Goal: Task Accomplishment & Management: Complete application form

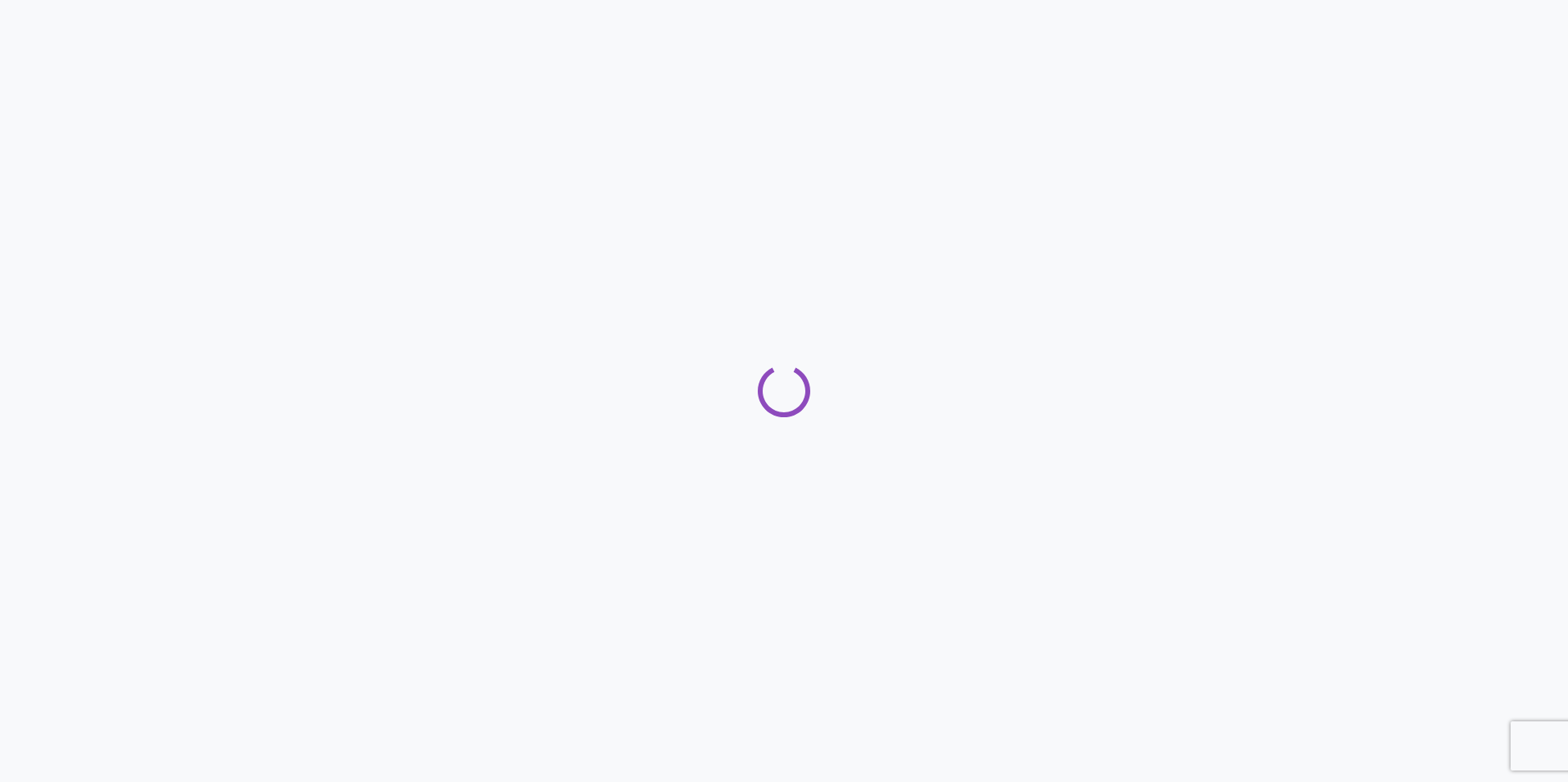
click at [184, 408] on div "Loading" at bounding box center [784, 391] width 1568 height 53
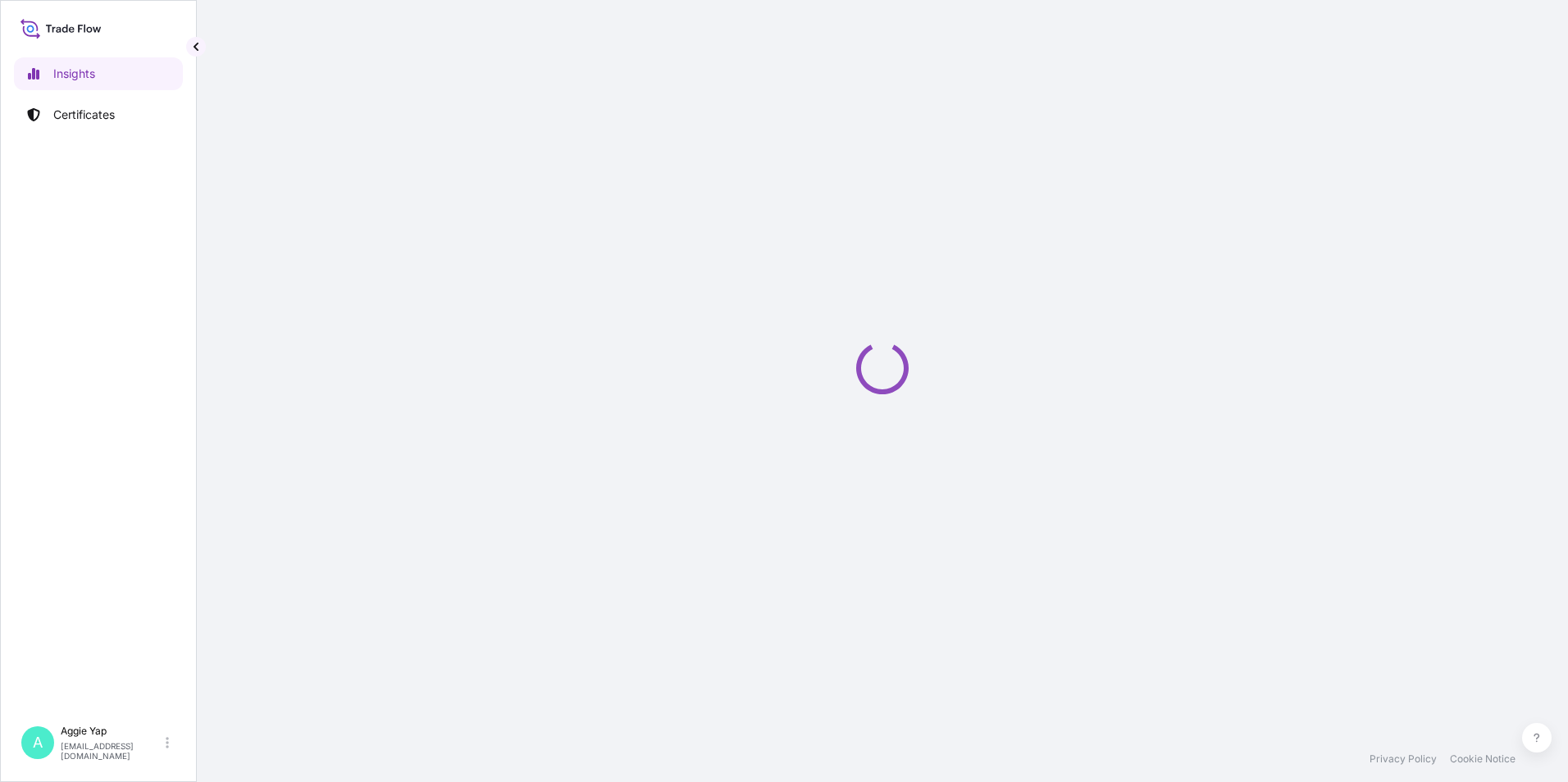
select select "2025"
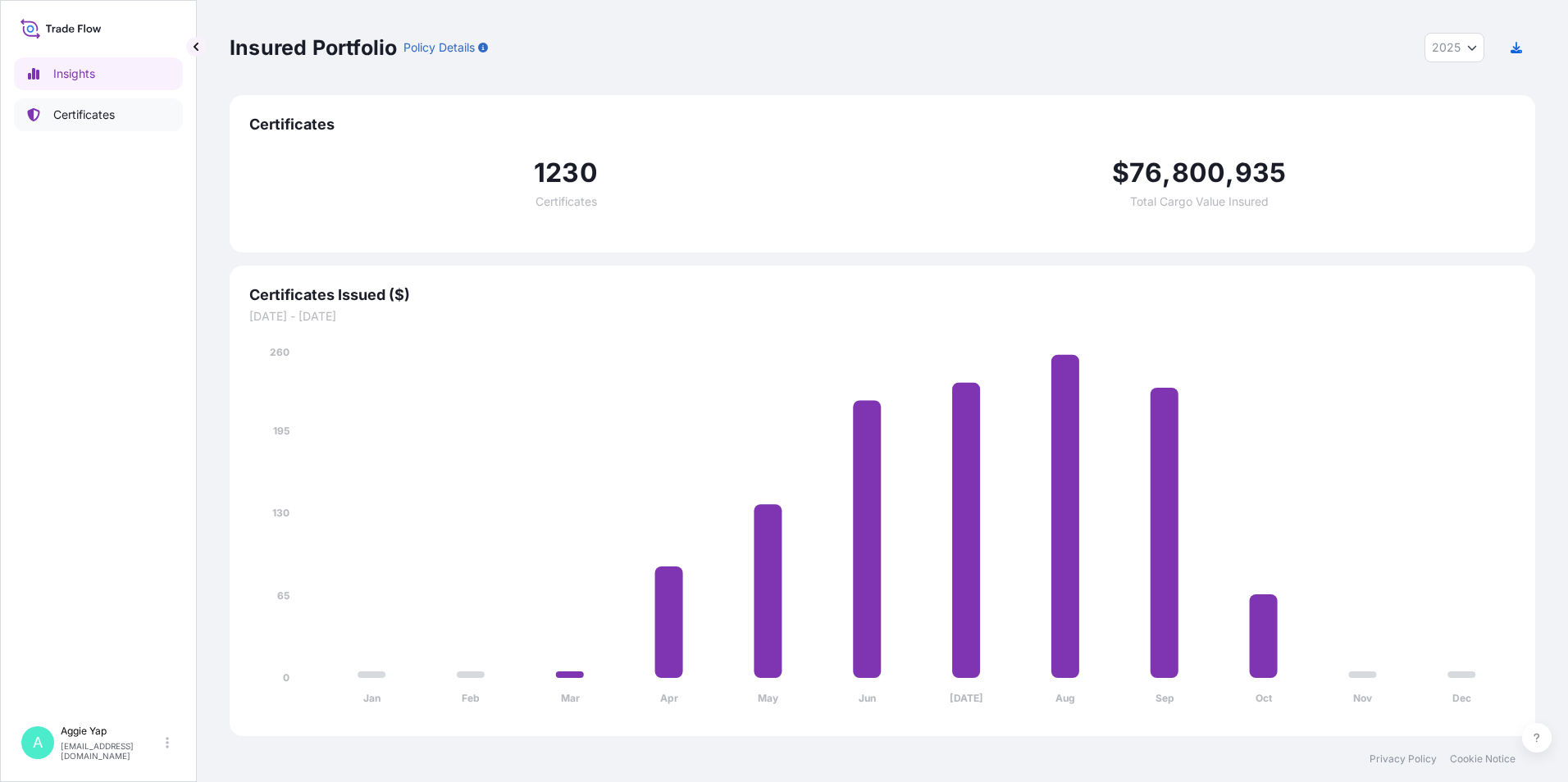
click at [85, 113] on p "Certificates" at bounding box center [84, 114] width 62 height 16
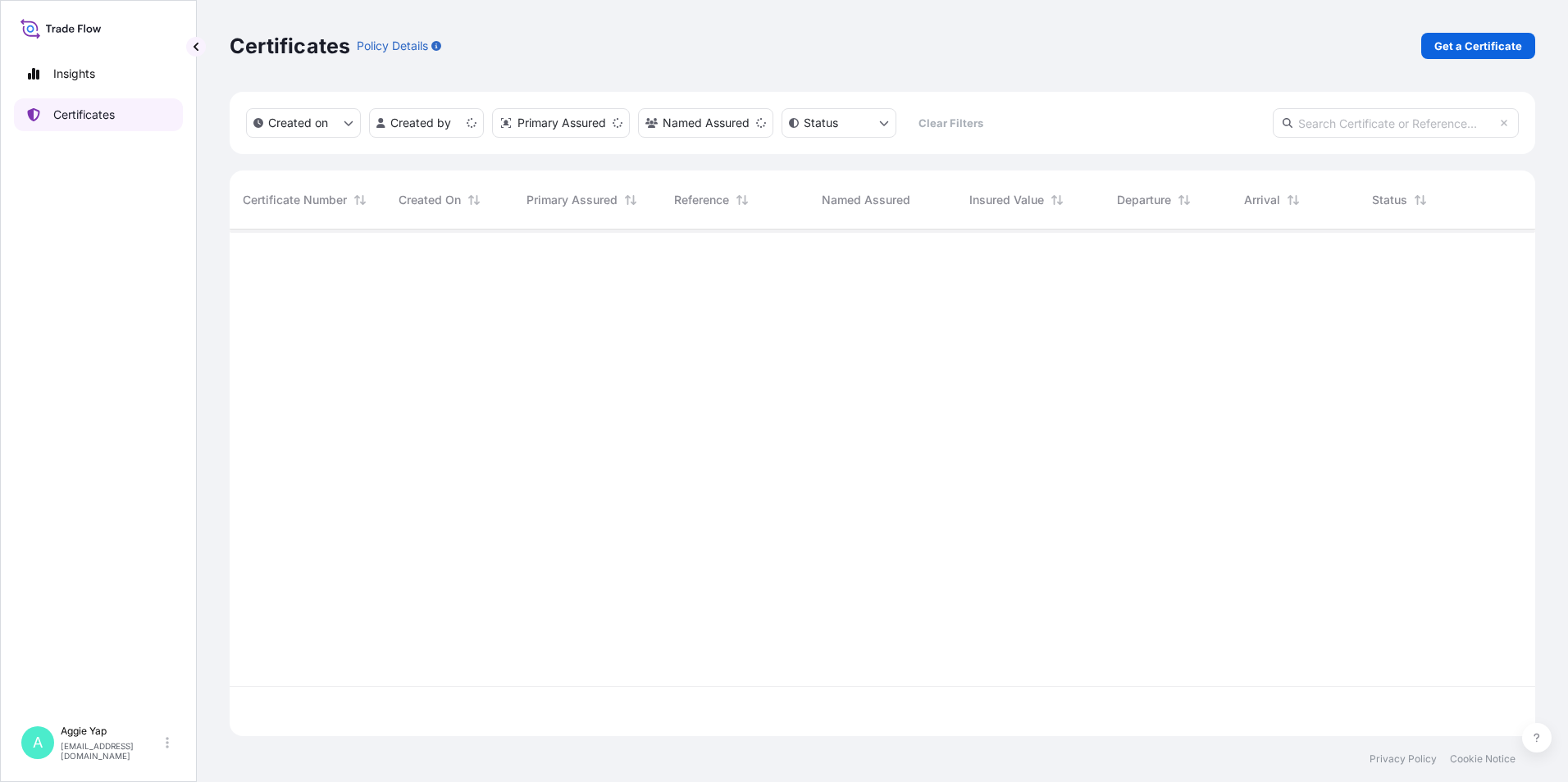
scroll to position [503, 1293]
click at [1512, 45] on p "Get a Certificate" at bounding box center [1478, 46] width 87 height 16
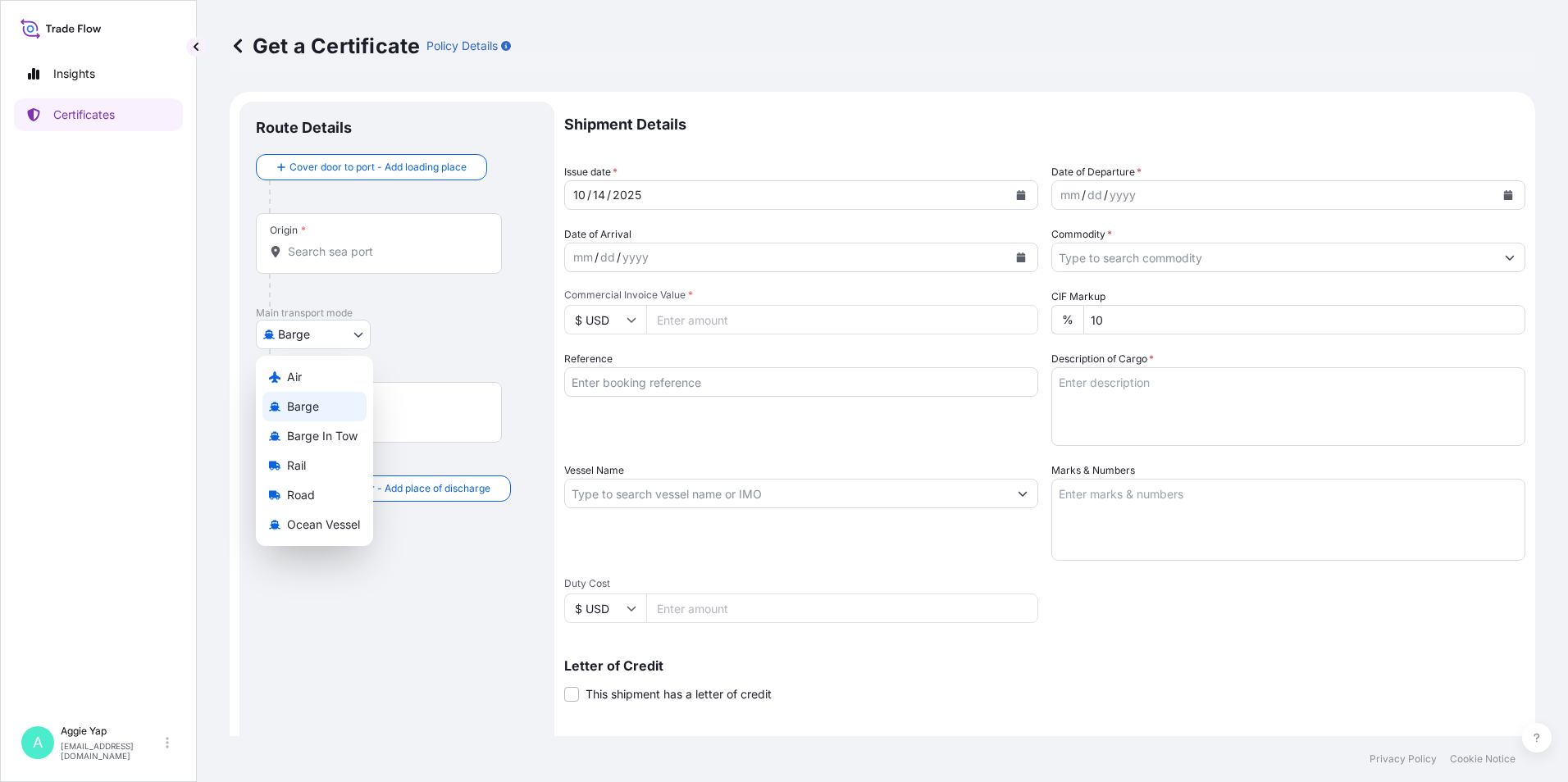
click at [327, 333] on body "Insights Certificates A [PERSON_NAME] [EMAIL_ADDRESS][DOMAIN_NAME] Get a Certif…" at bounding box center [784, 391] width 1568 height 782
click at [301, 528] on span "Ocean Vessel" at bounding box center [323, 524] width 73 height 16
select select "Ocean Vessel"
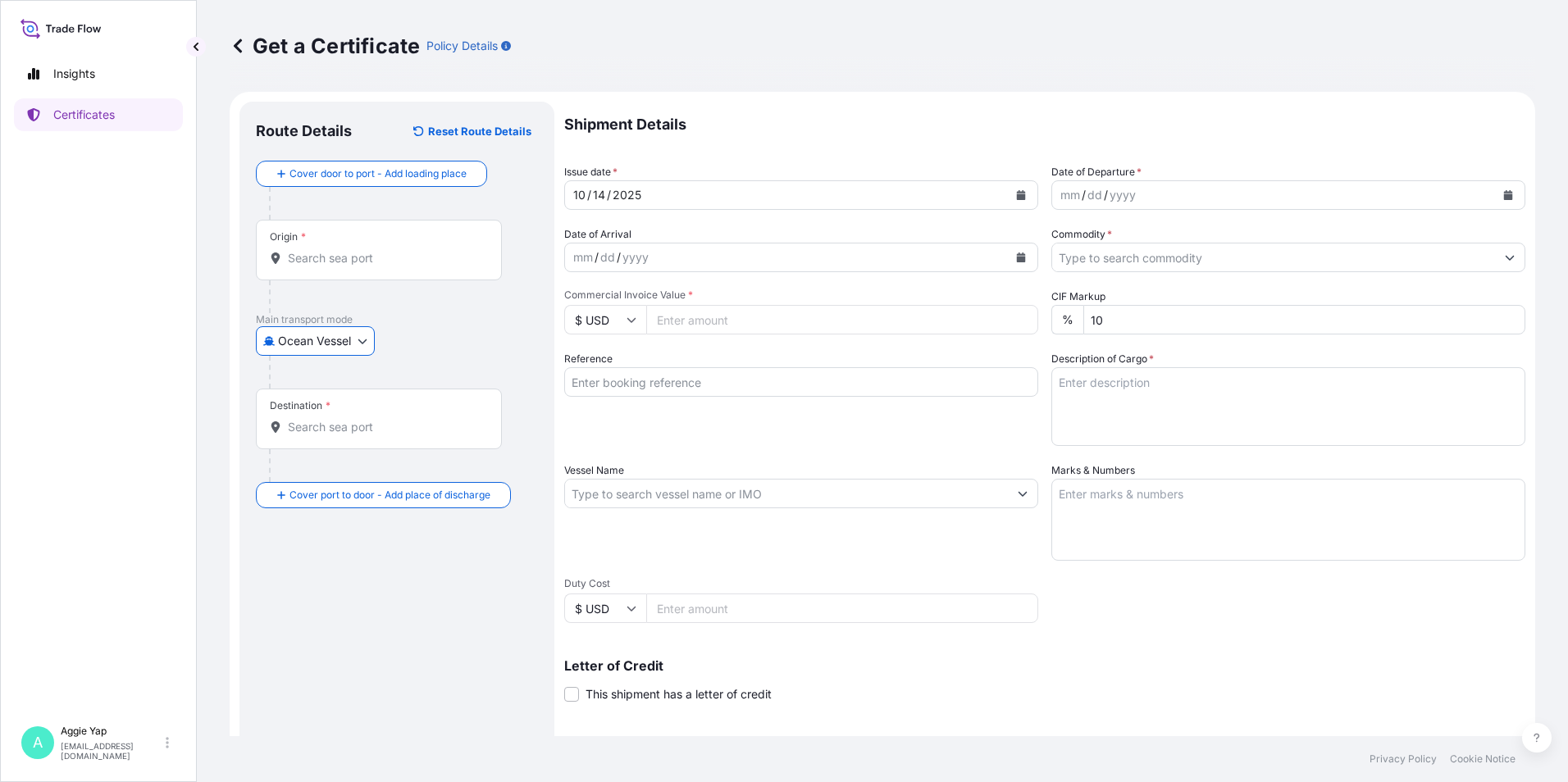
click at [354, 255] on input "Origin *" at bounding box center [384, 258] width 193 height 16
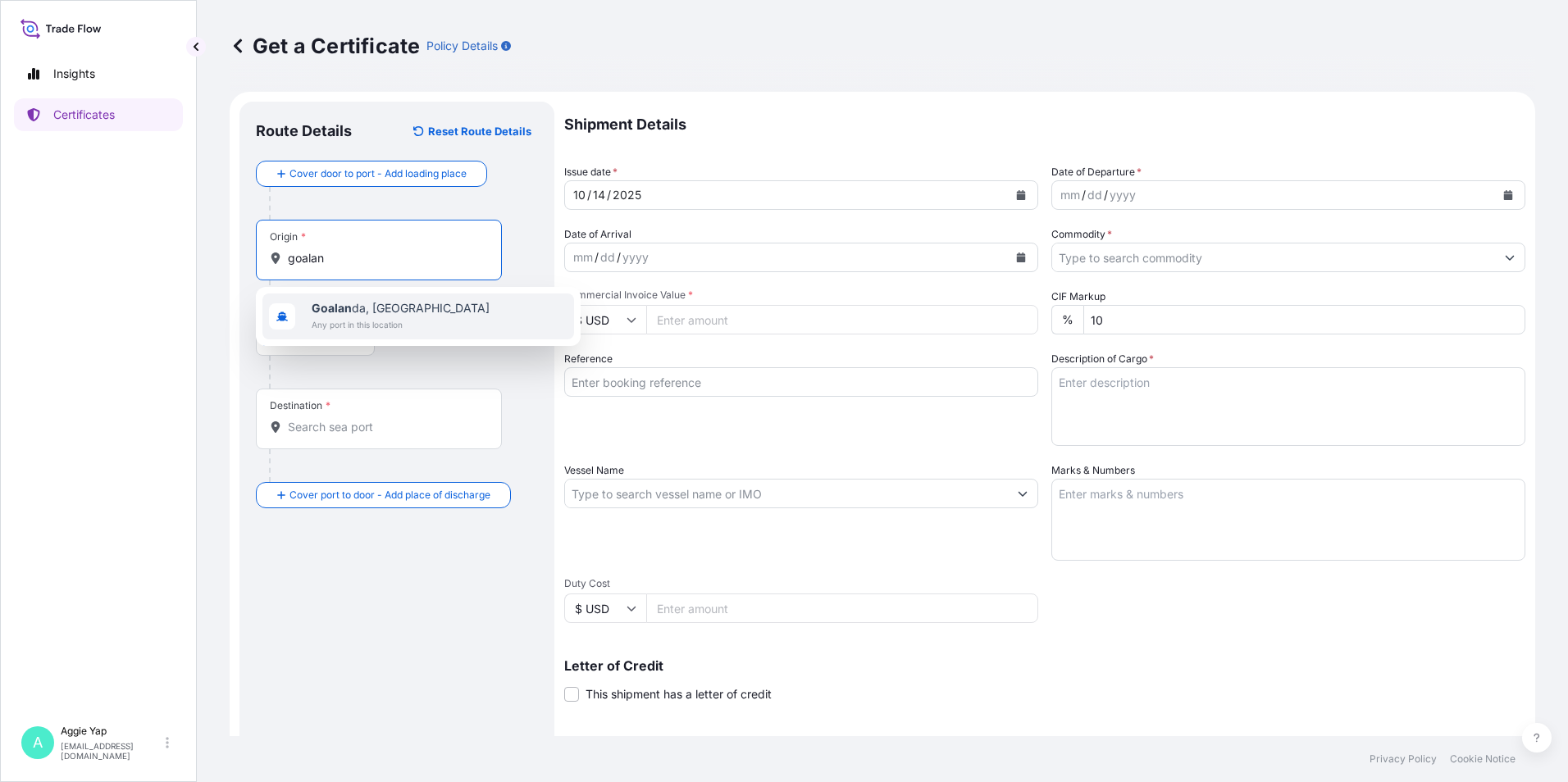
drag, startPoint x: 353, startPoint y: 262, endPoint x: 61, endPoint y: 254, distance: 292.1
click at [62, 254] on div "Insights Certificates A [PERSON_NAME] [EMAIL_ADDRESS][DOMAIN_NAME] Get a Certif…" at bounding box center [784, 391] width 1568 height 782
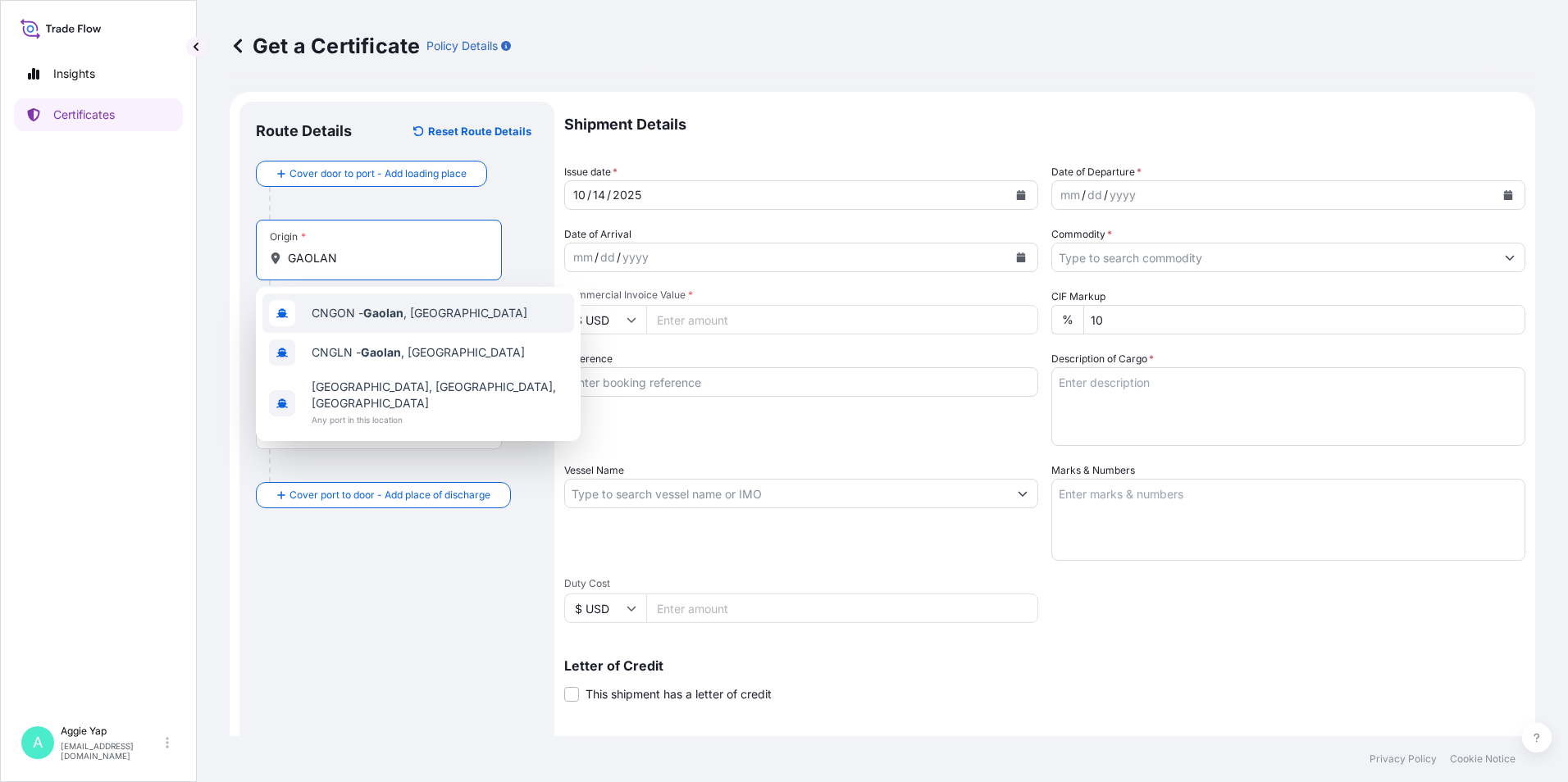
click at [406, 319] on span "CNGON - [GEOGRAPHIC_DATA] , [GEOGRAPHIC_DATA]" at bounding box center [419, 313] width 216 height 16
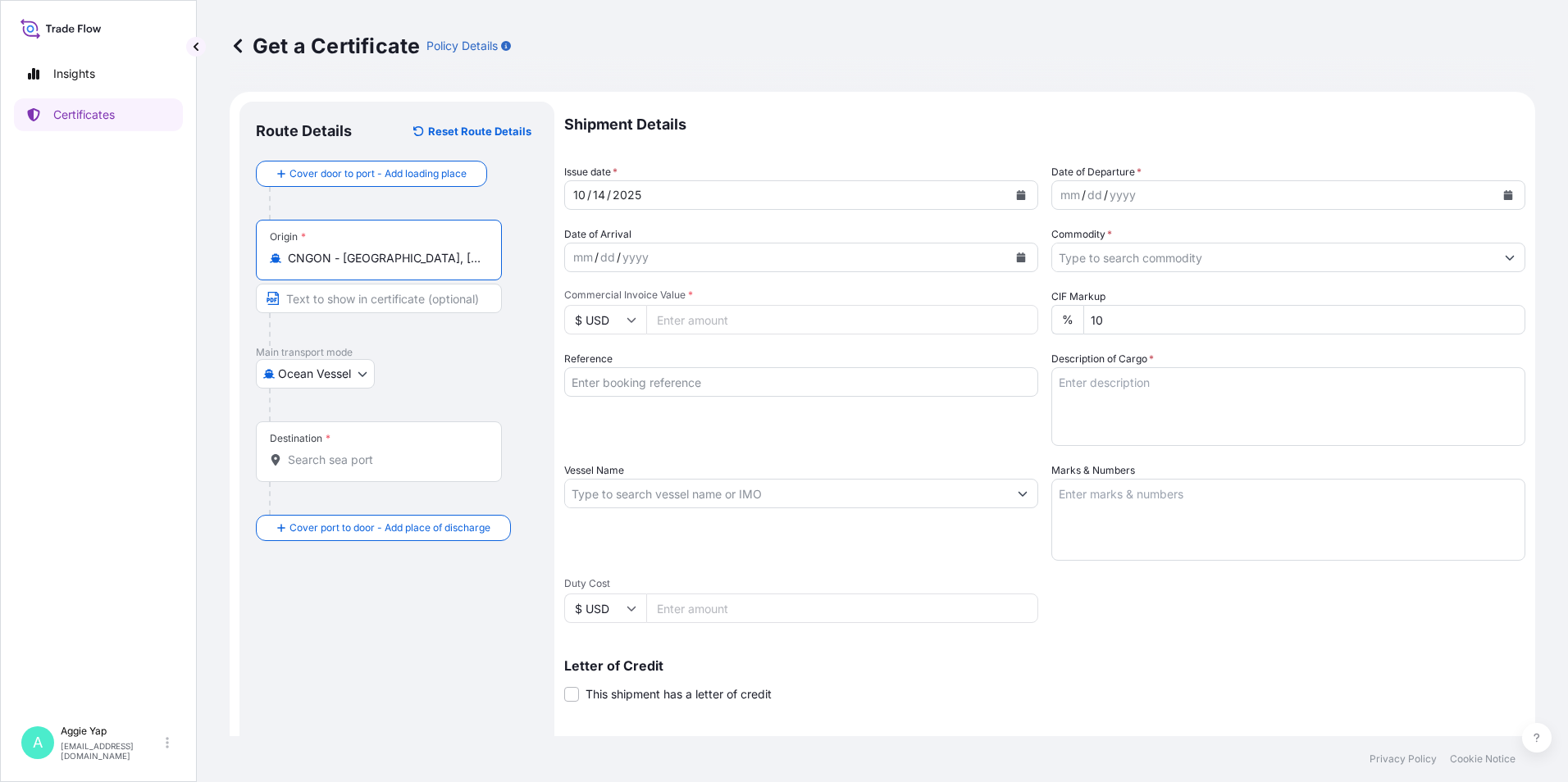
type input "CNGON - [GEOGRAPHIC_DATA], [GEOGRAPHIC_DATA]"
click at [347, 465] on input "Destination *" at bounding box center [384, 460] width 193 height 16
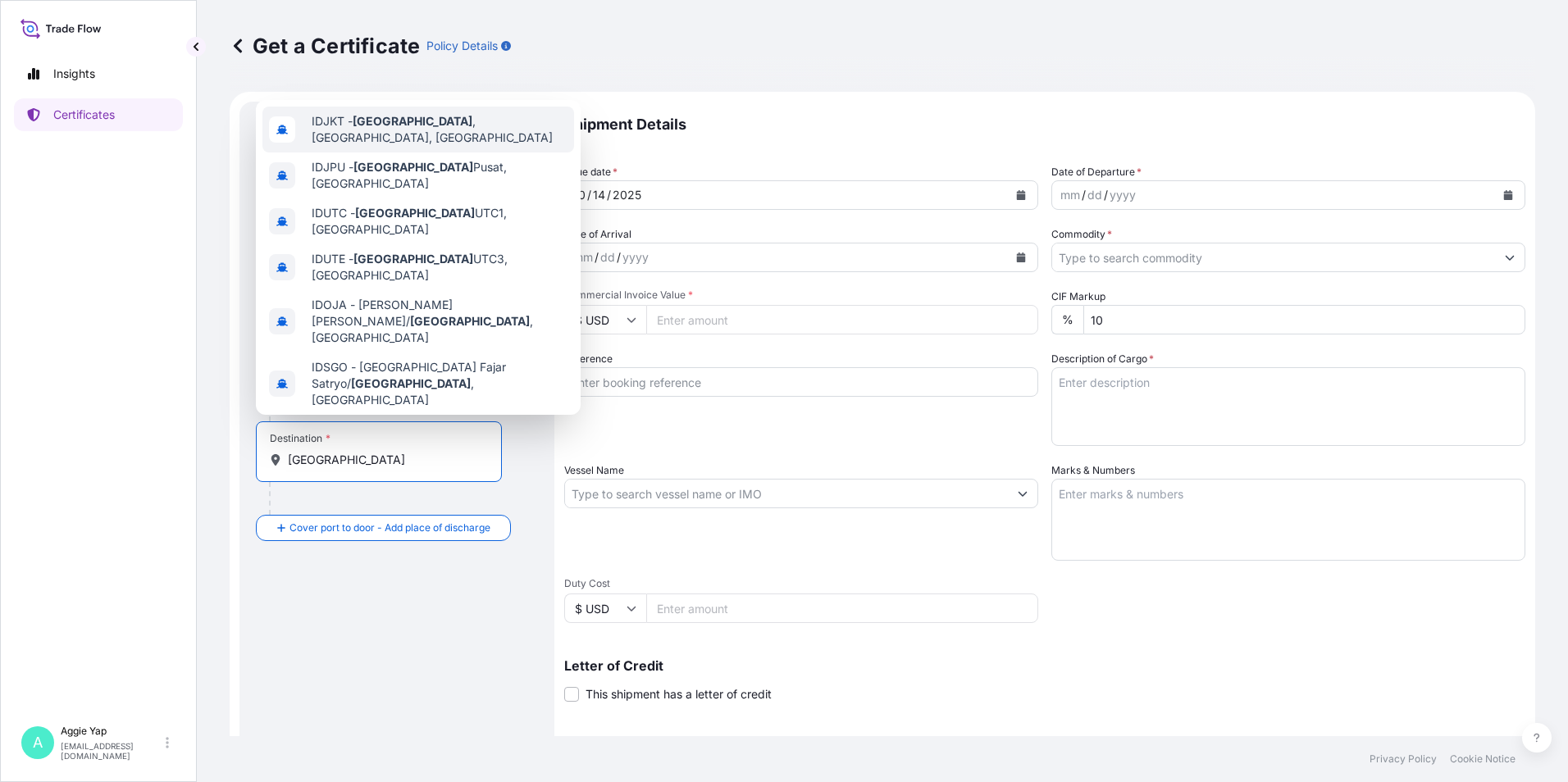
click at [436, 131] on span "IDJKT - [GEOGRAPHIC_DATA] , [GEOGRAPHIC_DATA], [GEOGRAPHIC_DATA]" at bounding box center [439, 130] width 256 height 33
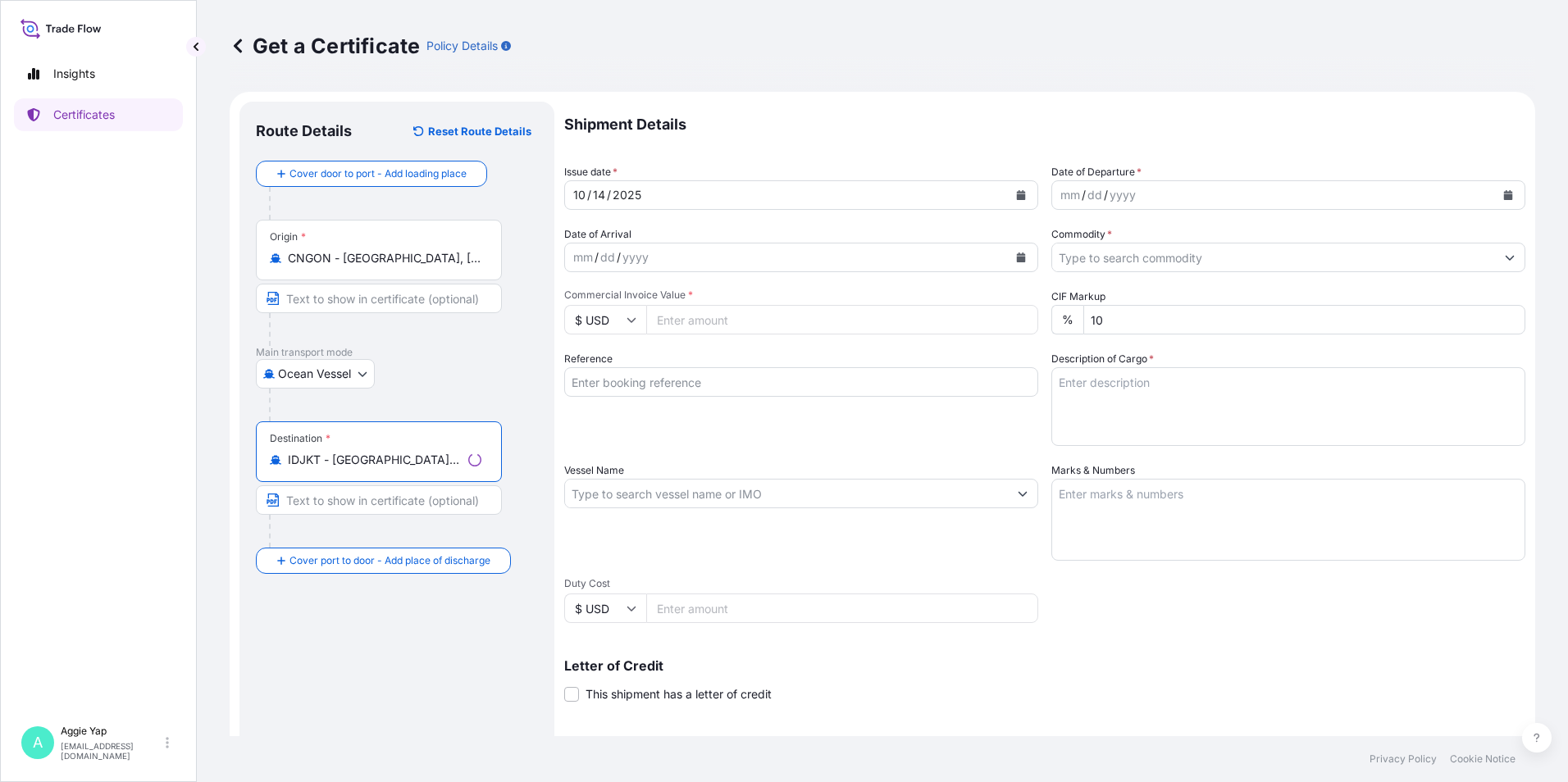
type input "IDJKT - [GEOGRAPHIC_DATA], [GEOGRAPHIC_DATA], [GEOGRAPHIC_DATA]"
click at [353, 301] on input "Text to appear on certificate" at bounding box center [379, 299] width 246 height 29
type input "GAOLAN, [GEOGRAPHIC_DATA]"
click at [340, 492] on input "Text to appear on certificate" at bounding box center [379, 500] width 246 height 29
type input "[GEOGRAPHIC_DATA]"
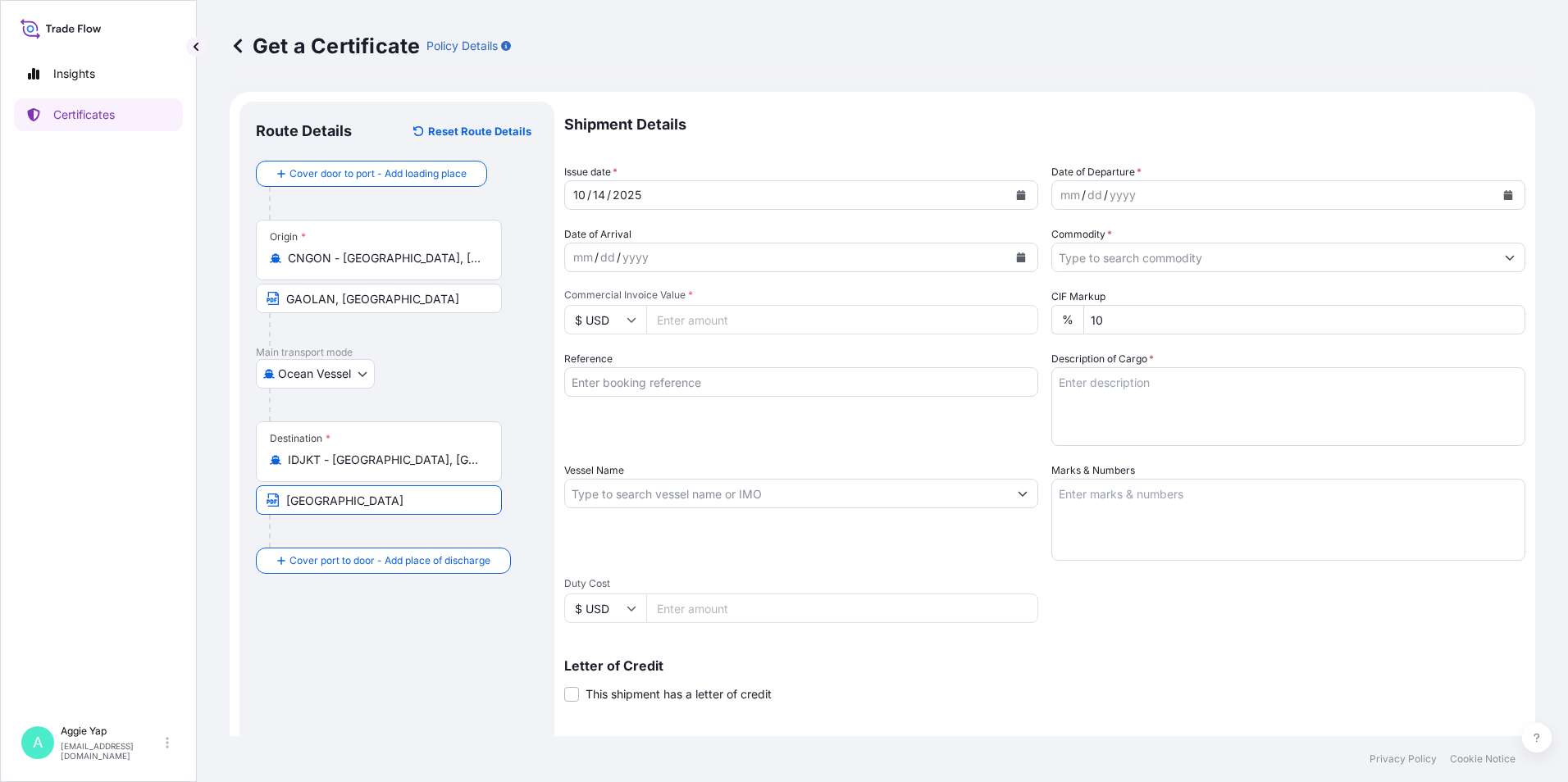
click at [1008, 198] on button "Calendar" at bounding box center [1021, 195] width 26 height 26
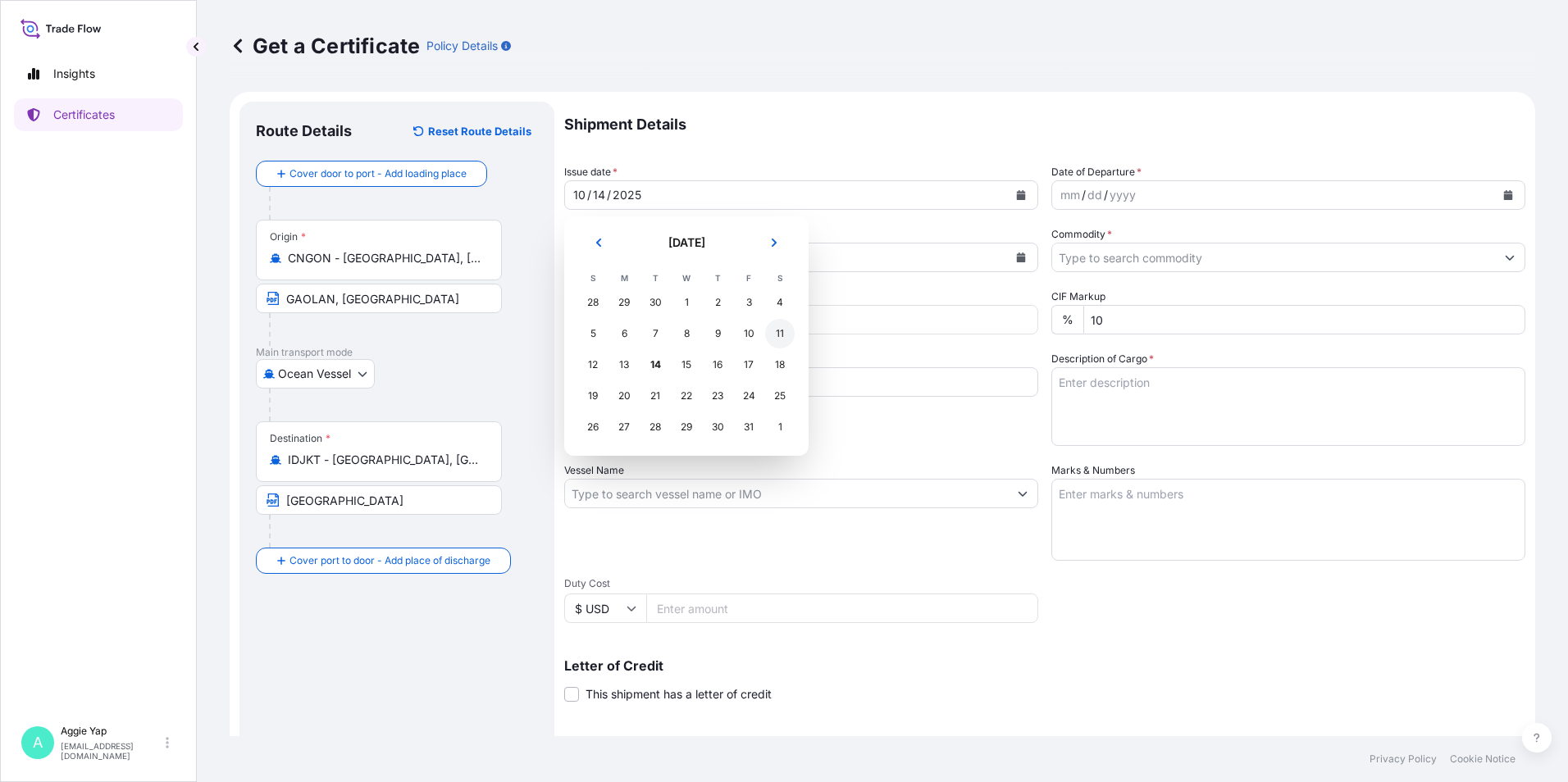
click at [777, 331] on div "11" at bounding box center [780, 333] width 29 height 29
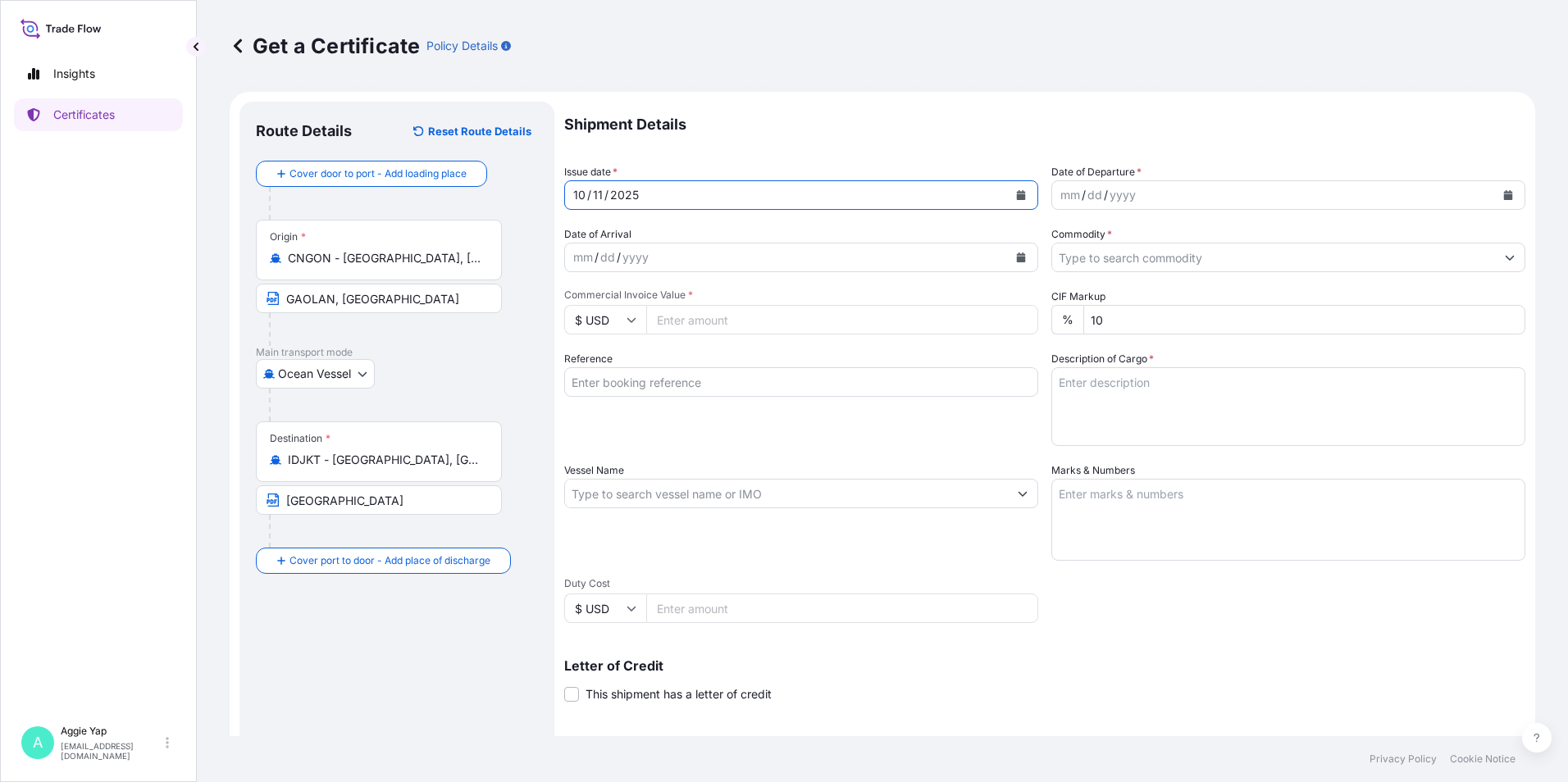
click at [1503, 193] on icon "Calendar" at bounding box center [1507, 195] width 10 height 10
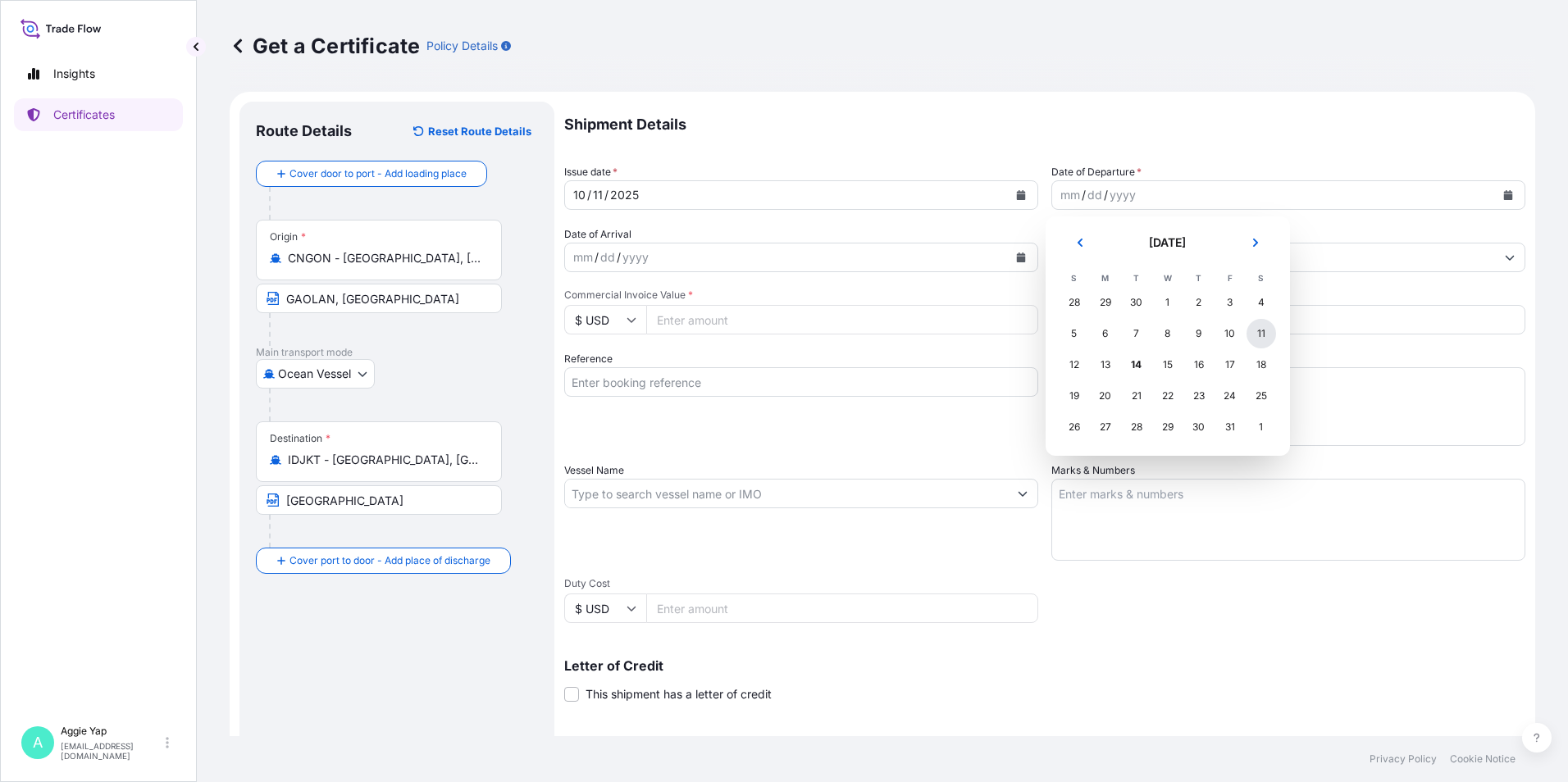
click at [1267, 339] on div "11" at bounding box center [1261, 333] width 29 height 29
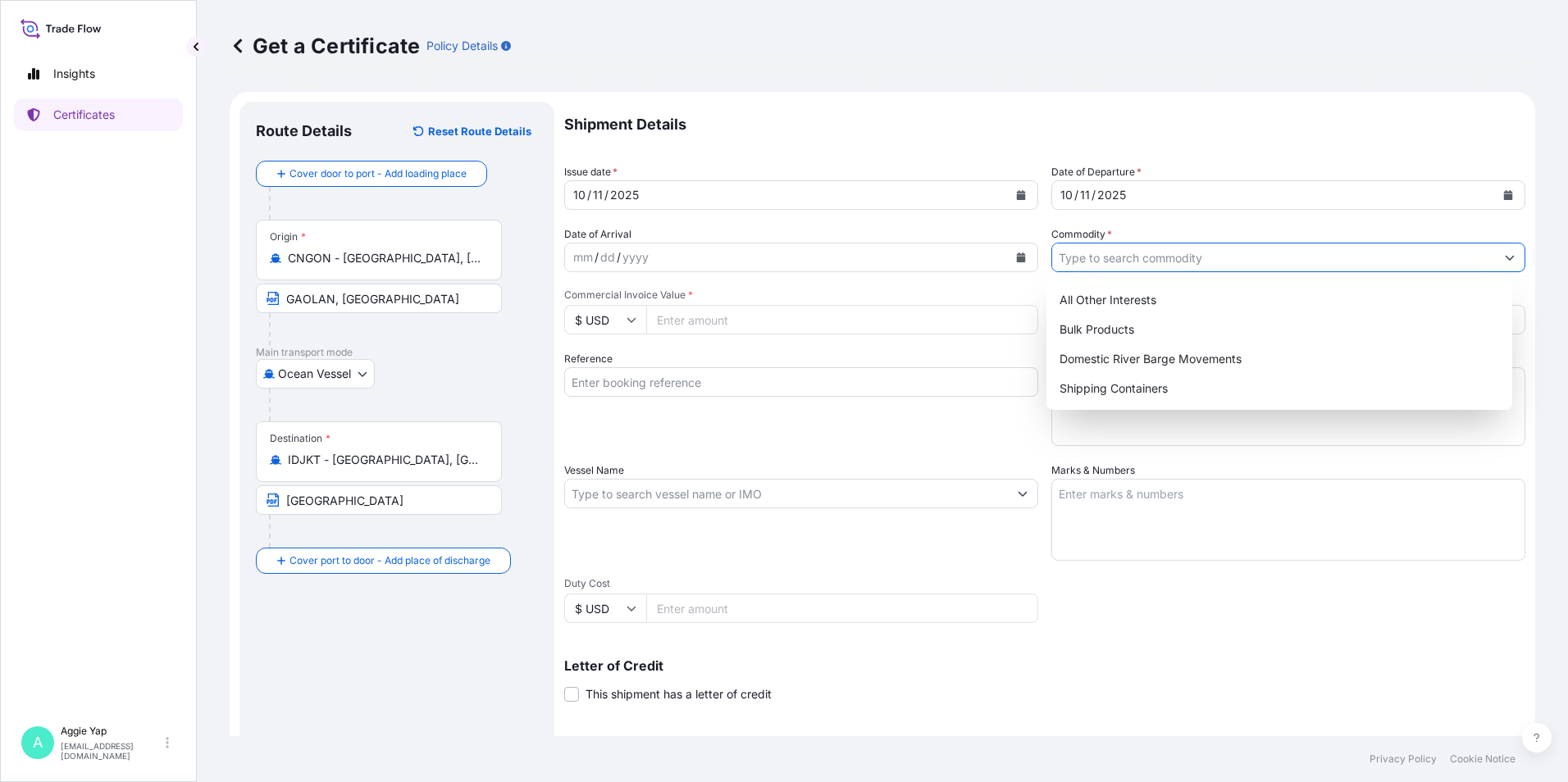
click at [1201, 258] on input "Commodity *" at bounding box center [1273, 257] width 443 height 29
click at [1111, 392] on div "Shipping Containers" at bounding box center [1280, 389] width 454 height 29
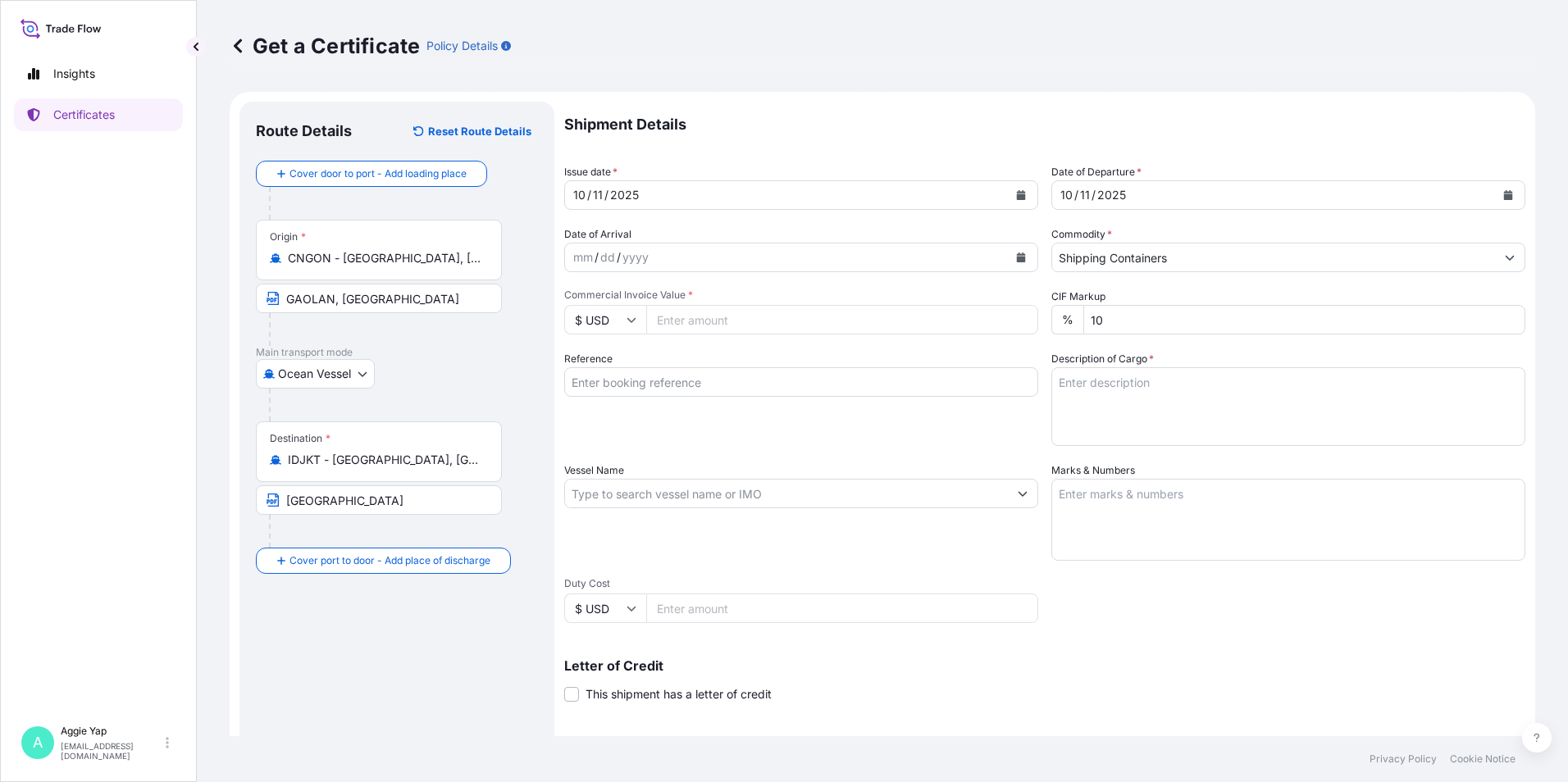
click at [781, 317] on input "Commercial Invoice Value *" at bounding box center [842, 320] width 392 height 29
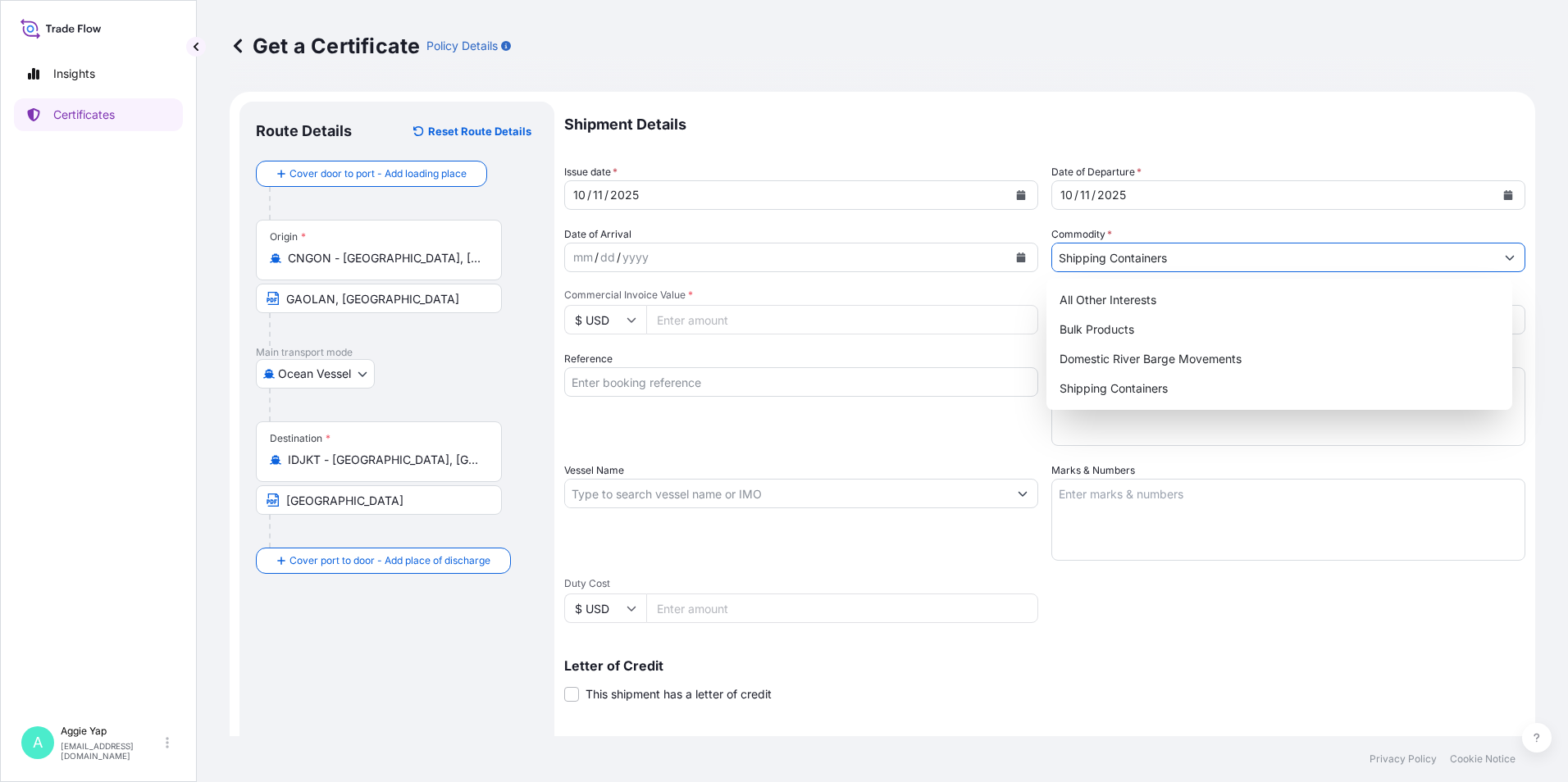
click at [1173, 257] on input "Shipping Containers" at bounding box center [1273, 257] width 443 height 29
click at [1130, 300] on div "All Other Interests" at bounding box center [1280, 300] width 454 height 29
type input "All Other Interests"
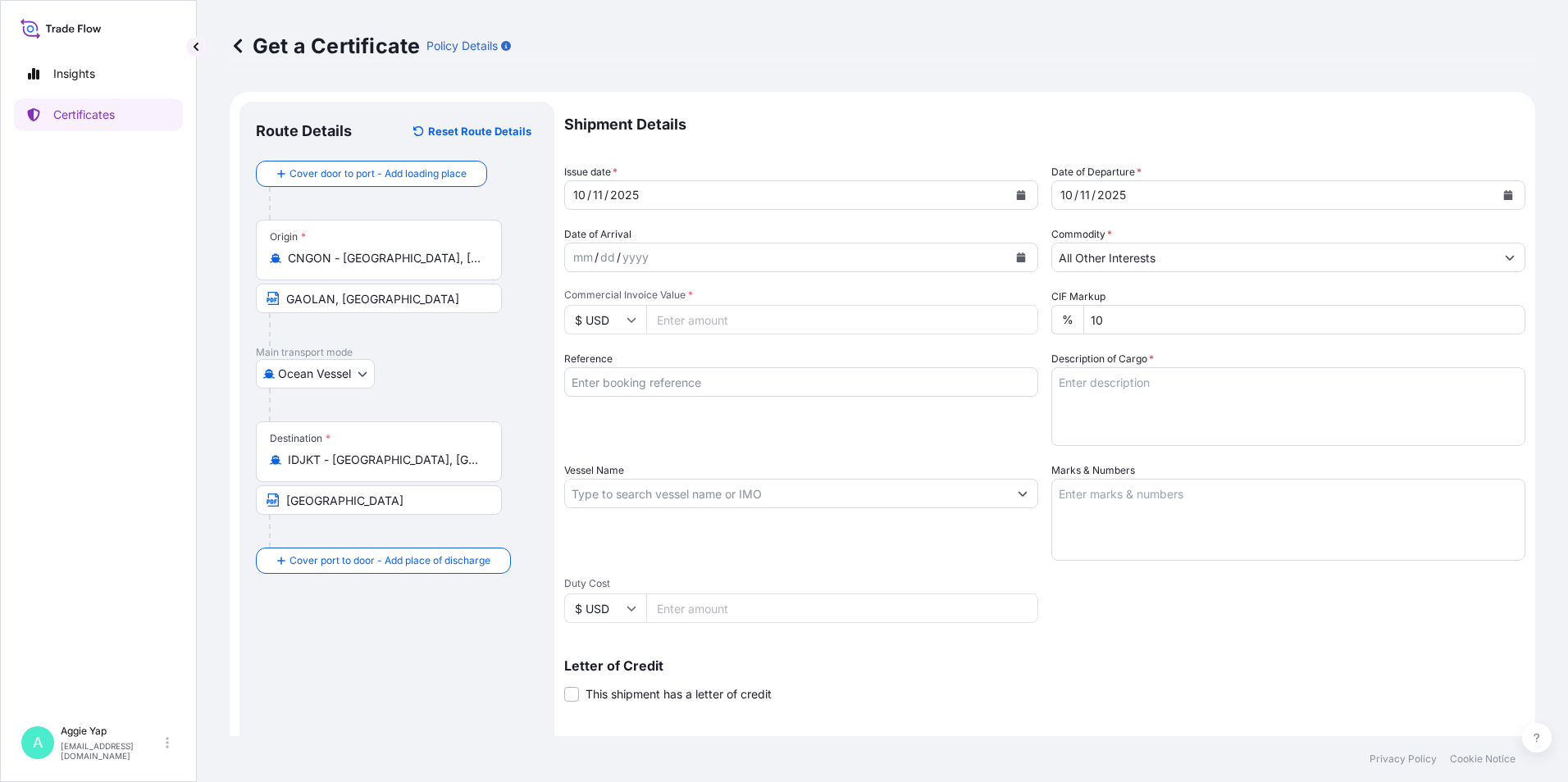
click at [813, 324] on input "Commercial Invoice Value *" at bounding box center [842, 320] width 392 height 29
type input "56441.20"
click at [696, 392] on input "Reference" at bounding box center [800, 382] width 474 height 29
type input "PT JX NIPPON OIL & ENERGY LUBRICANTS [GEOGRAPHIC_DATA]"
click at [1143, 381] on textarea "1 X ISO TANK" at bounding box center [1288, 406] width 474 height 79
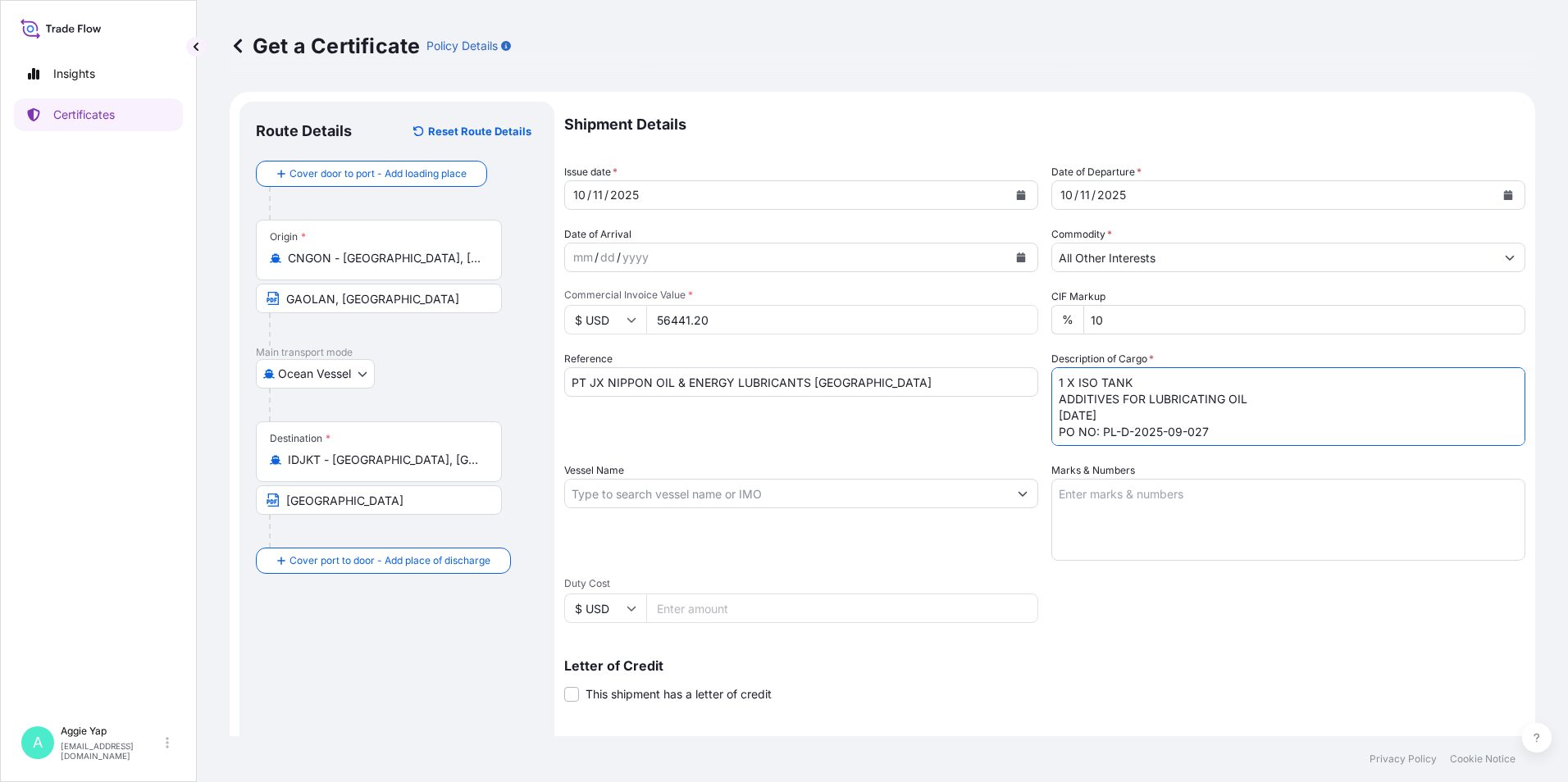
type textarea "1 X ISO TANK ADDITIVES FOR LUBRICATING OIL [DATE] PO NO: PL-D-2025-09-027"
click at [744, 506] on input "Vessel Name" at bounding box center [786, 494] width 443 height 29
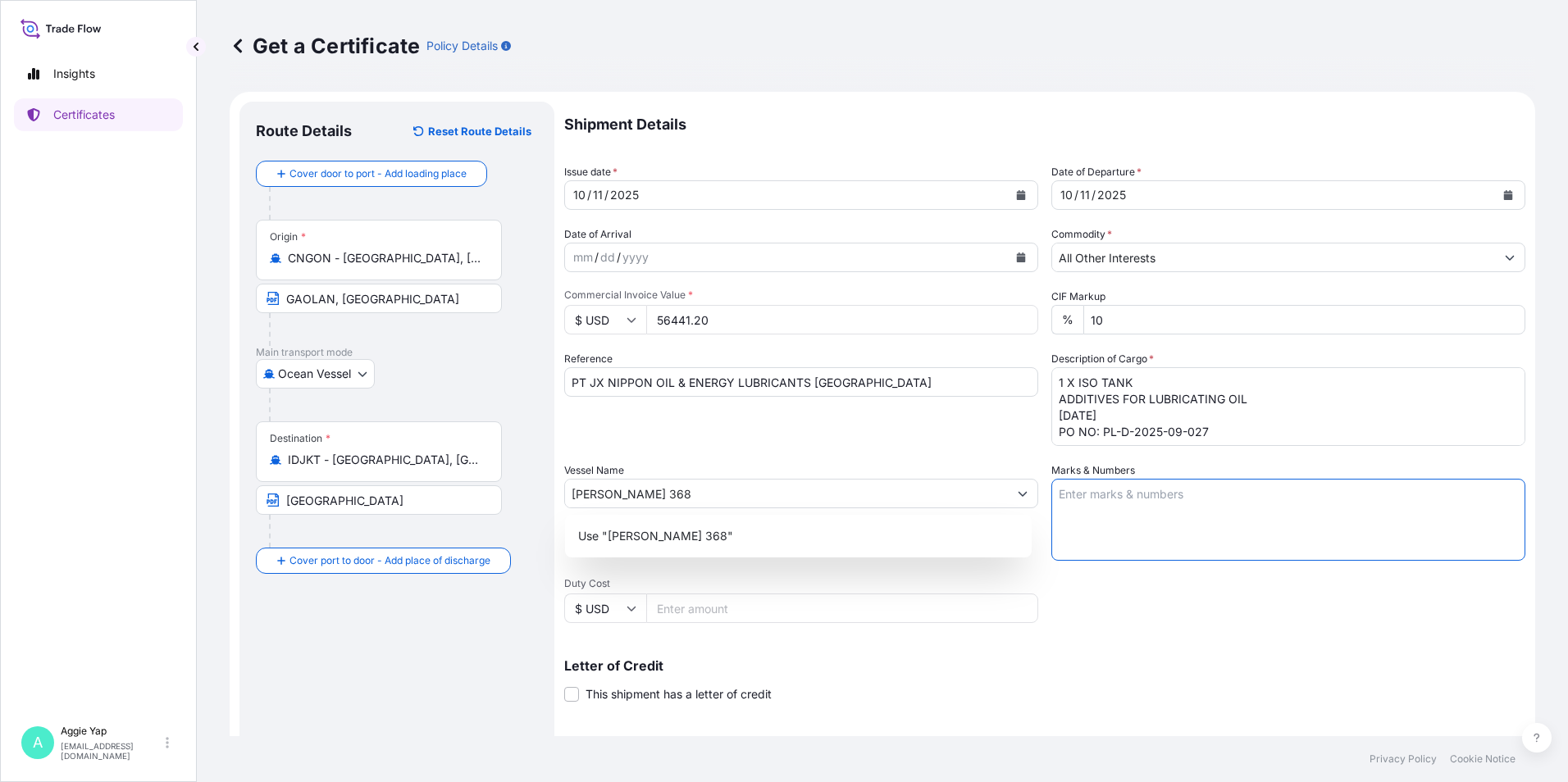
click at [748, 504] on input "[PERSON_NAME] 368" at bounding box center [786, 494] width 443 height 29
type input "[PERSON_NAME] 368 / 251010000000"
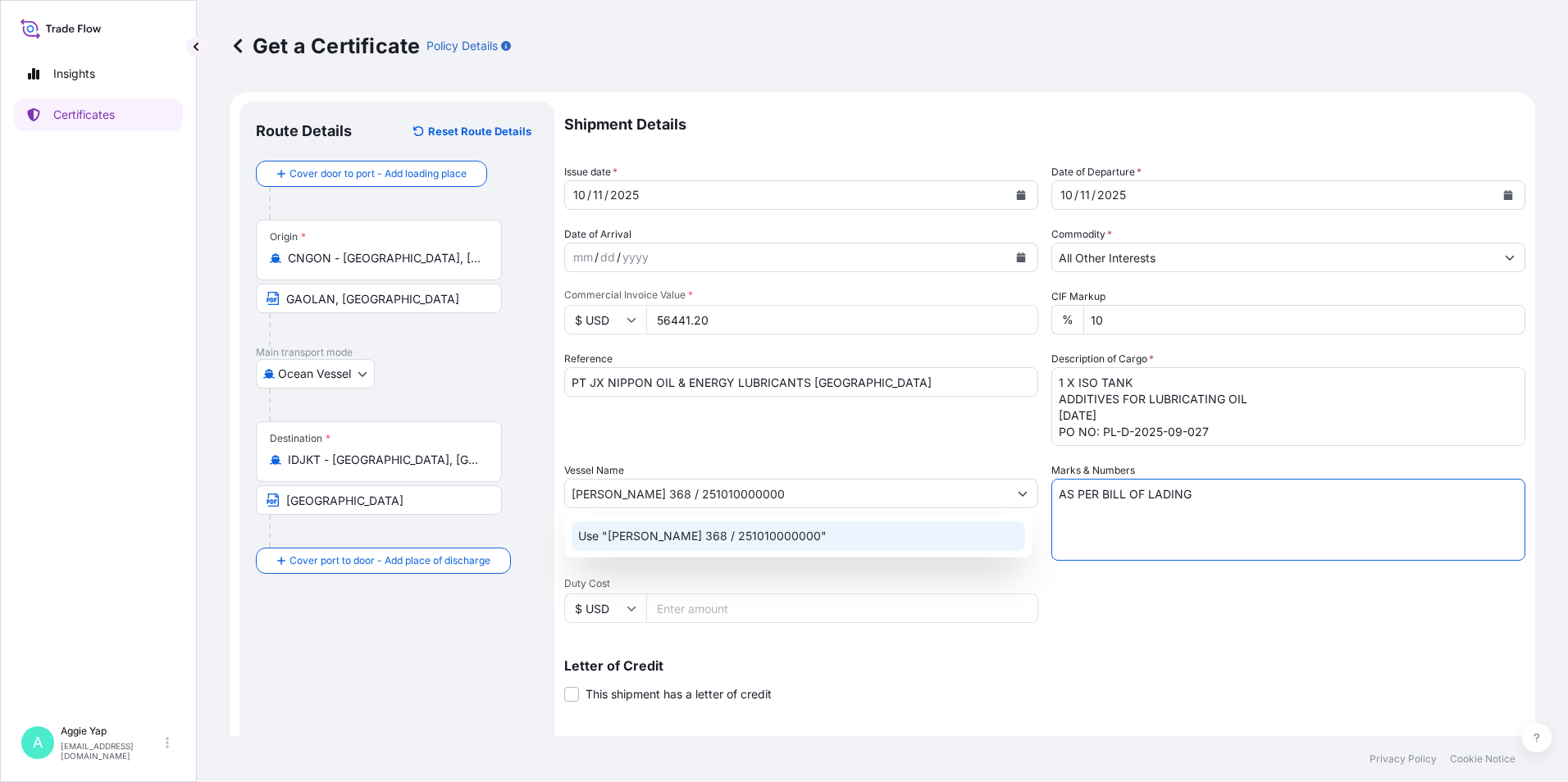
click at [811, 535] on div "Use "[PERSON_NAME] 368 / 251010000000"" at bounding box center [799, 536] width 454 height 29
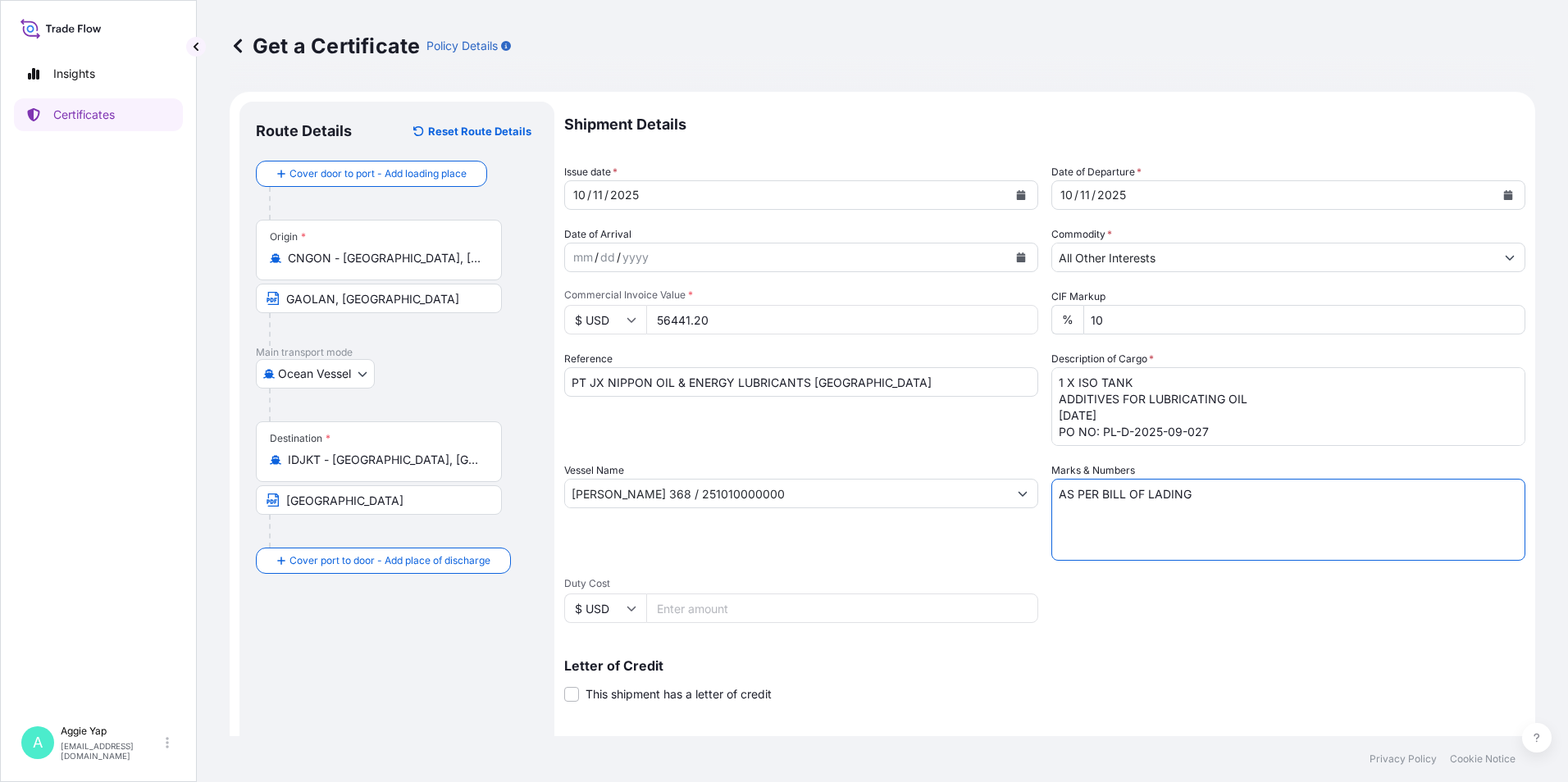
type textarea "AS PER BILL OF LADING"
click at [1191, 609] on div "Shipment Details Issue date * [DATE] Date of Departure * [DATE] Date of Arrival…" at bounding box center [1045, 492] width 962 height 781
click at [1176, 588] on div "Shipment Details Issue date * [DATE] Date of Departure * [DATE] Date of Arrival…" at bounding box center [1045, 492] width 962 height 781
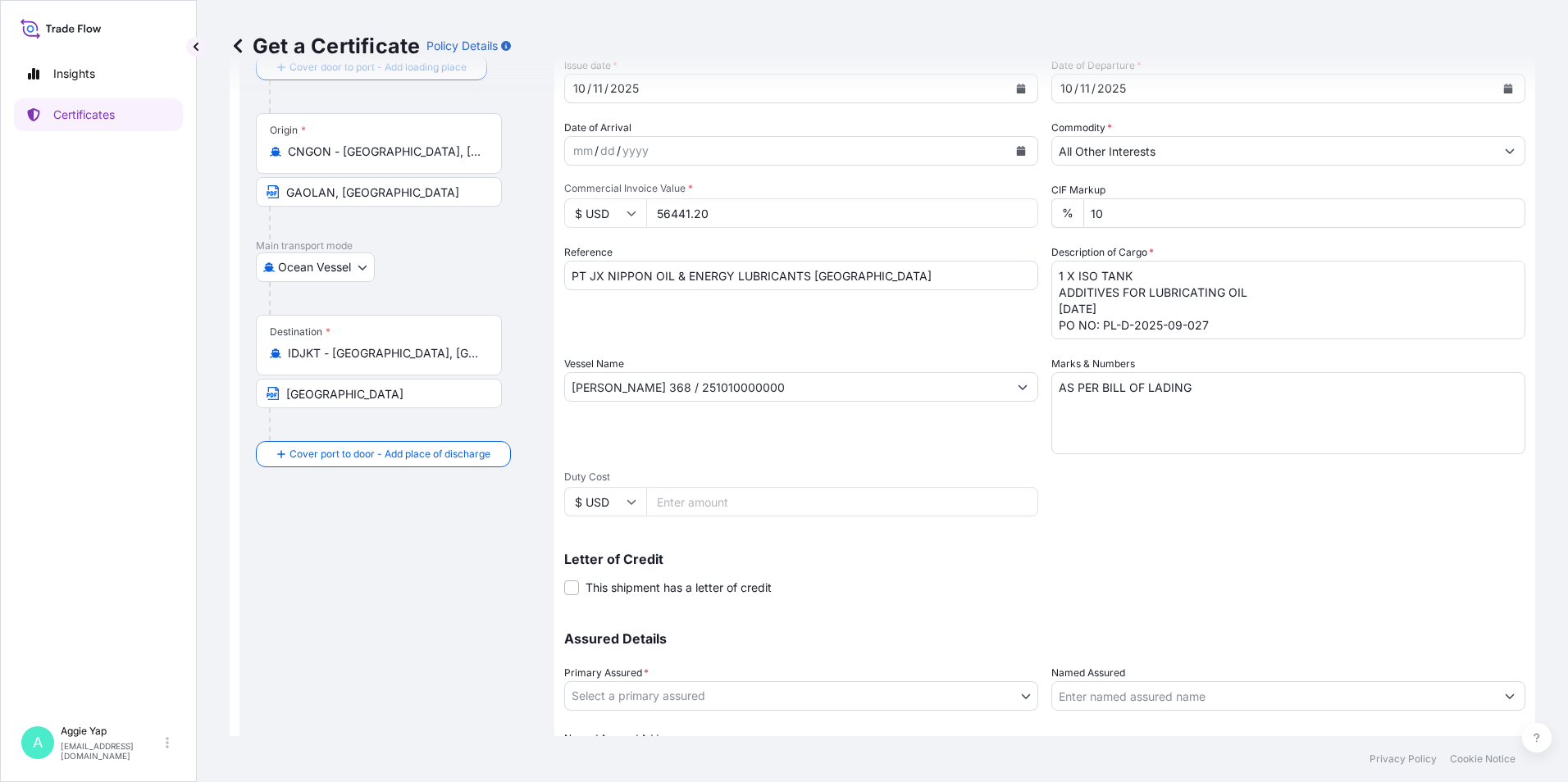
scroll to position [203, 0]
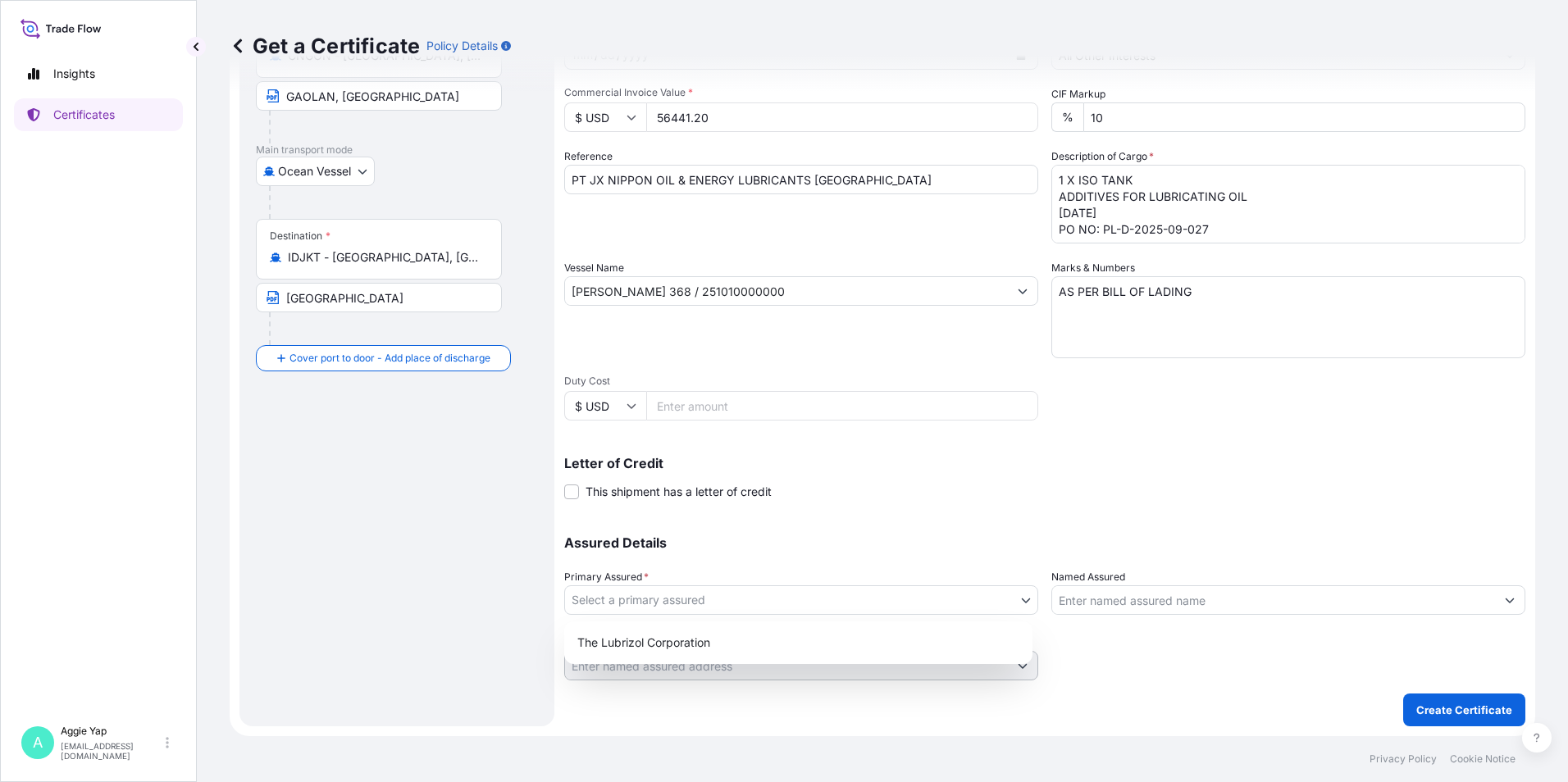
click at [676, 605] on body "Insights Certificates A [PERSON_NAME] [EMAIL_ADDRESS][DOMAIN_NAME] Get a Certif…" at bounding box center [784, 391] width 1568 height 782
click at [697, 654] on div "The Lubrizol Corporation" at bounding box center [798, 643] width 455 height 29
select select "31566"
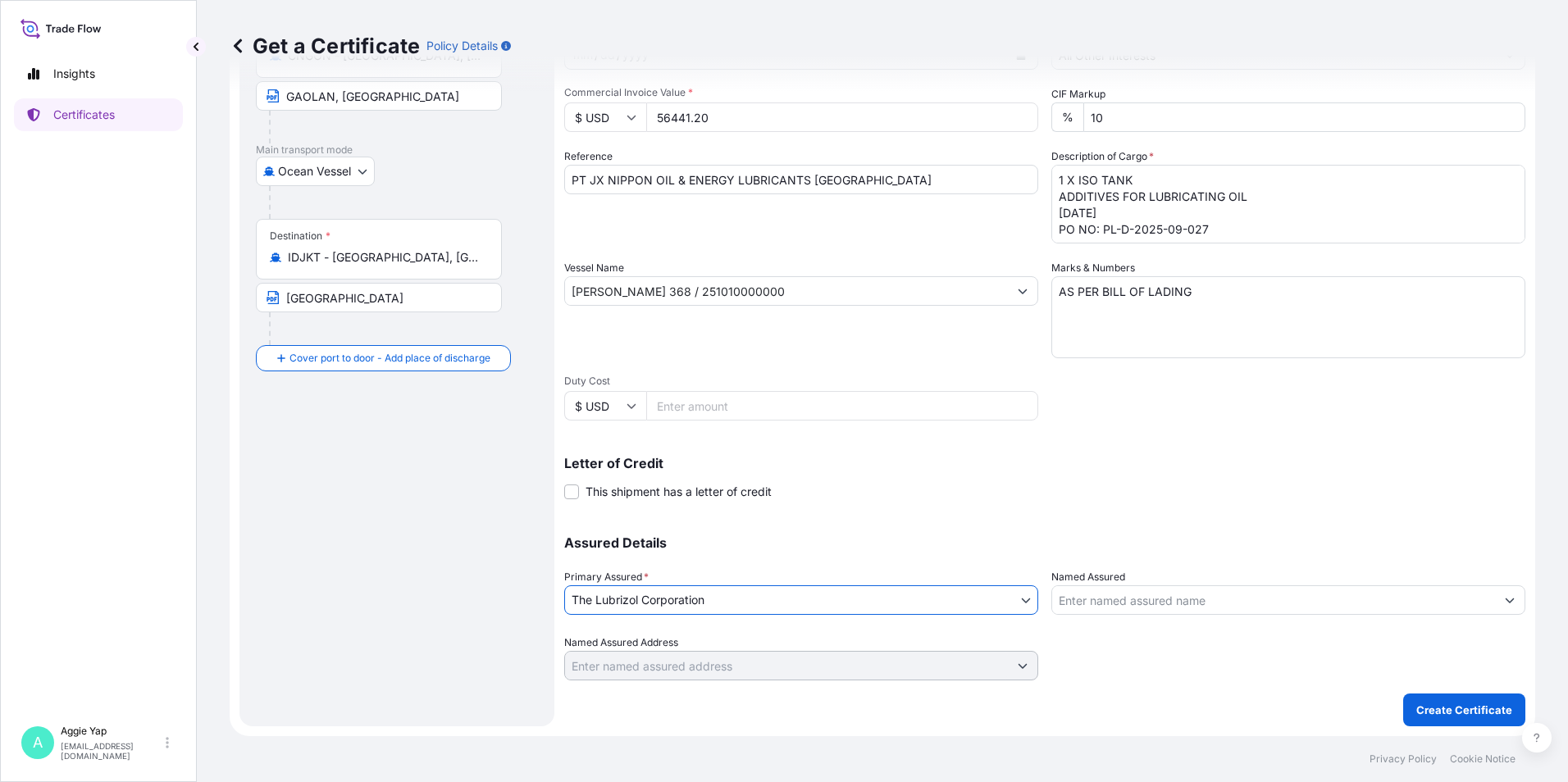
click at [1078, 596] on input "Named Assured" at bounding box center [1273, 600] width 443 height 29
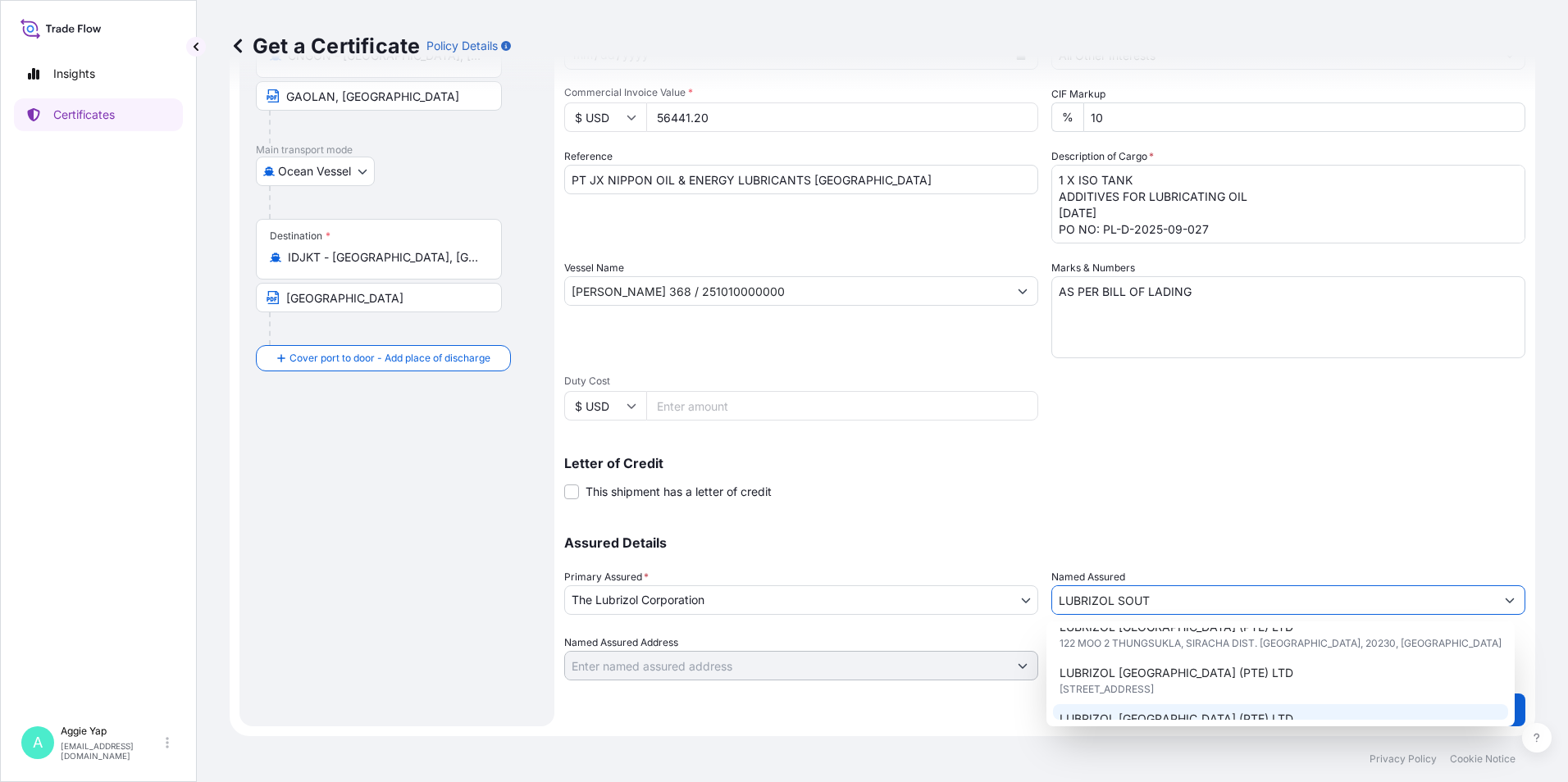
scroll to position [164, 0]
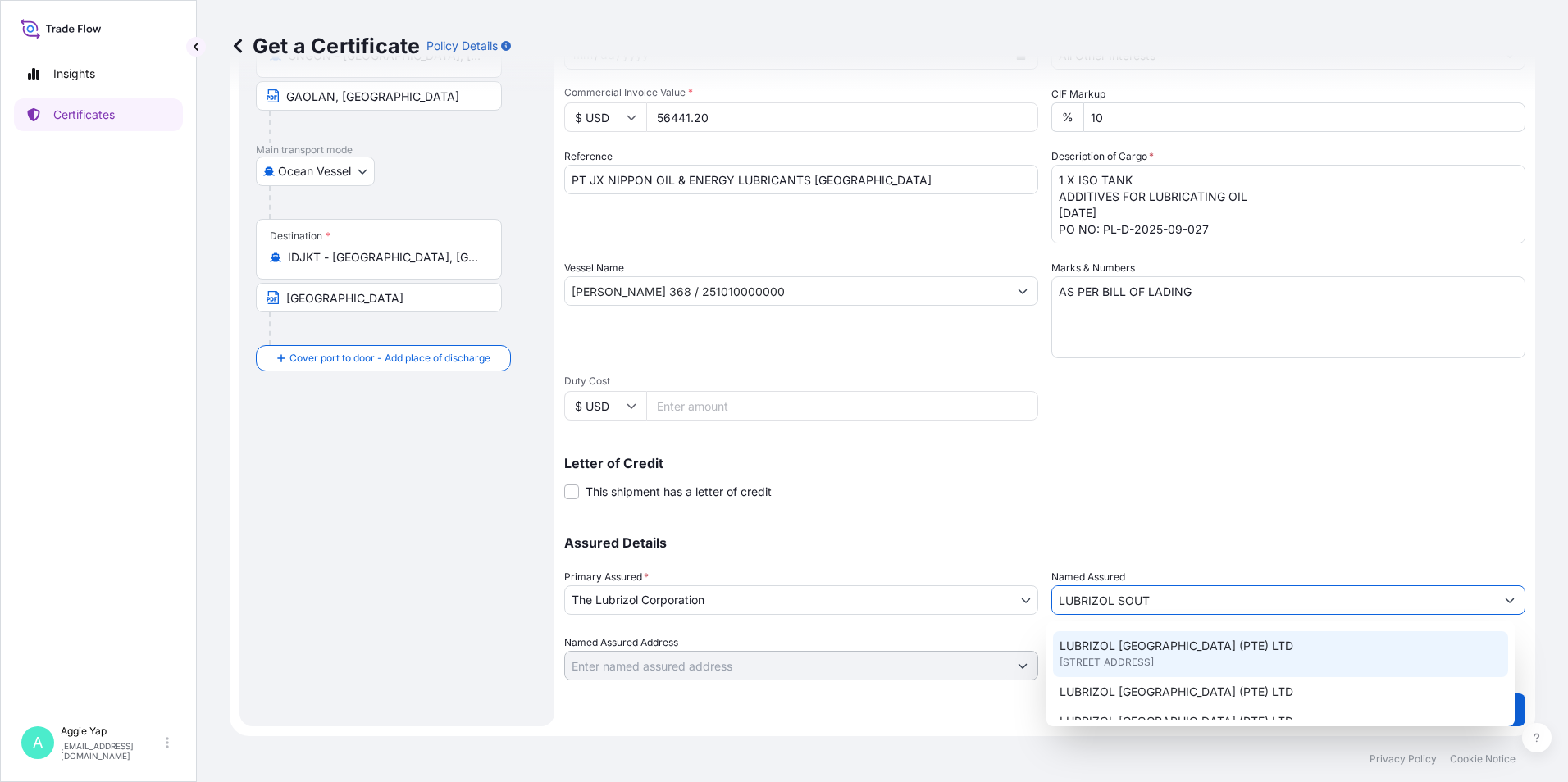
click at [1121, 654] on span "[STREET_ADDRESS]" at bounding box center [1106, 662] width 94 height 16
type input "LUBRIZOL [GEOGRAPHIC_DATA] (PTE) LTD"
type input "[STREET_ADDRESS]"
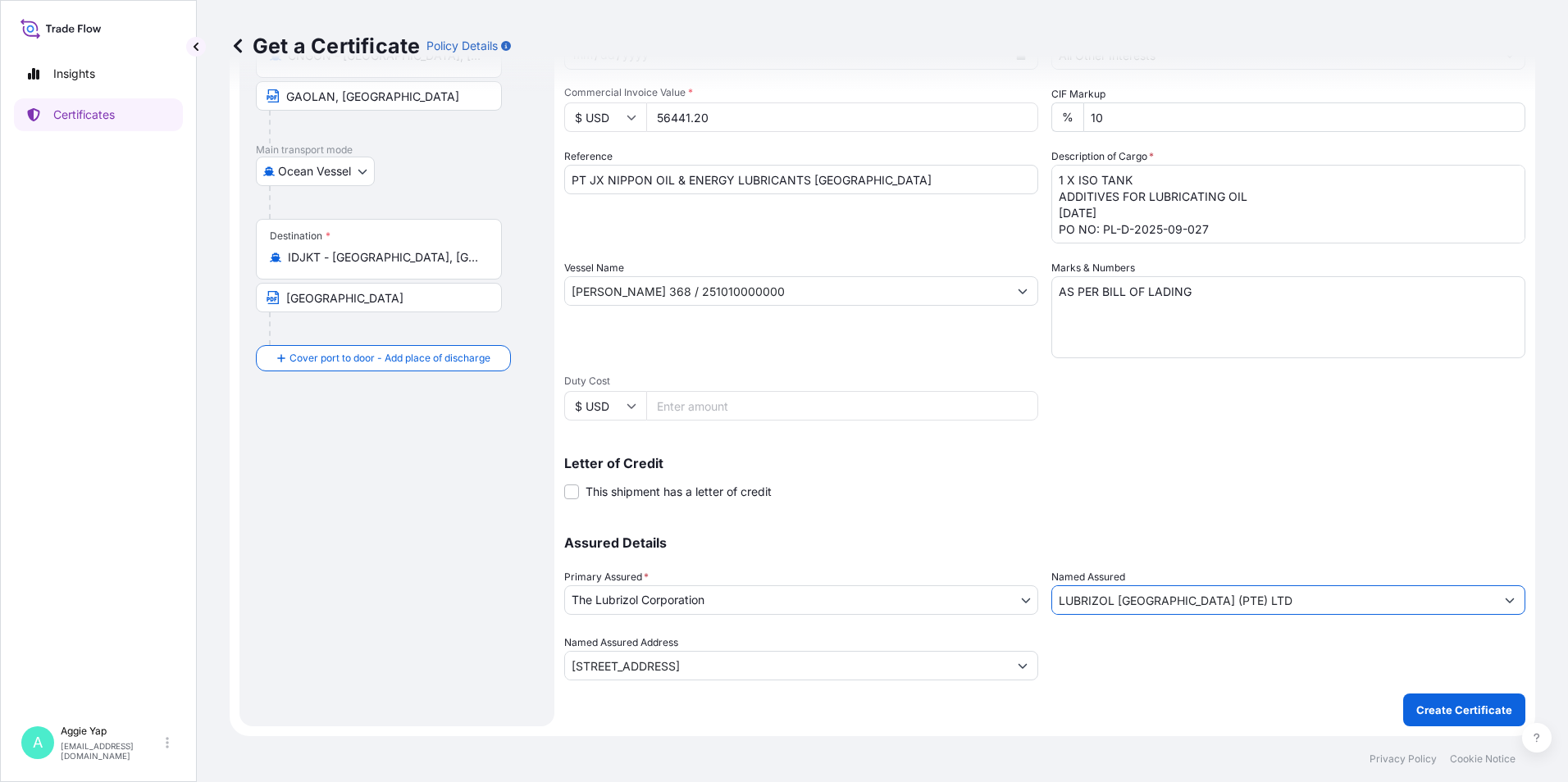
type input "LUBRIZOL [GEOGRAPHIC_DATA] (PTE) LTD"
click at [1209, 481] on div "Letter of Credit This shipment has a letter of credit Letter of credit * Letter…" at bounding box center [1045, 478] width 962 height 43
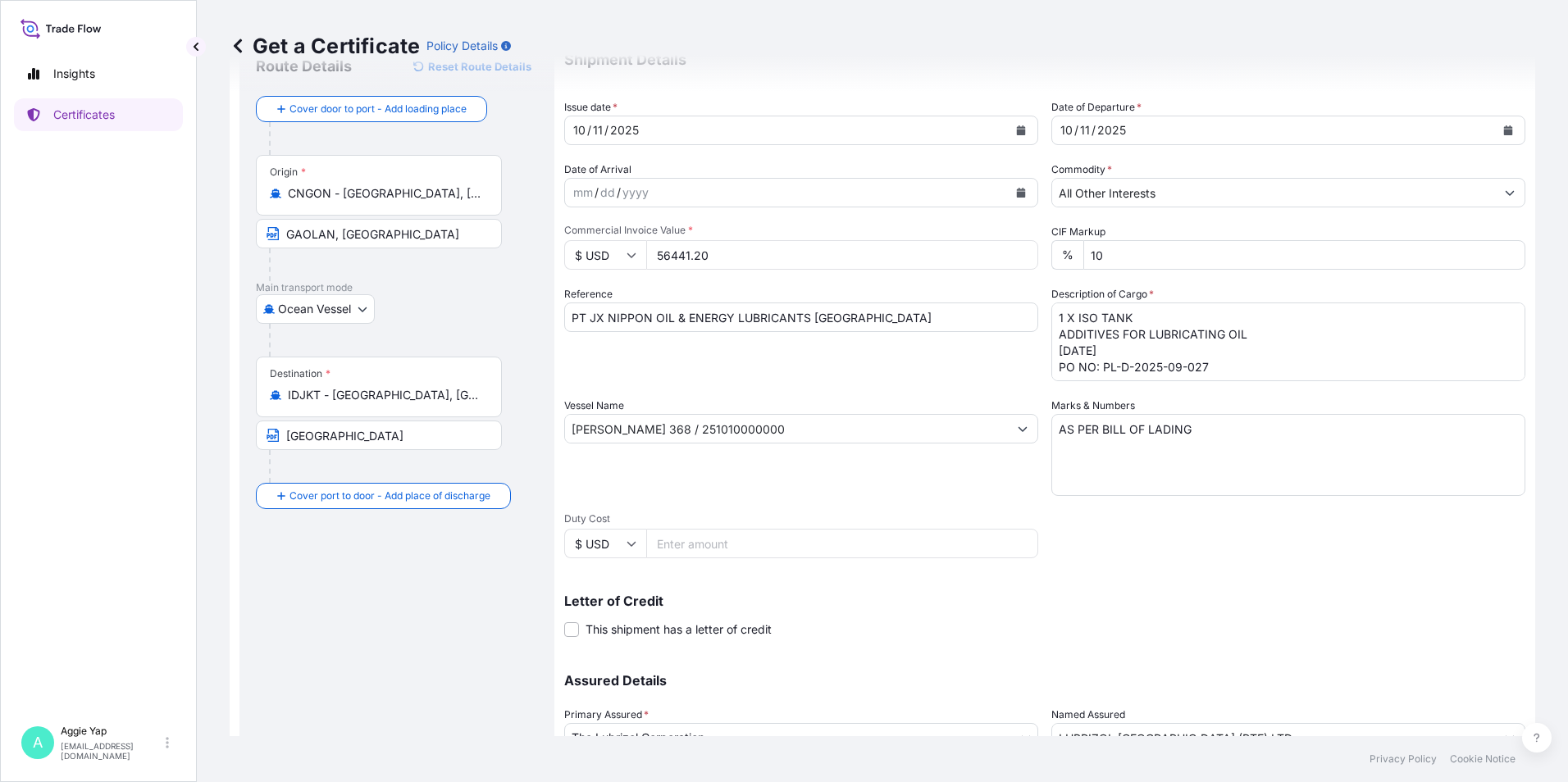
scroll to position [203, 0]
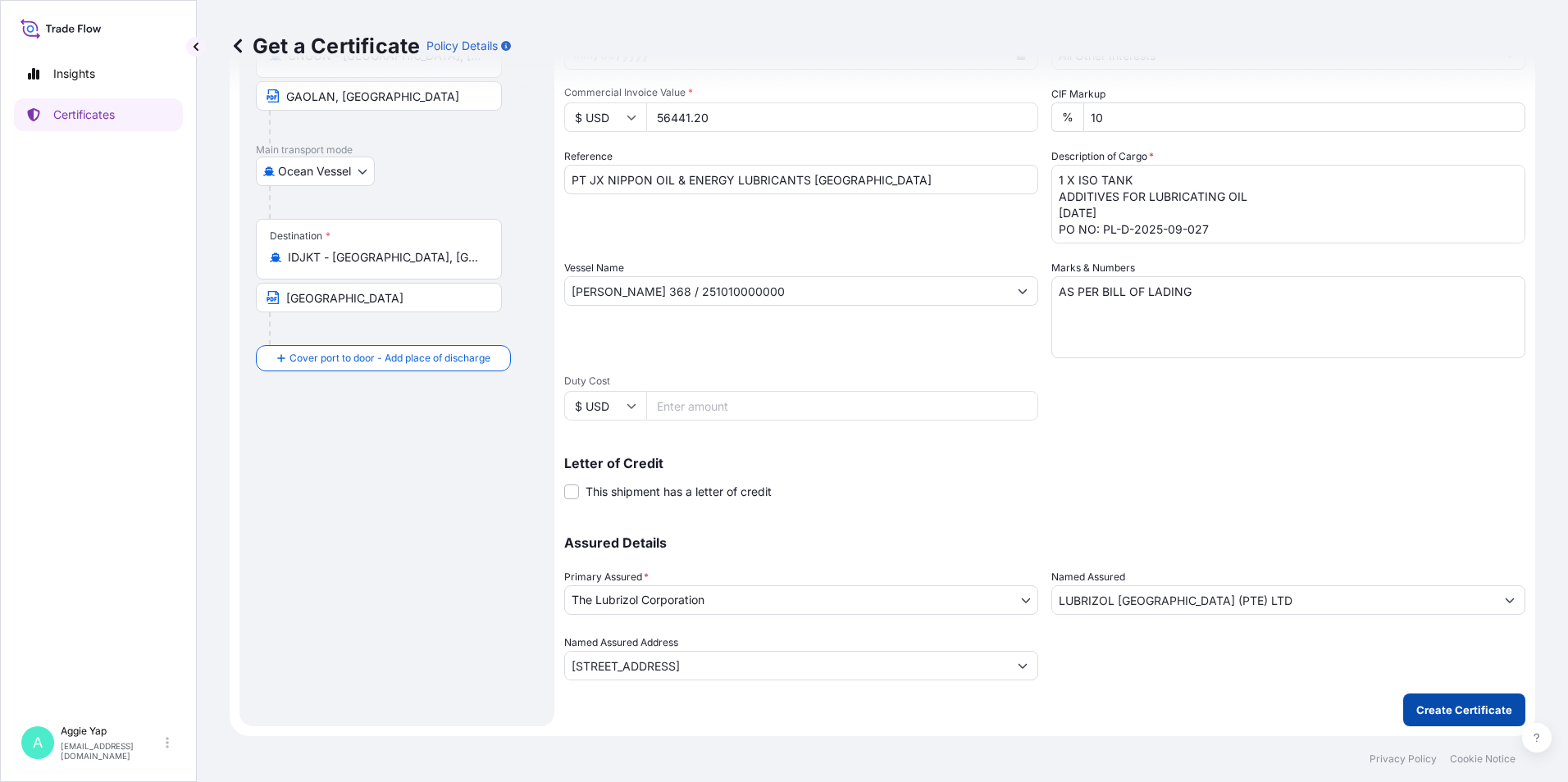
click at [1474, 711] on p "Create Certificate" at bounding box center [1464, 709] width 96 height 16
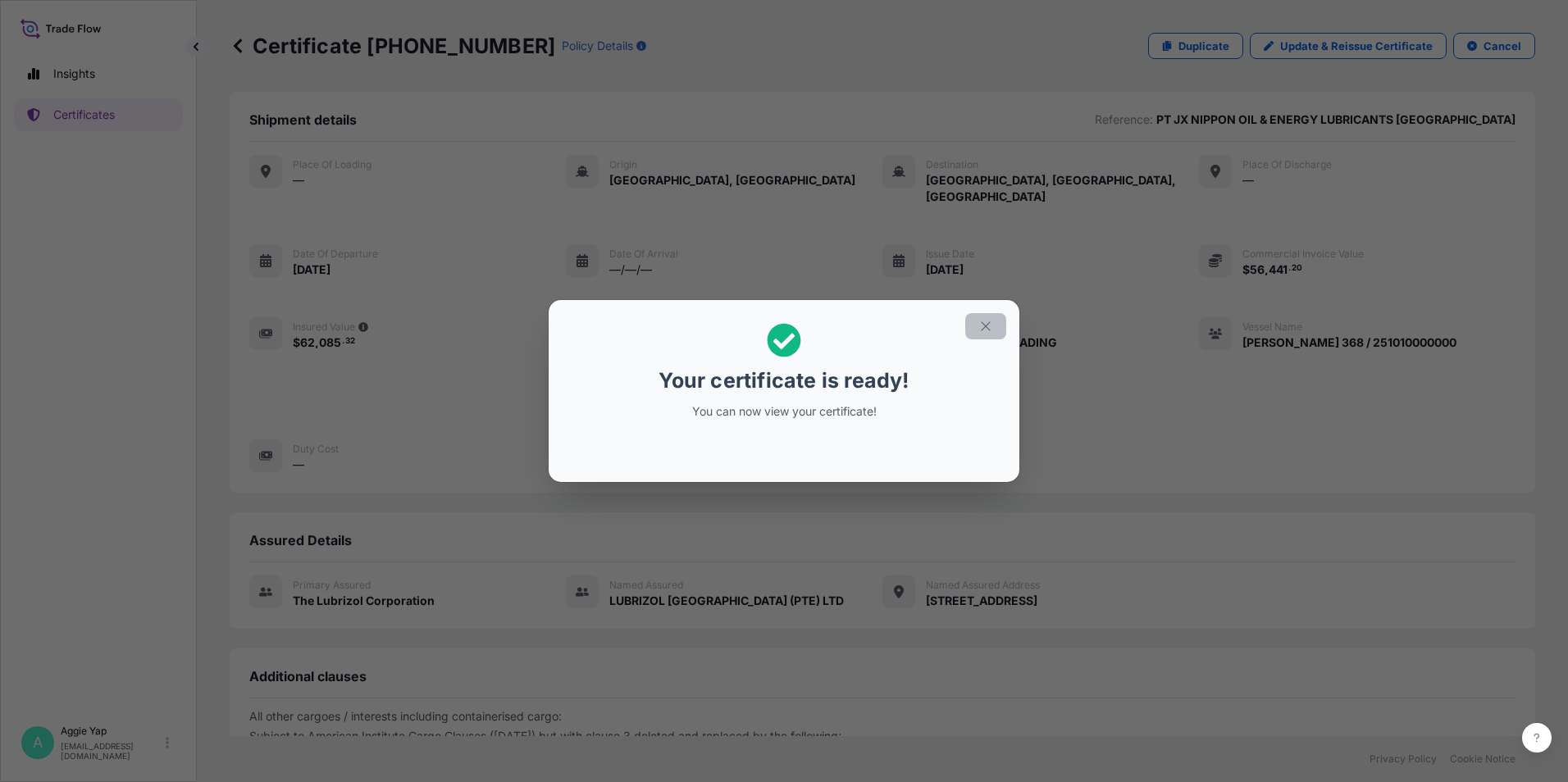
click at [986, 326] on icon "button" at bounding box center [985, 326] width 15 height 15
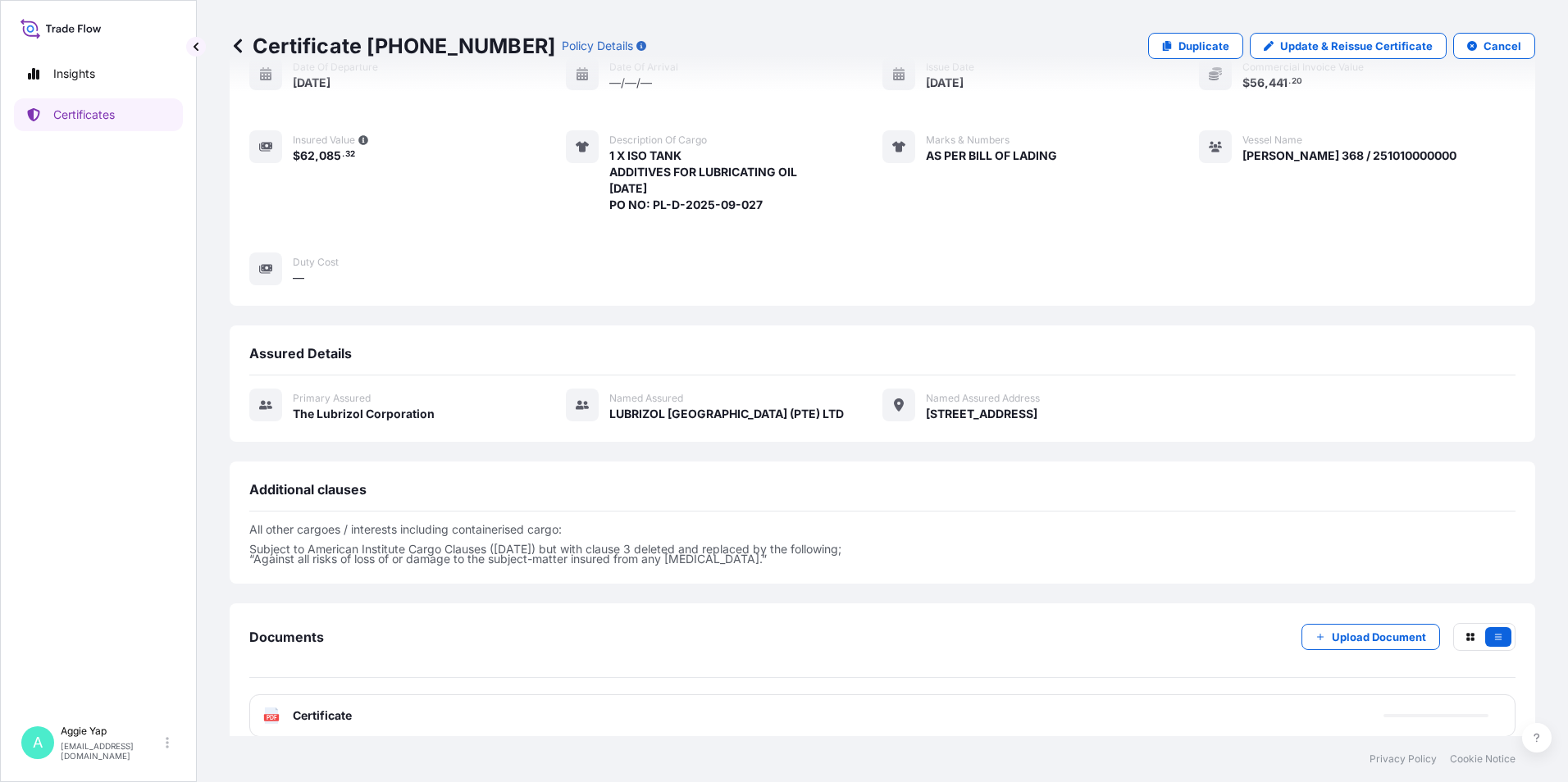
scroll to position [191, 0]
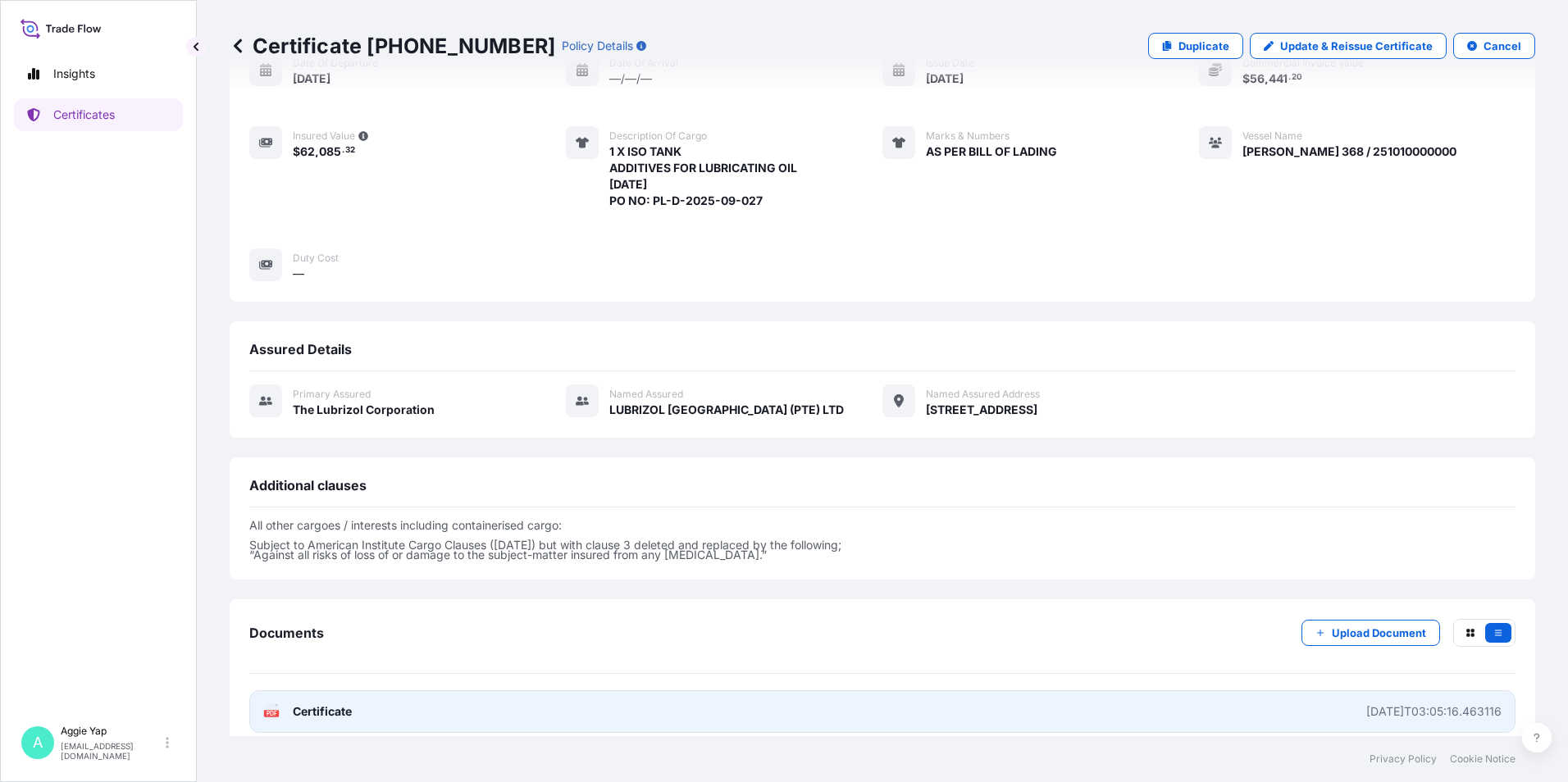
click at [561, 709] on link "PDF Certificate [DATE]T03:05:16.463116" at bounding box center [883, 711] width 1267 height 42
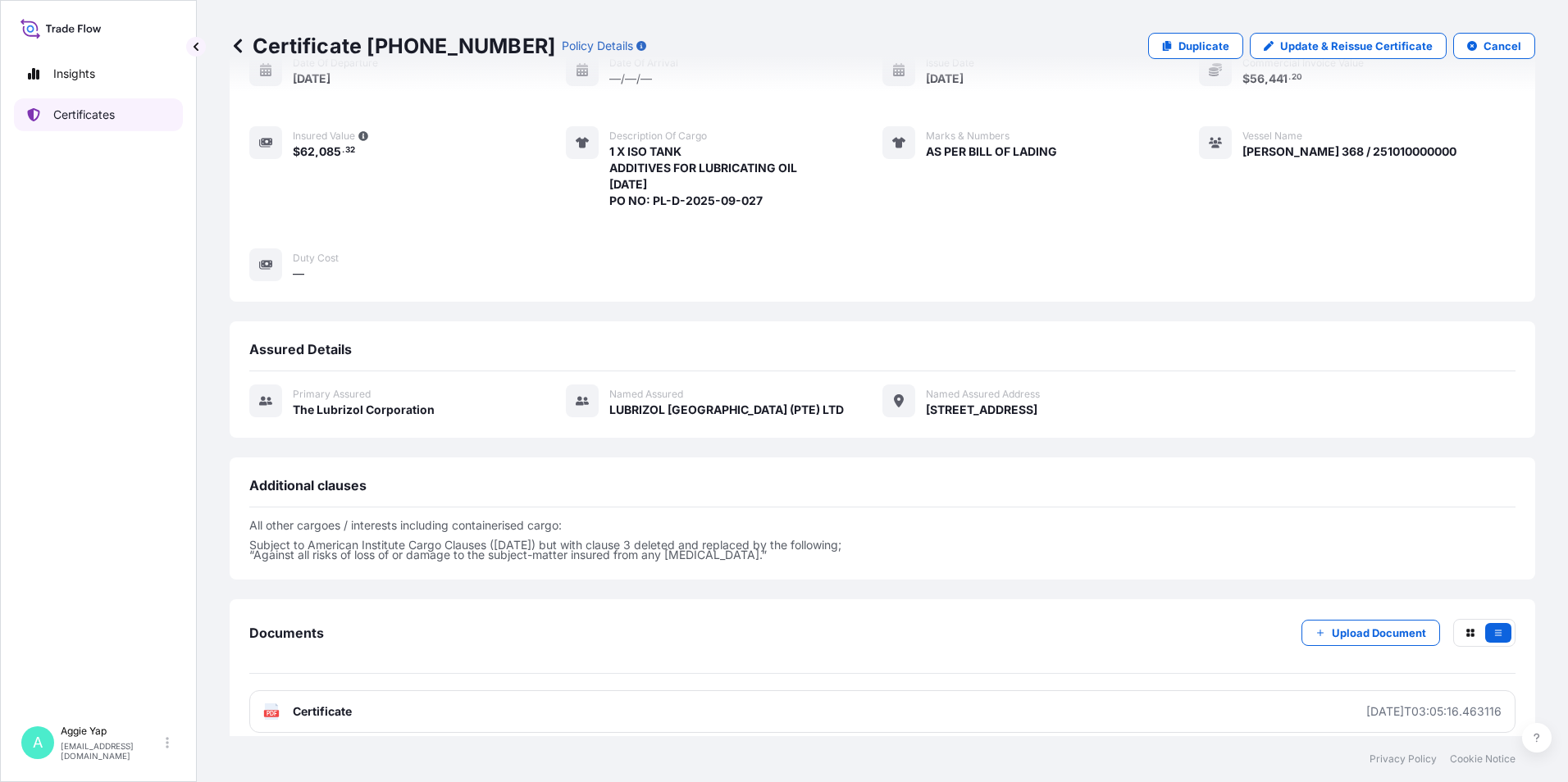
click at [128, 120] on link "Certificates" at bounding box center [98, 115] width 169 height 33
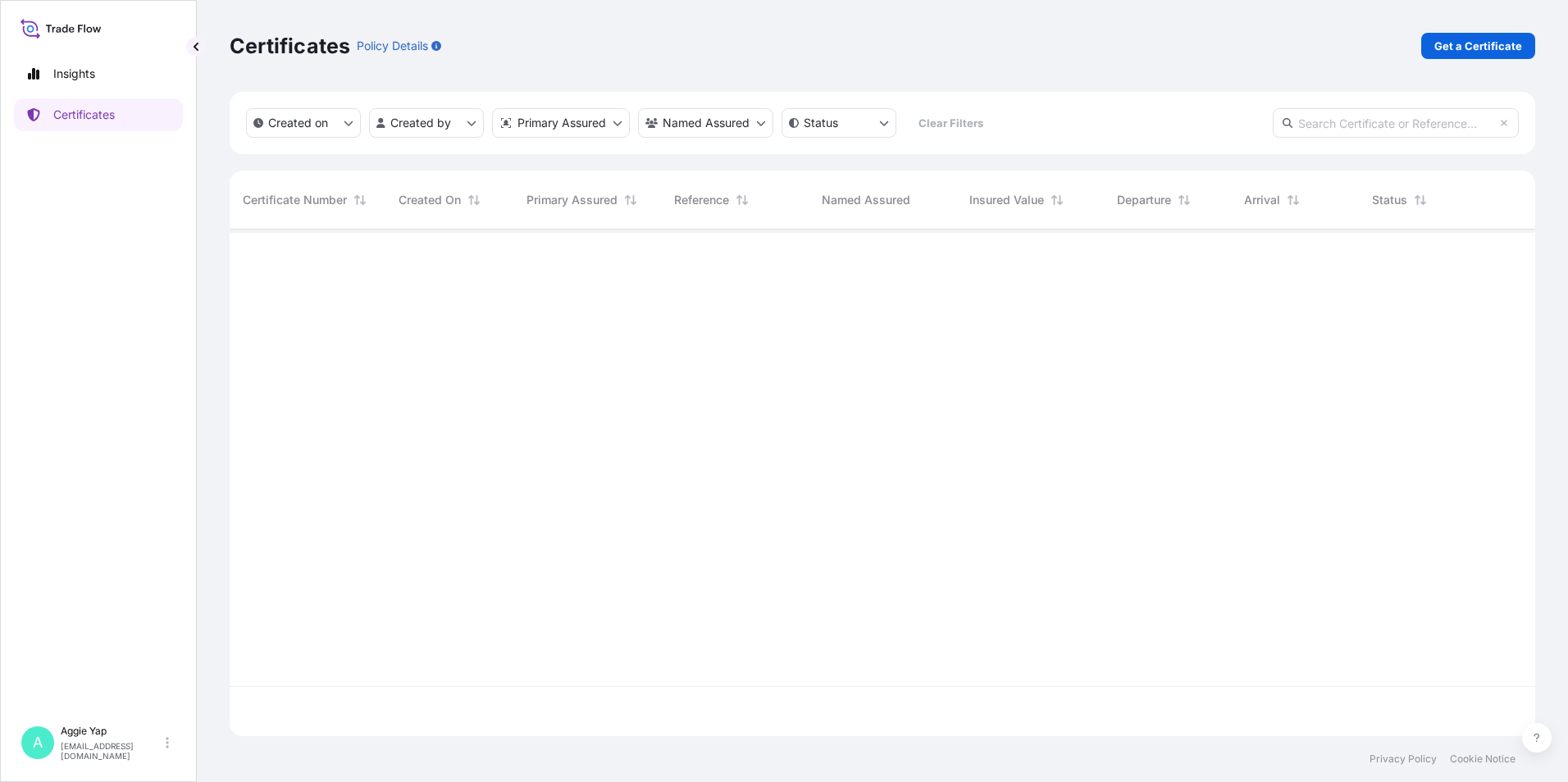
scroll to position [503, 1293]
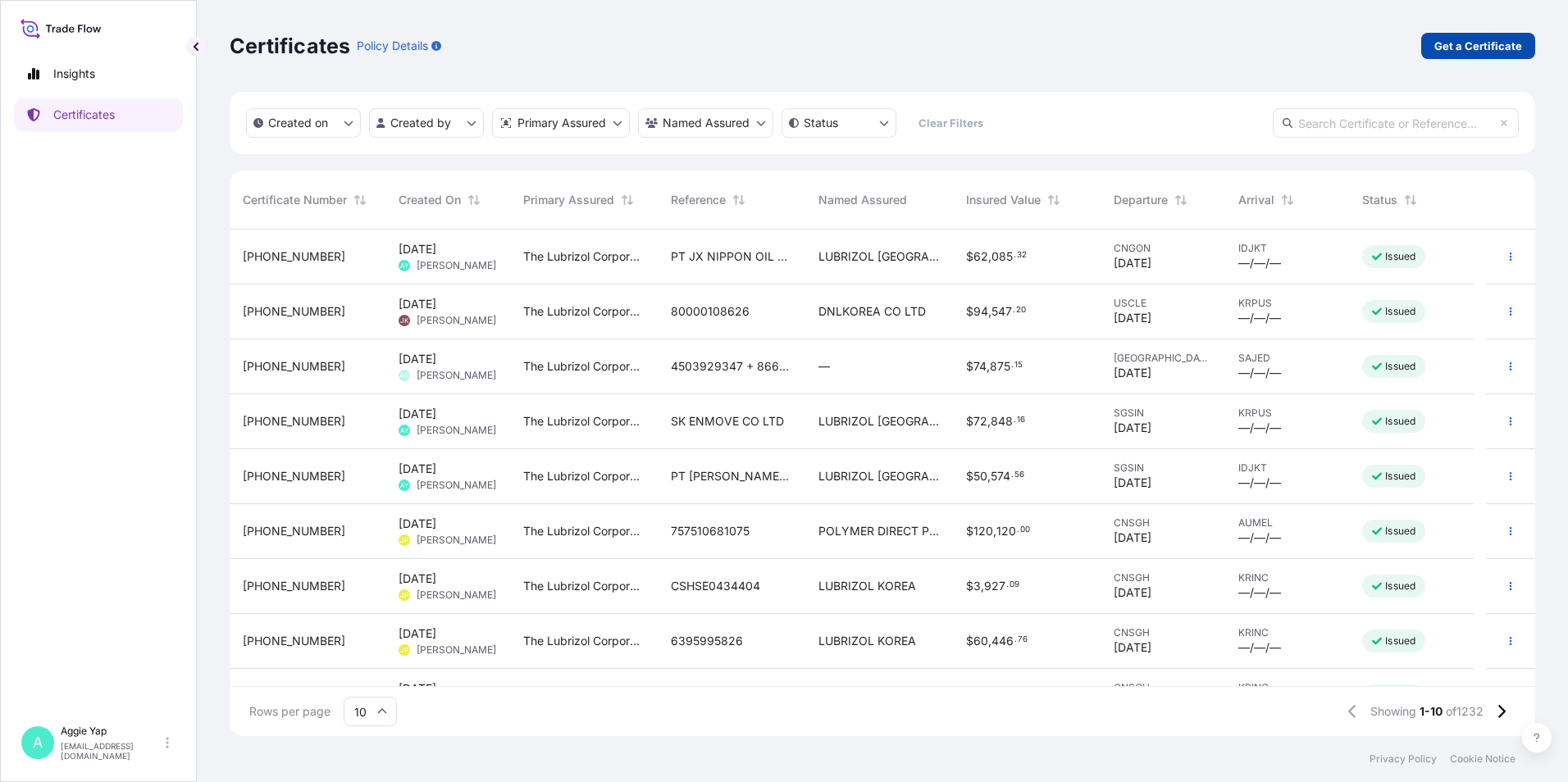
click at [1505, 40] on p "Get a Certificate" at bounding box center [1478, 46] width 87 height 16
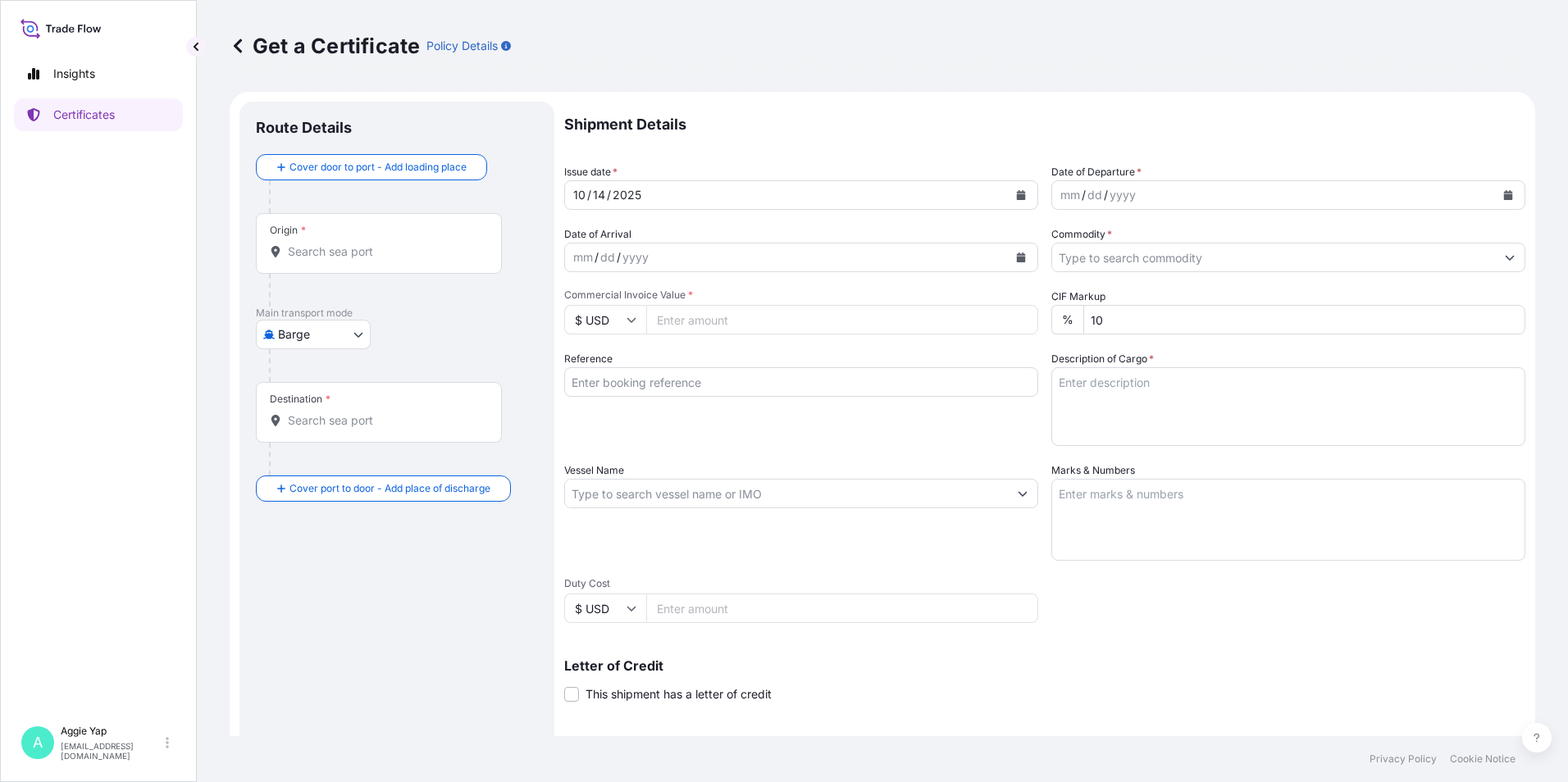
click at [311, 342] on body "Insights Certificates A [PERSON_NAME] [EMAIL_ADDRESS][DOMAIN_NAME] Get a Certif…" at bounding box center [784, 391] width 1568 height 782
click at [304, 518] on span "Ocean Vessel" at bounding box center [323, 524] width 73 height 16
select select "Ocean Vessel"
click at [370, 265] on input "Origin *" at bounding box center [384, 258] width 193 height 16
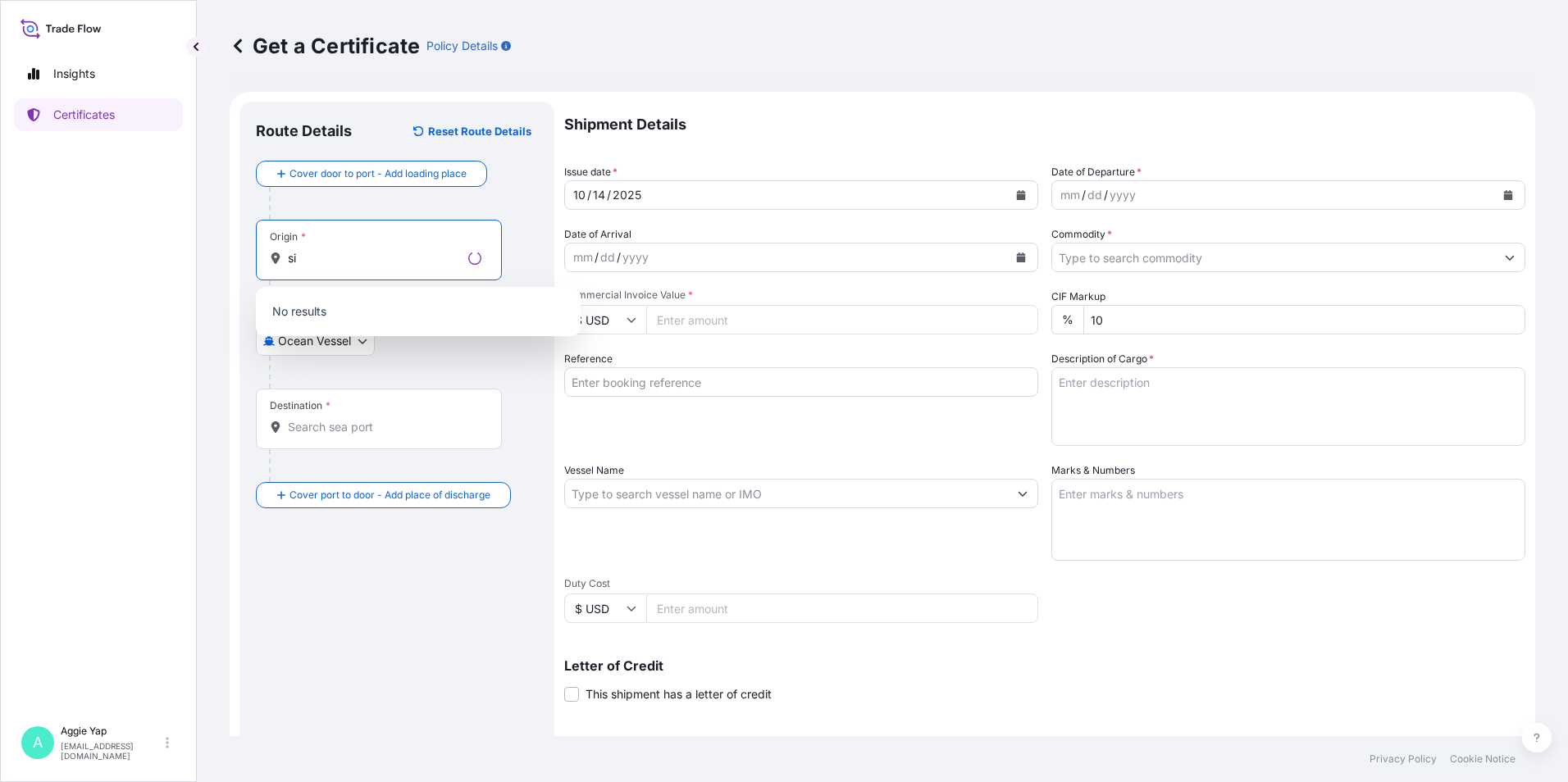
type input "s"
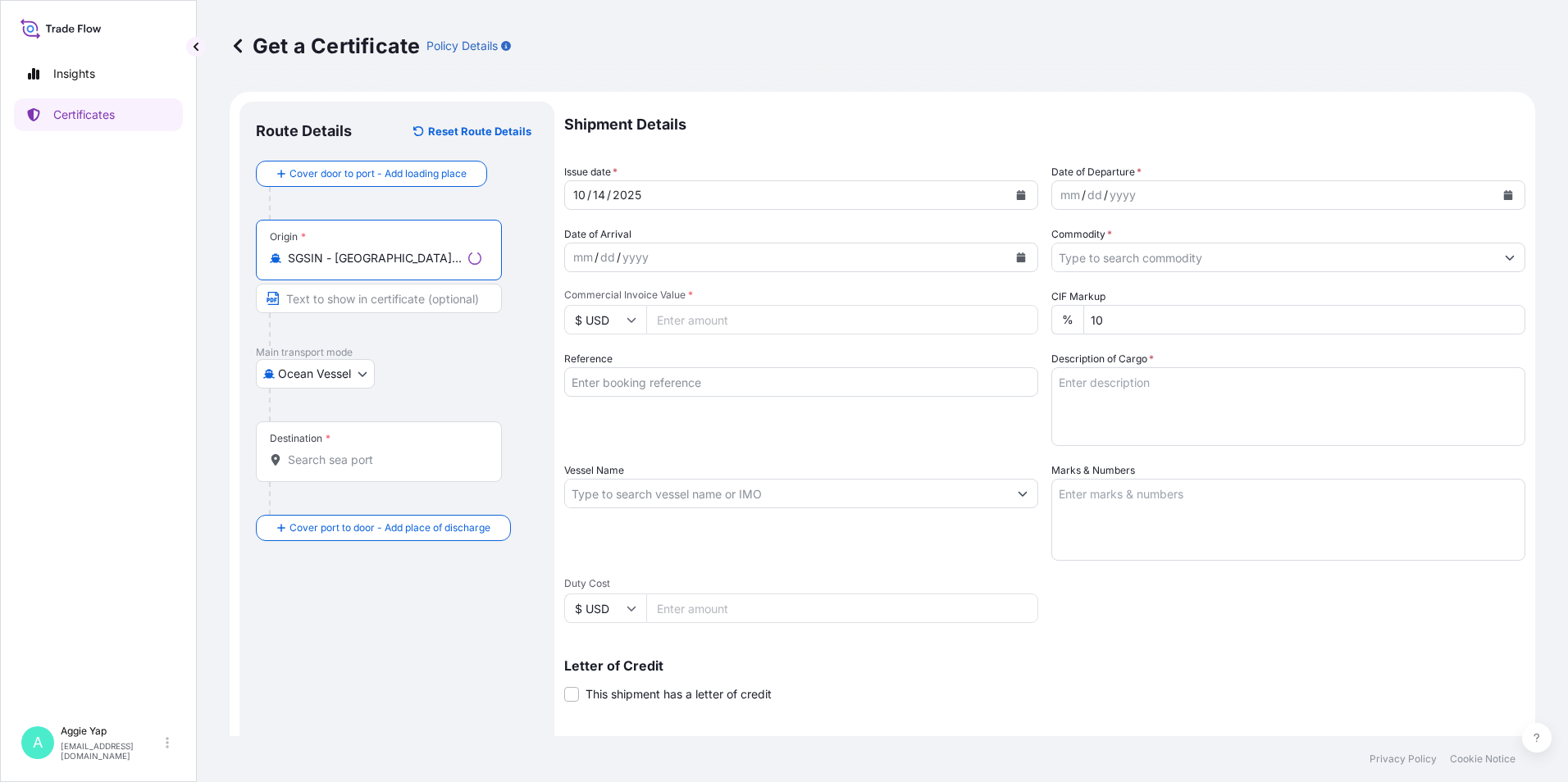
type input "SGSIN - [GEOGRAPHIC_DATA], [GEOGRAPHIC_DATA]"
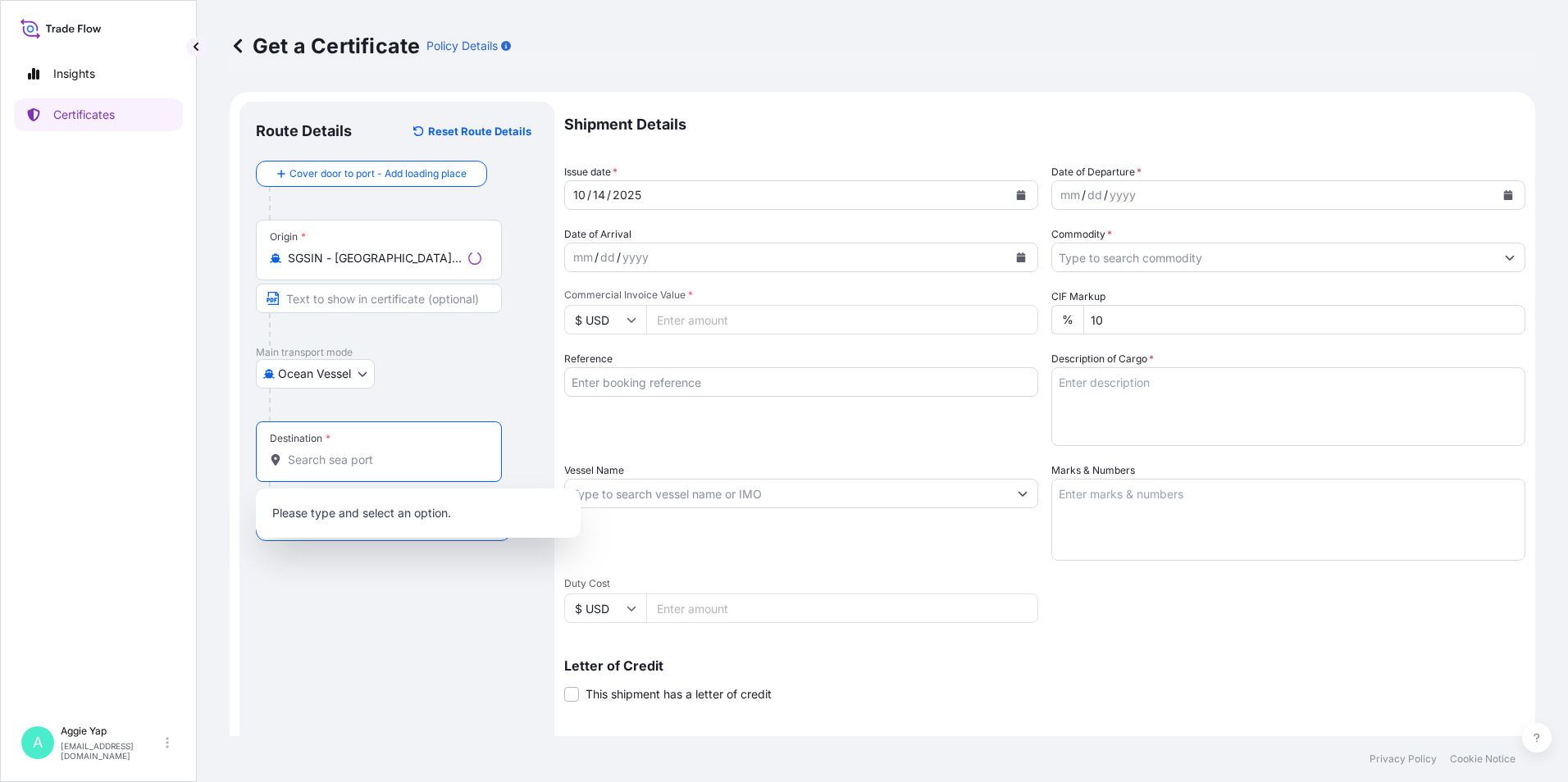
click at [328, 465] on input "Destination *" at bounding box center [384, 460] width 193 height 16
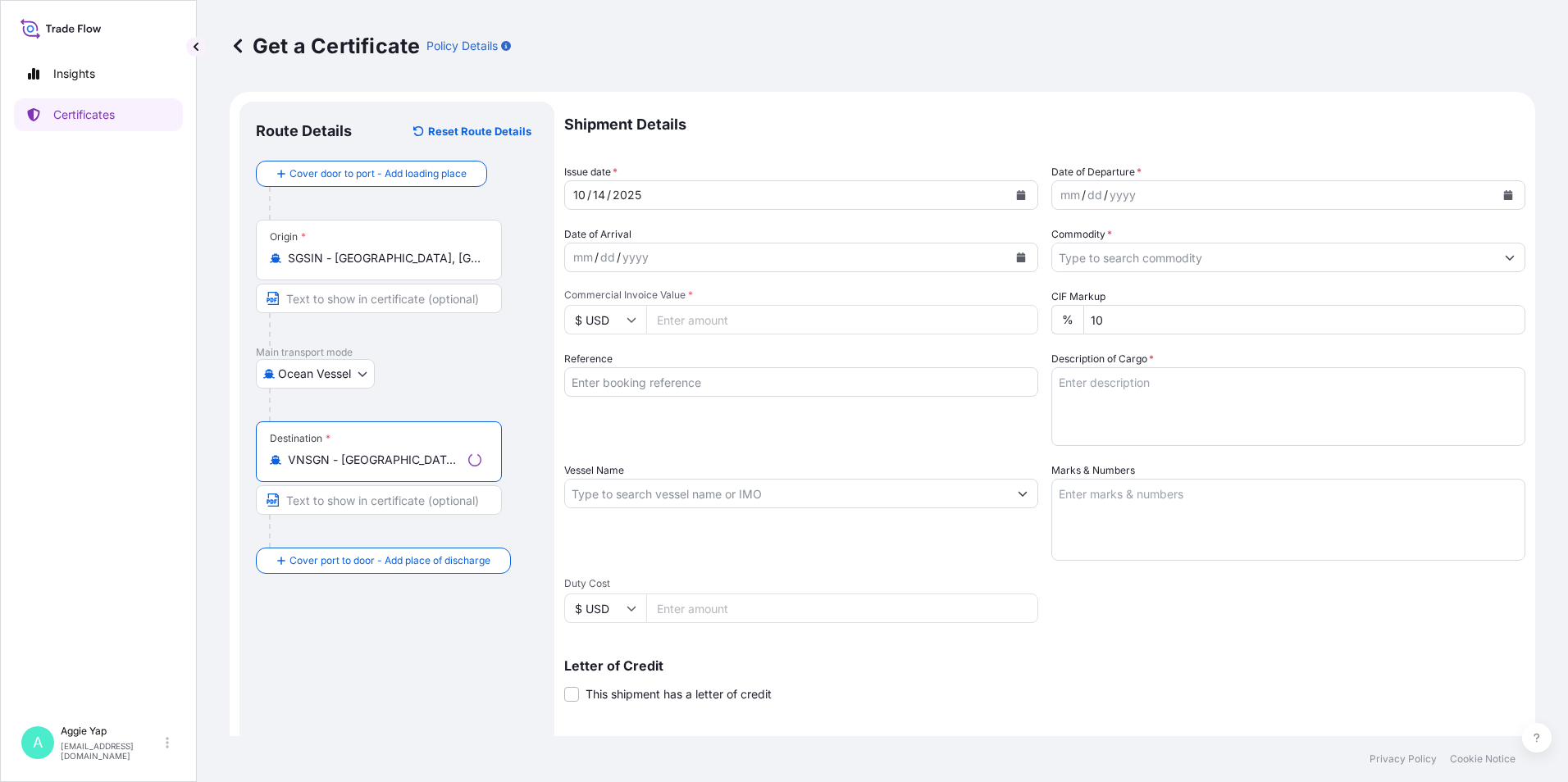
type input "VNSGN - [GEOGRAPHIC_DATA], [GEOGRAPHIC_DATA]"
click at [366, 301] on input "Text to appear on certificate" at bounding box center [379, 299] width 246 height 29
type input "[GEOGRAPHIC_DATA]"
click at [334, 501] on input "Text to appear on certificate" at bounding box center [379, 500] width 246 height 29
click at [330, 501] on input "Text to appear on certificate" at bounding box center [379, 500] width 246 height 29
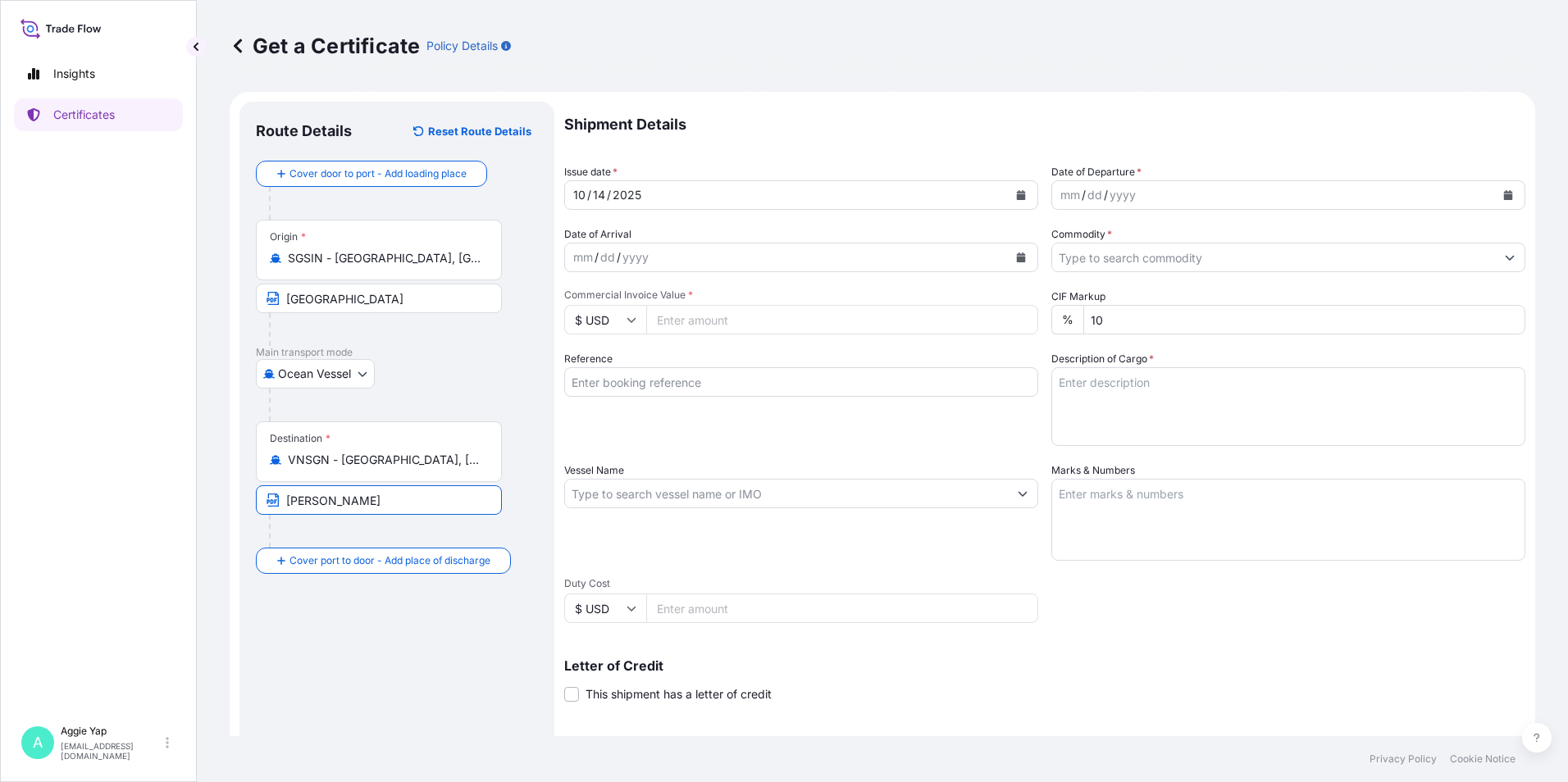
type input "[GEOGRAPHIC_DATA], [PERSON_NAME]"
click at [1008, 192] on button "Calendar" at bounding box center [1021, 195] width 26 height 26
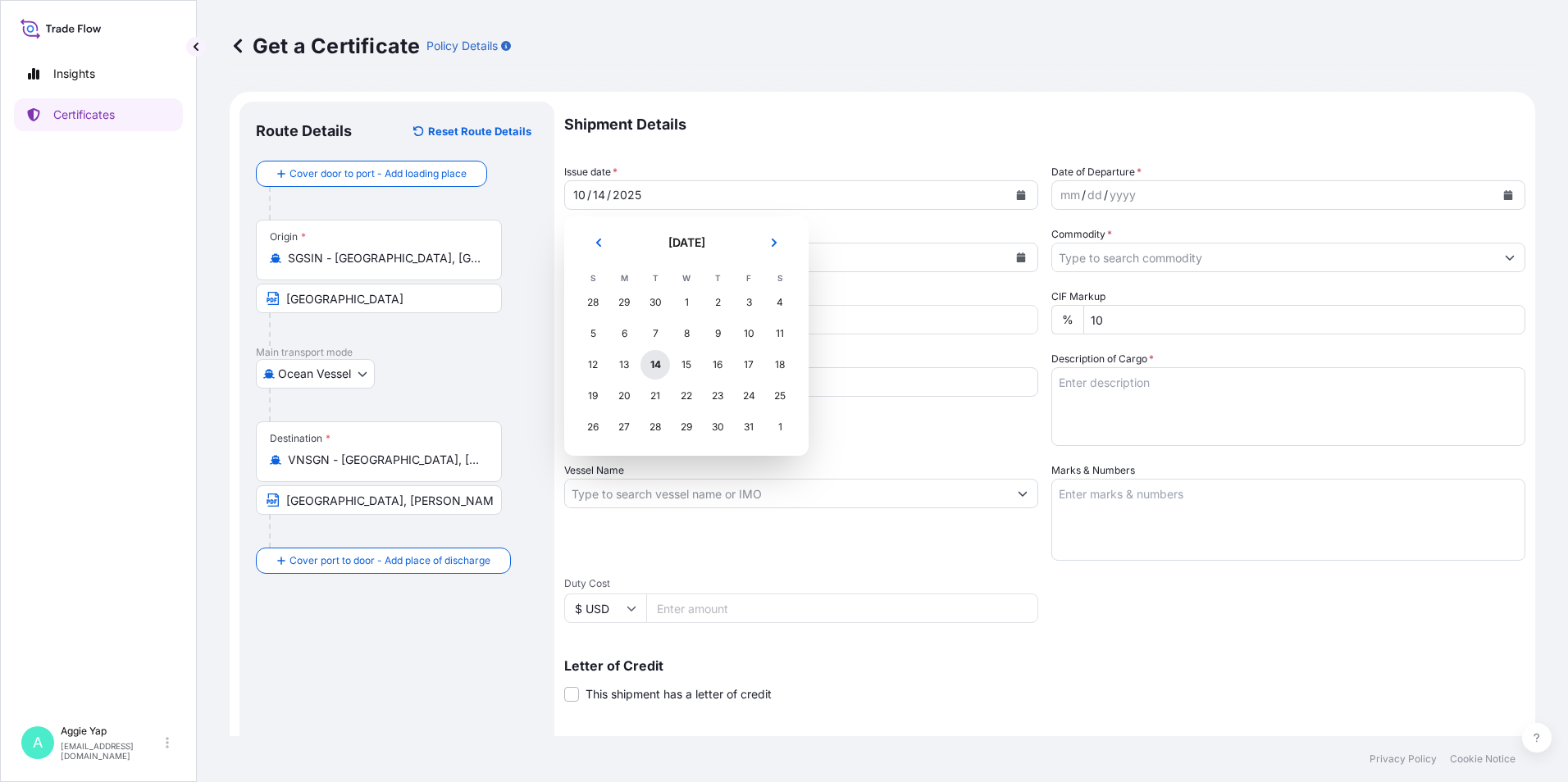
click at [666, 368] on div "14" at bounding box center [655, 365] width 29 height 29
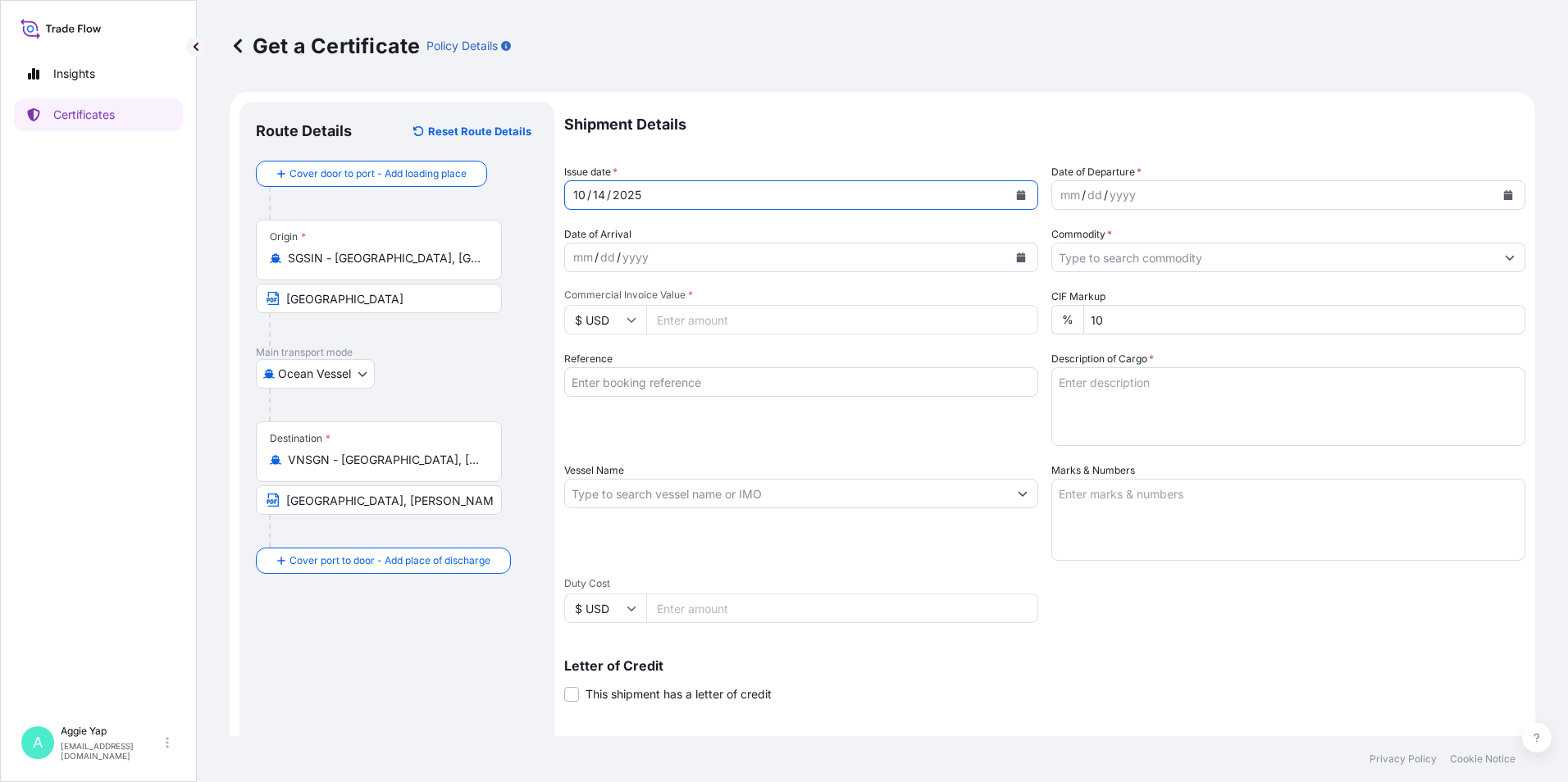
click at [1503, 193] on icon "Calendar" at bounding box center [1507, 195] width 10 height 10
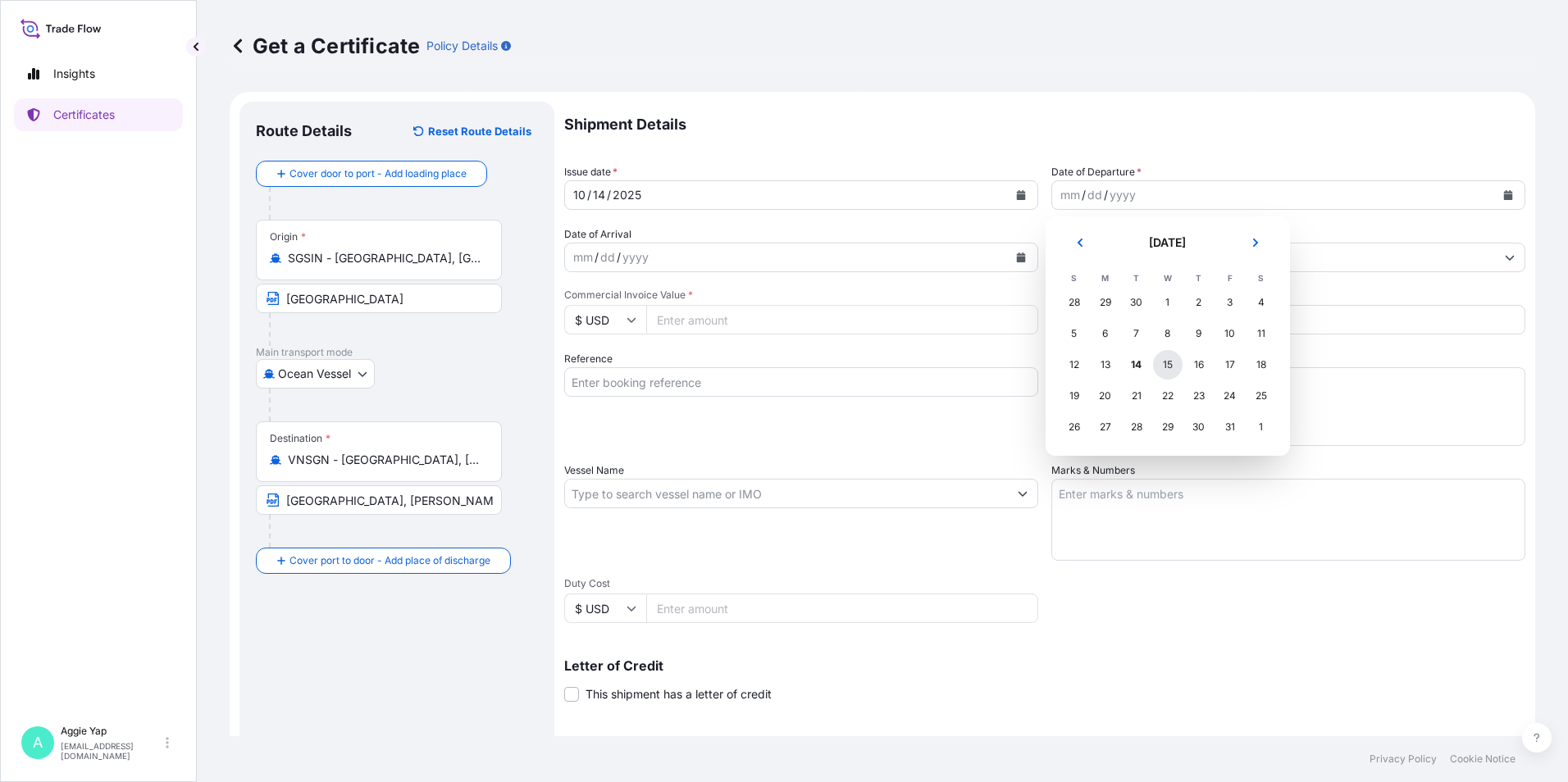
click at [1155, 367] on div "15" at bounding box center [1168, 365] width 29 height 29
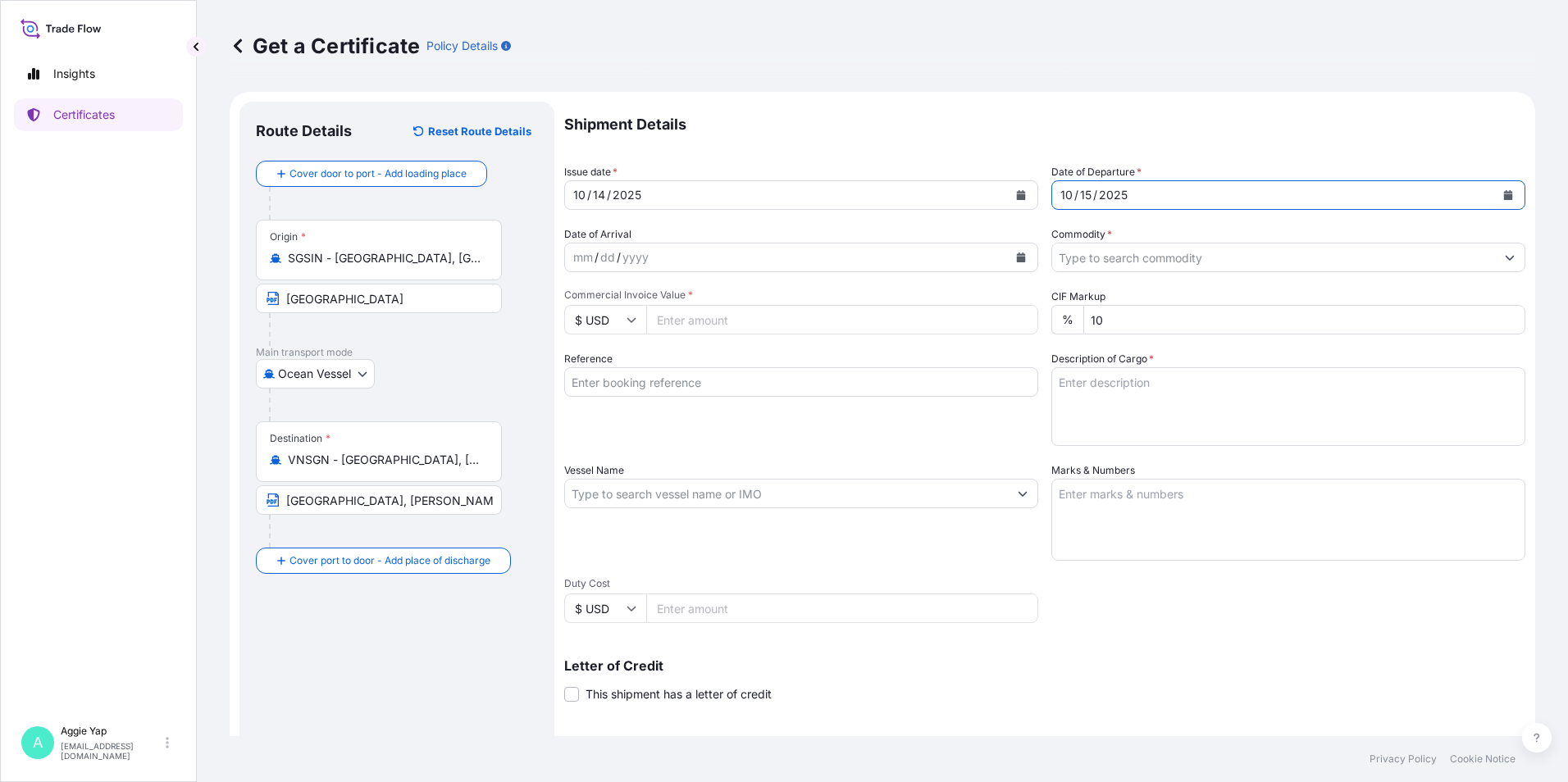
click at [1504, 198] on icon "Calendar" at bounding box center [1508, 195] width 9 height 10
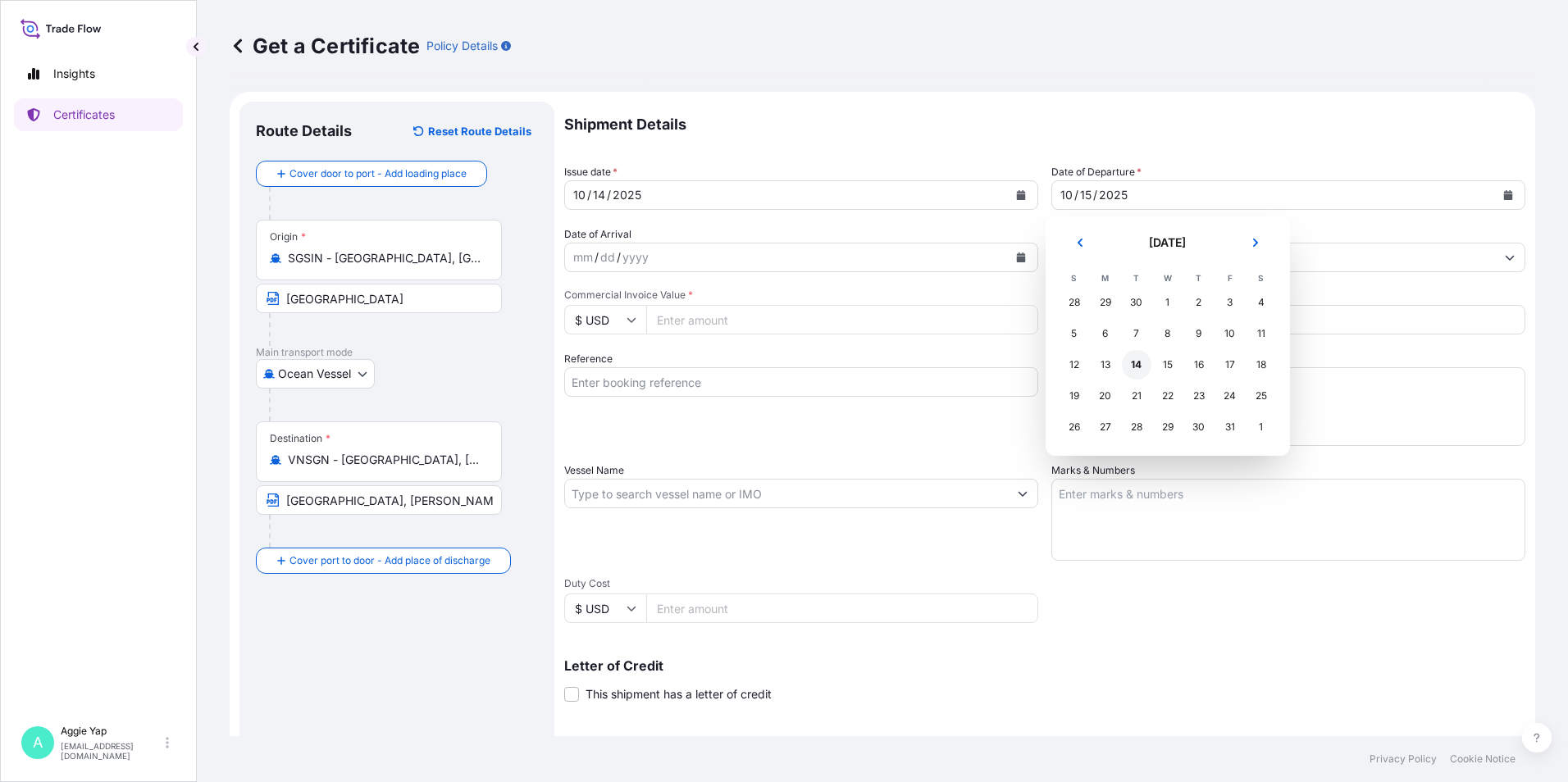
click at [1131, 365] on div "14" at bounding box center [1137, 365] width 29 height 29
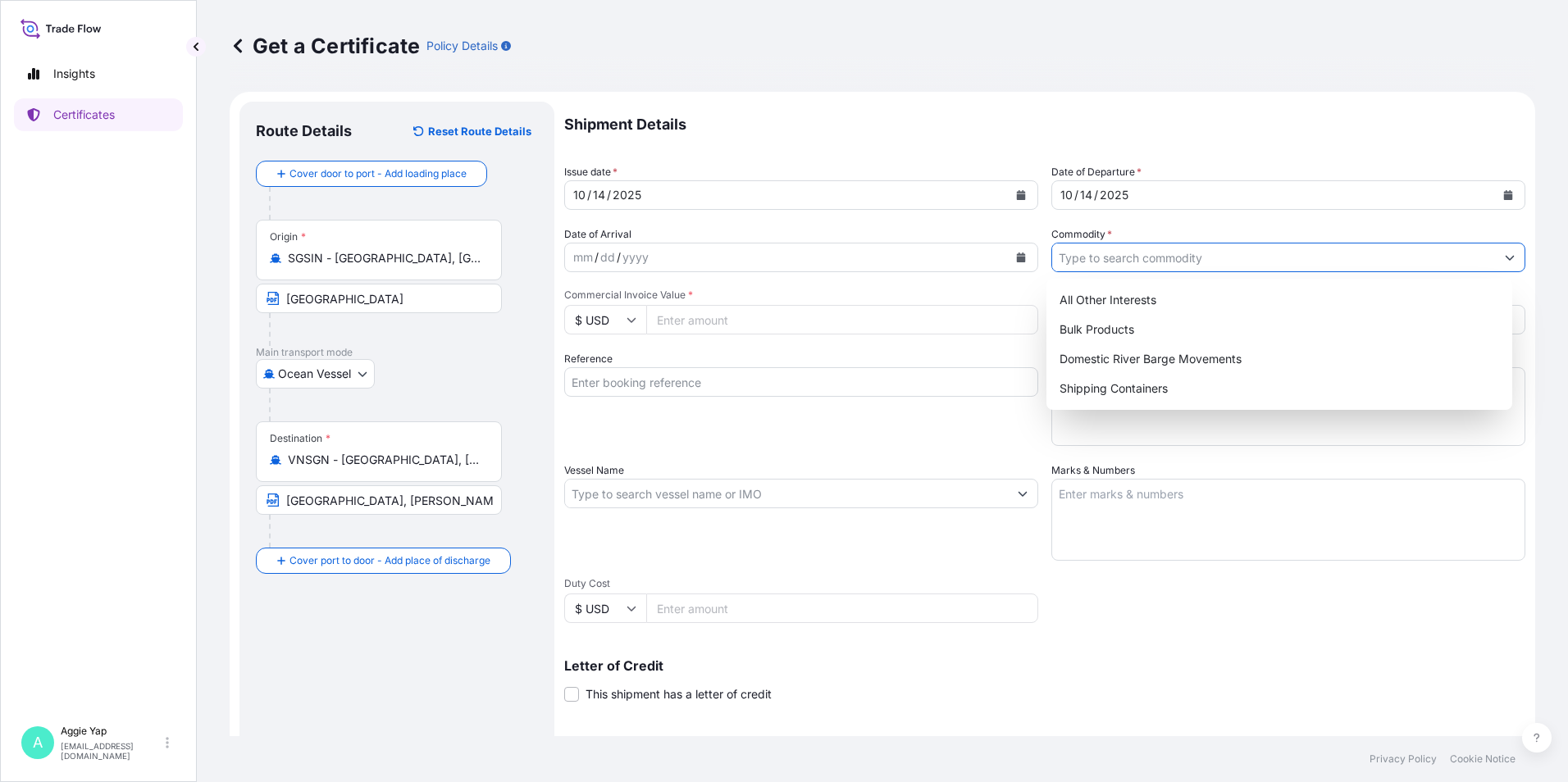
click at [1127, 254] on input "Commodity *" at bounding box center [1273, 257] width 443 height 29
click at [1134, 388] on div "Shipping Containers" at bounding box center [1280, 389] width 454 height 29
type input "Shipping Containers"
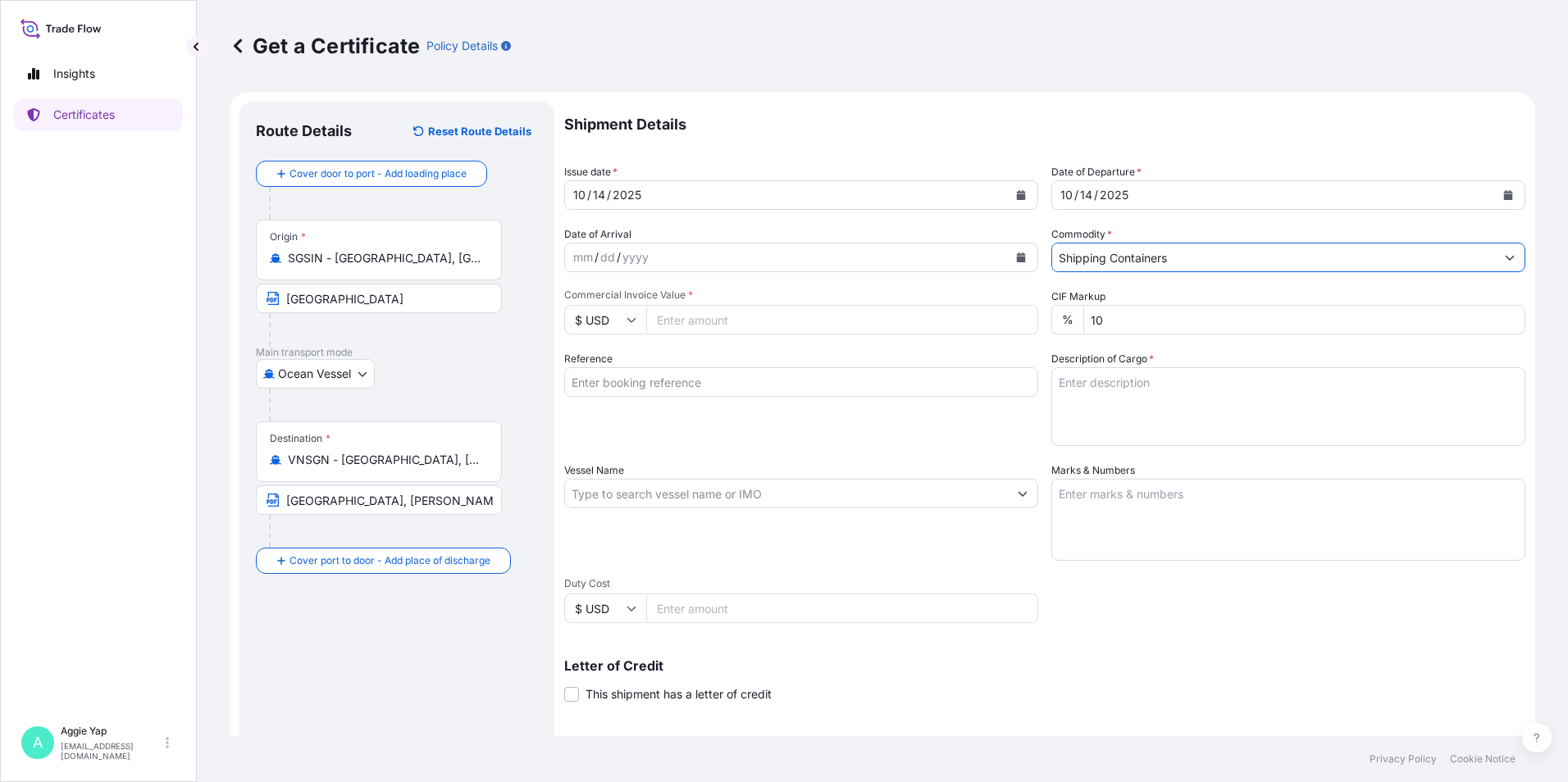
click at [720, 325] on input "Commercial Invoice Value *" at bounding box center [842, 320] width 392 height 29
click at [689, 318] on input "Commercial Invoice Value *" at bounding box center [842, 320] width 392 height 29
type input "60707.91"
click at [747, 378] on input "Reference" at bounding box center [800, 382] width 474 height 29
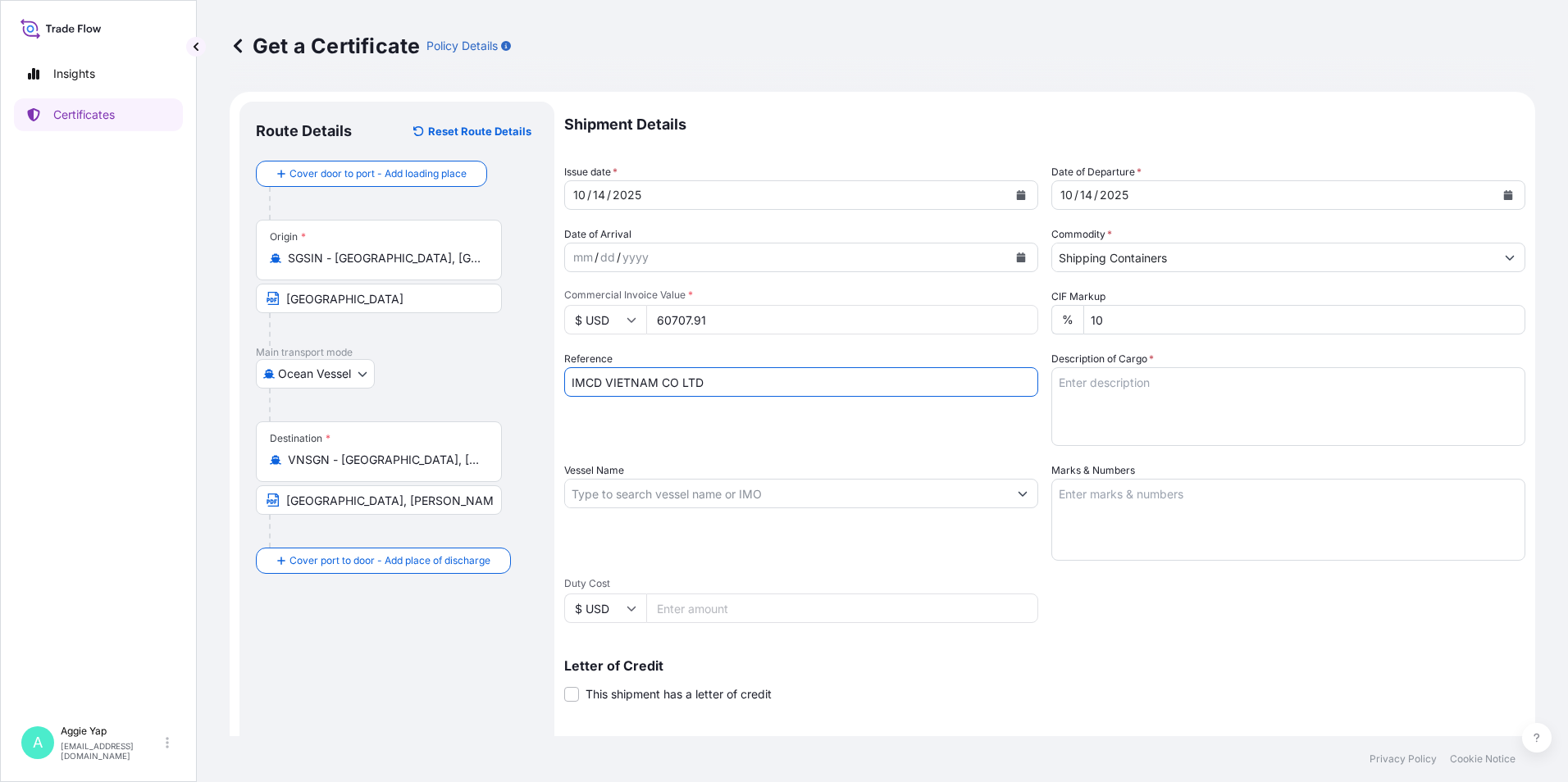
type input "IMCD VIETNAM CO LTD"
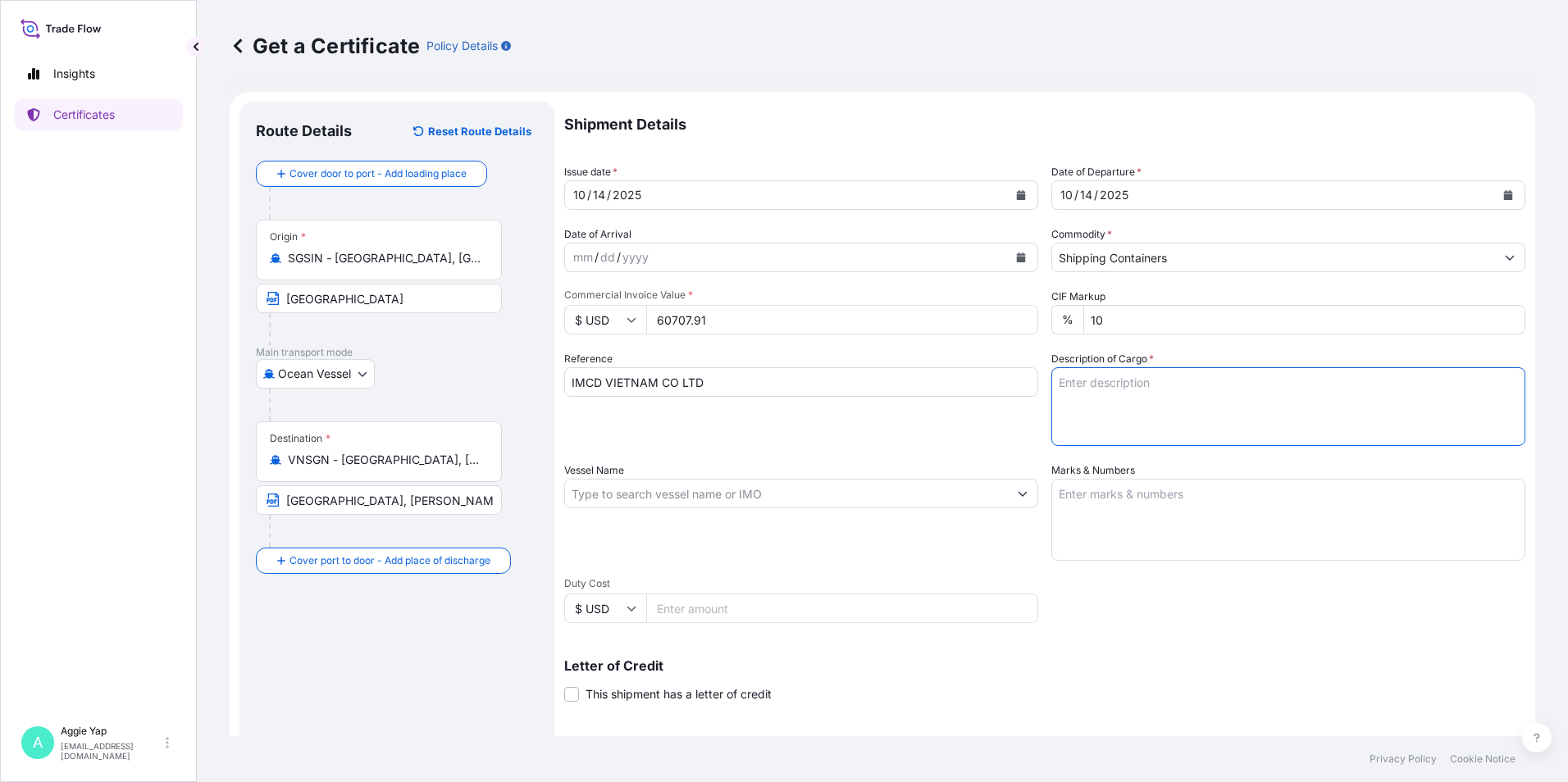
click at [1085, 388] on textarea "Description of Cargo *" at bounding box center [1288, 406] width 474 height 79
drag, startPoint x: 1111, startPoint y: 378, endPoint x: 986, endPoint y: 398, distance: 126.6
click at [986, 398] on div "Shipment Details Issue date * [DATE] Date of Departure * [DATE] Date of Arrival…" at bounding box center [1045, 492] width 962 height 781
paste textarea "OTAL: 9 PALLETS ( 132 PACKAGES)"
drag, startPoint x: 1095, startPoint y: 381, endPoint x: 1057, endPoint y: 430, distance: 62.0
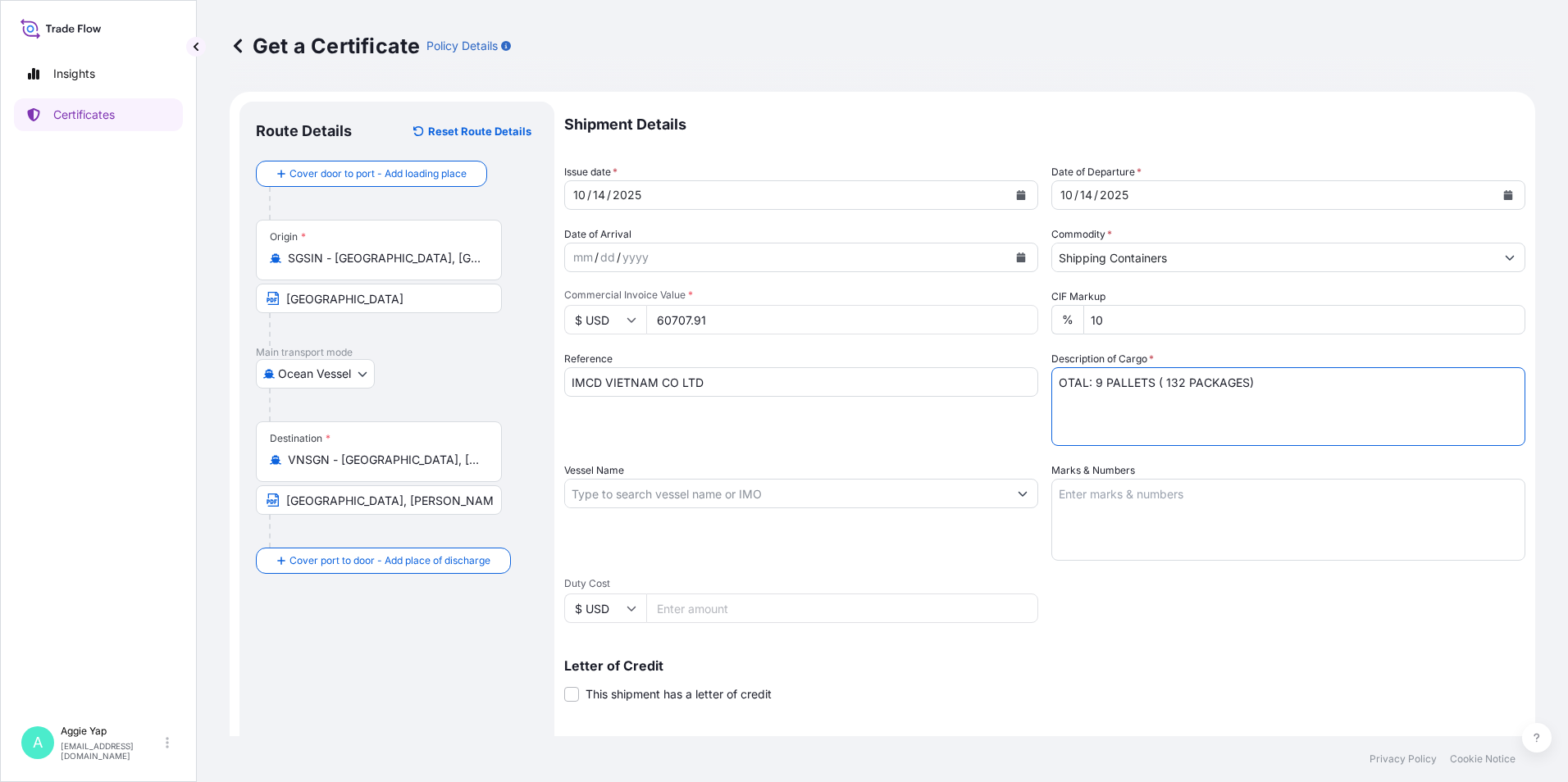
click at [1095, 382] on textarea "OTAL: 9 PALLETS ( 132 PACKAGES)" at bounding box center [1288, 406] width 474 height 79
click at [1266, 379] on textarea "OTAL: 11 PALLETS ( 132 PACKAGES)" at bounding box center [1288, 406] width 474 height 79
drag, startPoint x: 1190, startPoint y: 381, endPoint x: 1228, endPoint y: 382, distance: 38.0
click at [1208, 383] on textarea "OTAL: 11 PALLETS (132 PACKAGES)" at bounding box center [1288, 406] width 474 height 79
click at [1255, 384] on textarea "OTAL: 11 PALLETS (132 PACKAGES)" at bounding box center [1288, 406] width 474 height 79
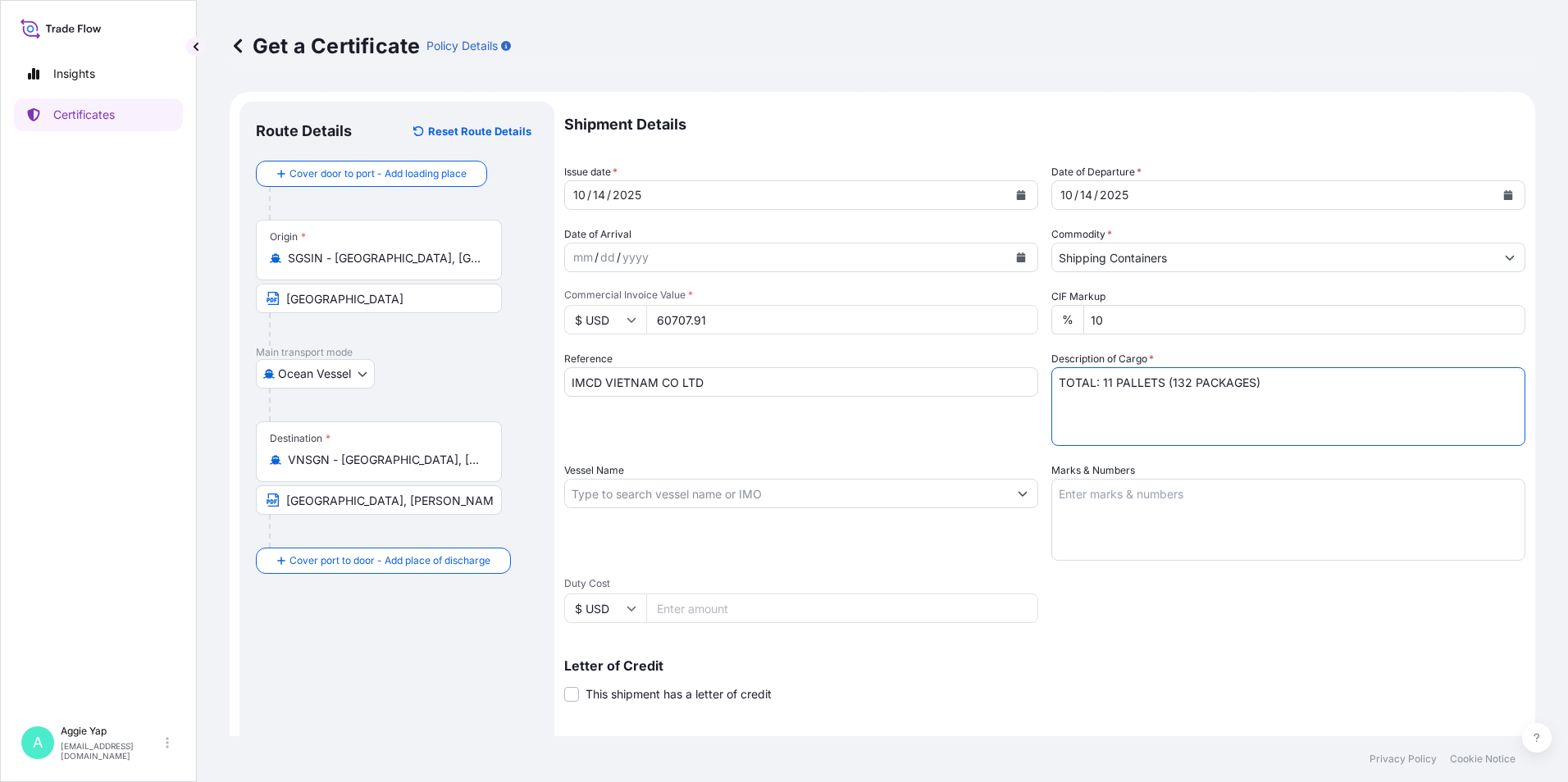
paste textarea "CARBOPOL (R) 940 POLYMER"
paste textarea "CARBOPOL (R) 980 POLYMER"
paste textarea "CARBOPOL (R) ULTREZ 20 POLYMER"
paste textarea "GLUCAM (TM) P-20 HUMECTANT CARBOPOL (R) ETD 2020 POLYMER"
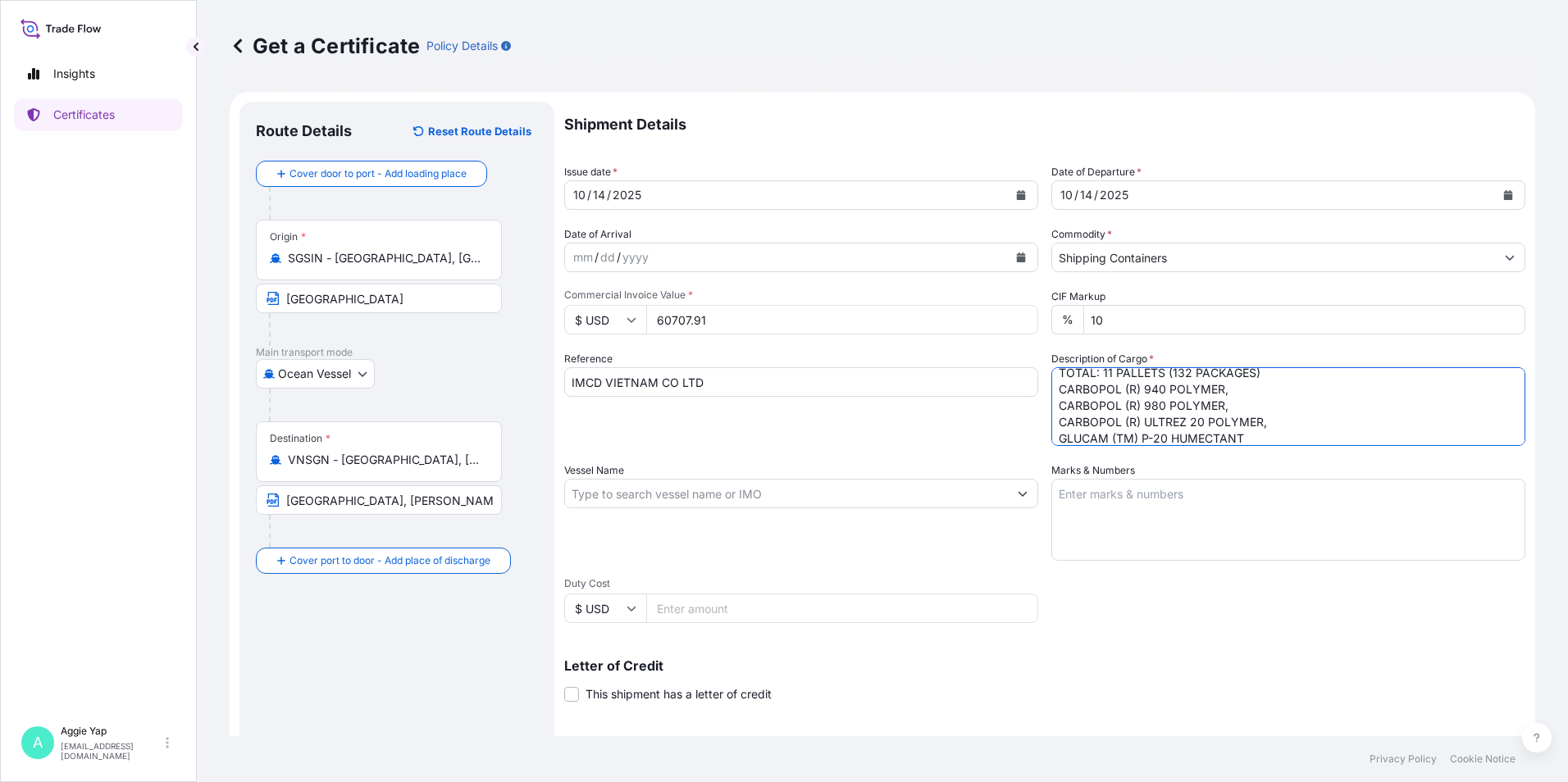
scroll to position [26, 0]
click at [1246, 426] on textarea "TOTAL: 11 PALLETS (132 PACKAGES) CARBOPOL (R) 940 POLYMER, CARBOPOL (R) 980 POL…" at bounding box center [1288, 406] width 474 height 79
click at [1271, 443] on textarea "TOTAL: 11 PALLETS (132 PACKAGES) CARBOPOL (R) 940 POLYMER, CARBOPOL (R) 980 POL…" at bounding box center [1288, 406] width 474 height 79
paste textarea "PO: 2840 OP, 2920 OP, 3278 OP"
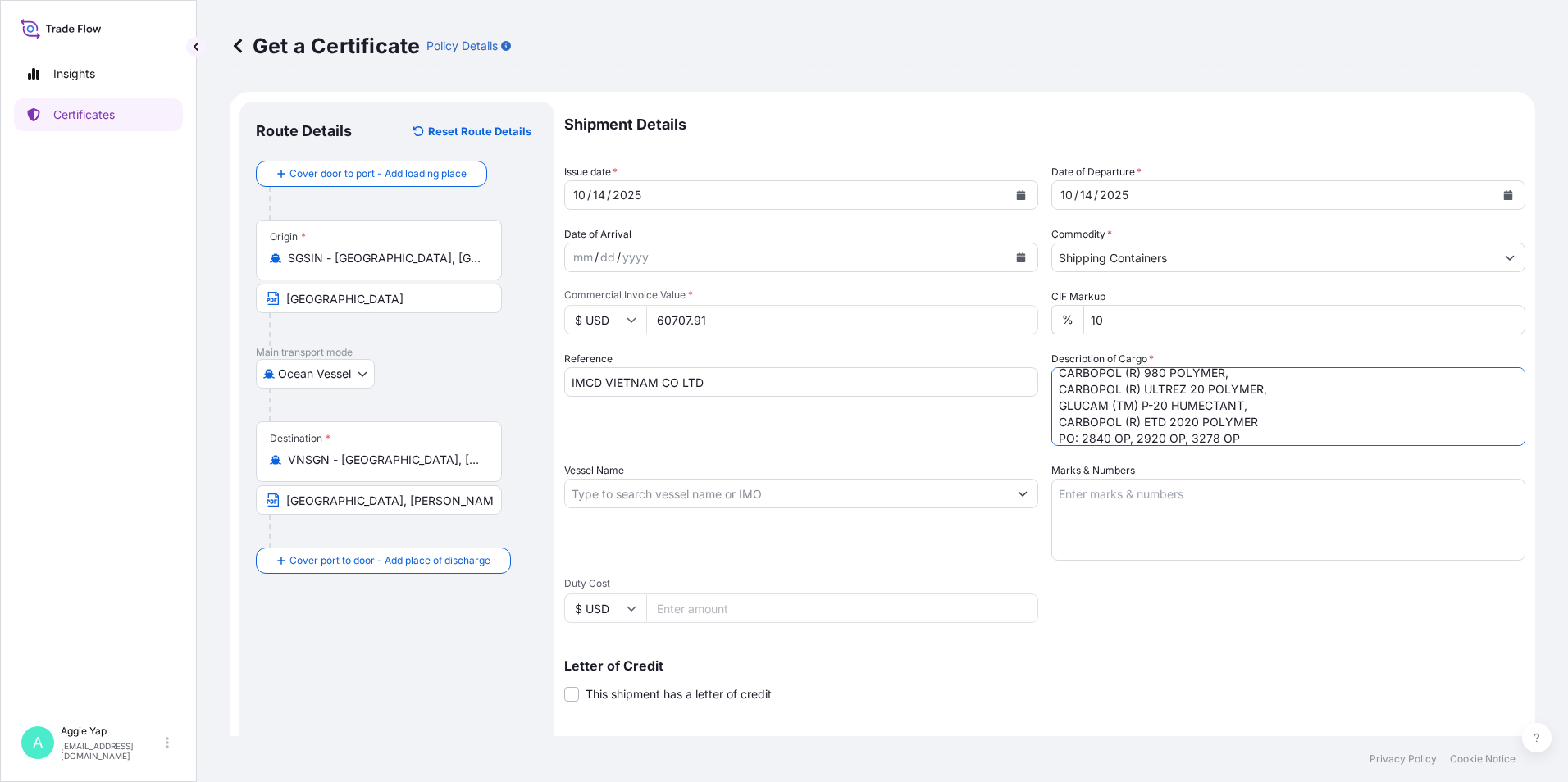
click at [1066, 439] on textarea "TOTAL: 11 PALLETS (132 PACKAGES) CARBOPOL (R) 940 POLYMER, CARBOPOL (R) 980 POL…" at bounding box center [1288, 406] width 474 height 79
click at [1267, 437] on textarea "TOTAL: 11 PALLETS (132 PACKAGES) CARBOPOL (R) 940 POLYMER, CARBOPOL (R) 980 POL…" at bounding box center [1288, 406] width 474 height 79
type textarea "TOTAL: 11 PALLETS (132 PACKAGES) CARBOPOL (R) 940 POLYMER, CARBOPOL (R) 980 POL…"
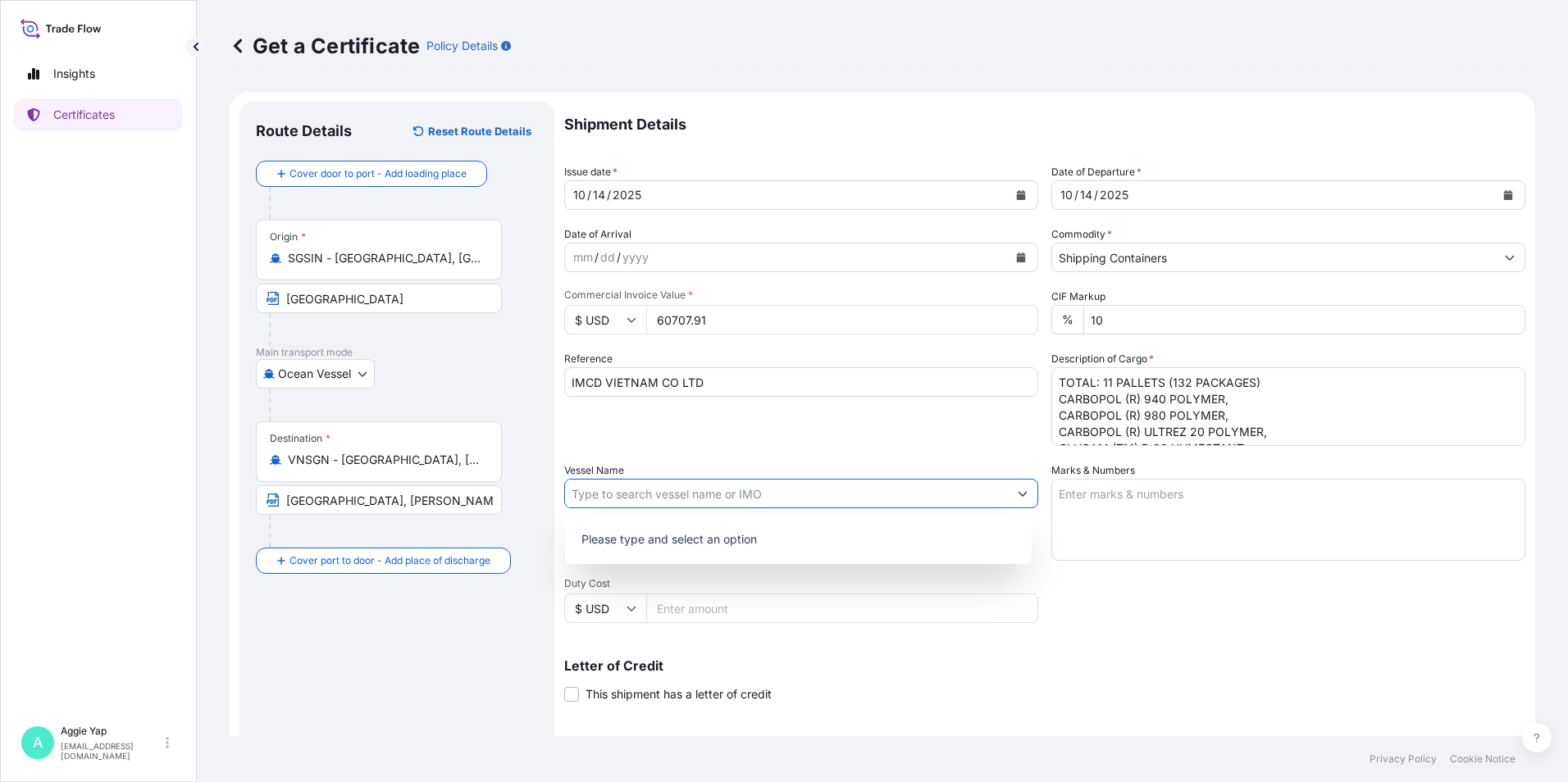
click at [1008, 497] on button "Show suggestions" at bounding box center [1023, 494] width 29 height 29
drag, startPoint x: 733, startPoint y: 480, endPoint x: 724, endPoint y: 485, distance: 10.3
click at [724, 485] on input "Vessel Name" at bounding box center [786, 494] width 443 height 29
click at [722, 492] on input "Vessel Name" at bounding box center [786, 494] width 443 height 29
type input "KOTA NEBULA / 0164N"
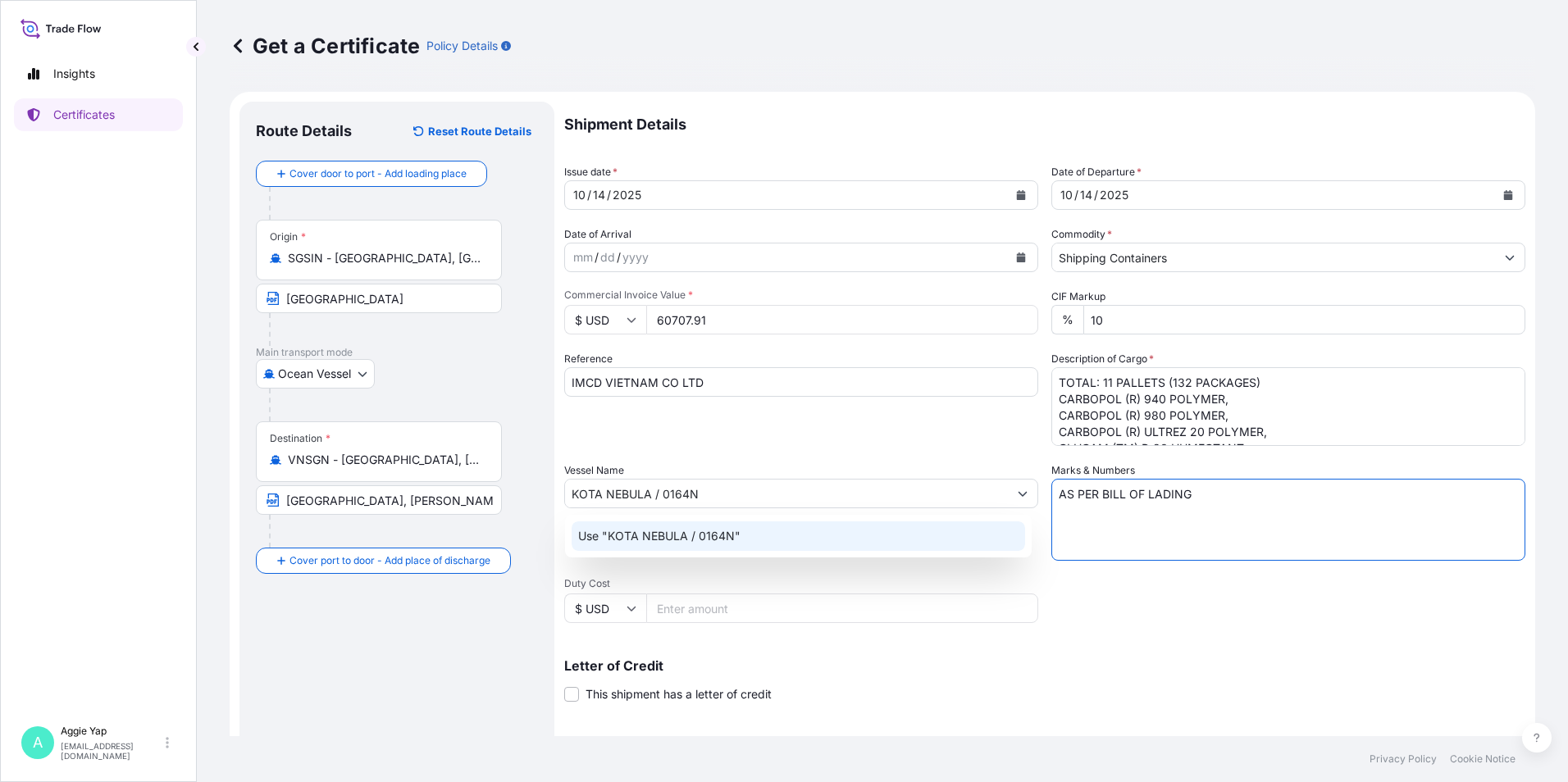
click at [697, 531] on p "Use "KOTA NEBULA / 0164N"" at bounding box center [658, 536] width 162 height 16
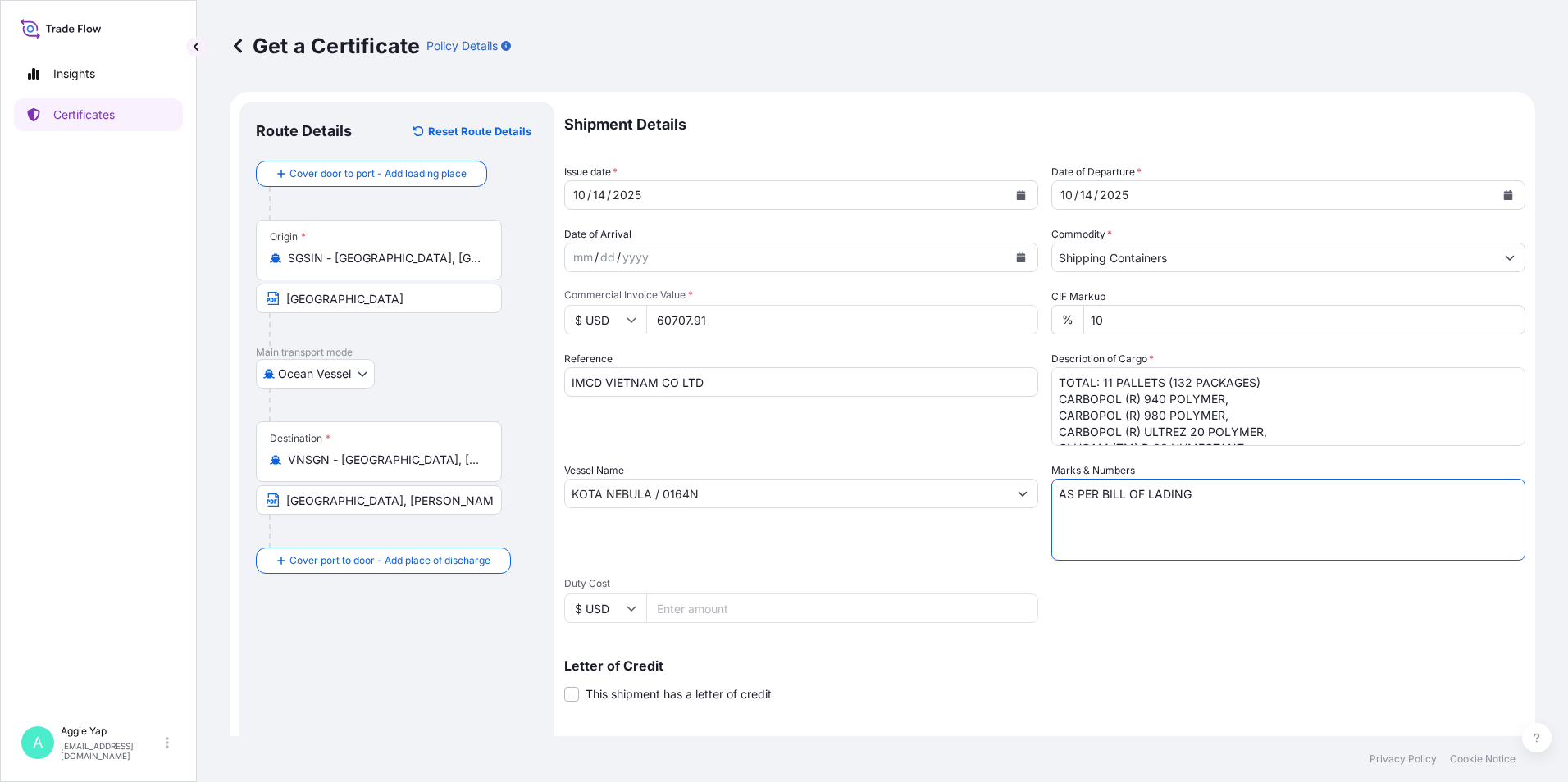
type textarea "AS PER BILL OF LADING"
click at [1098, 625] on div "Shipment Details Issue date * [DATE] Date of Departure * [DATE] Date of Arrival…" at bounding box center [1045, 492] width 962 height 781
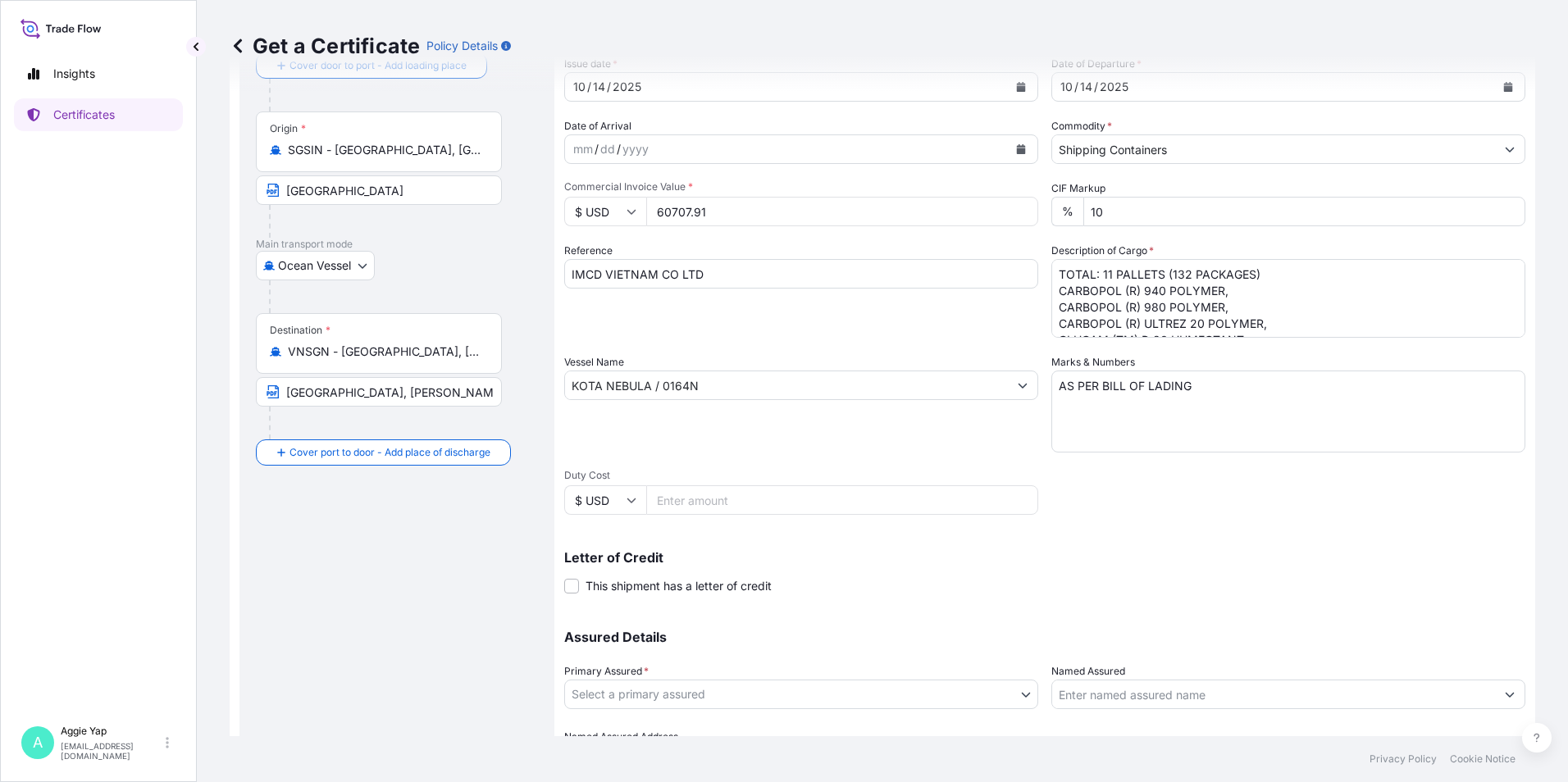
scroll to position [203, 0]
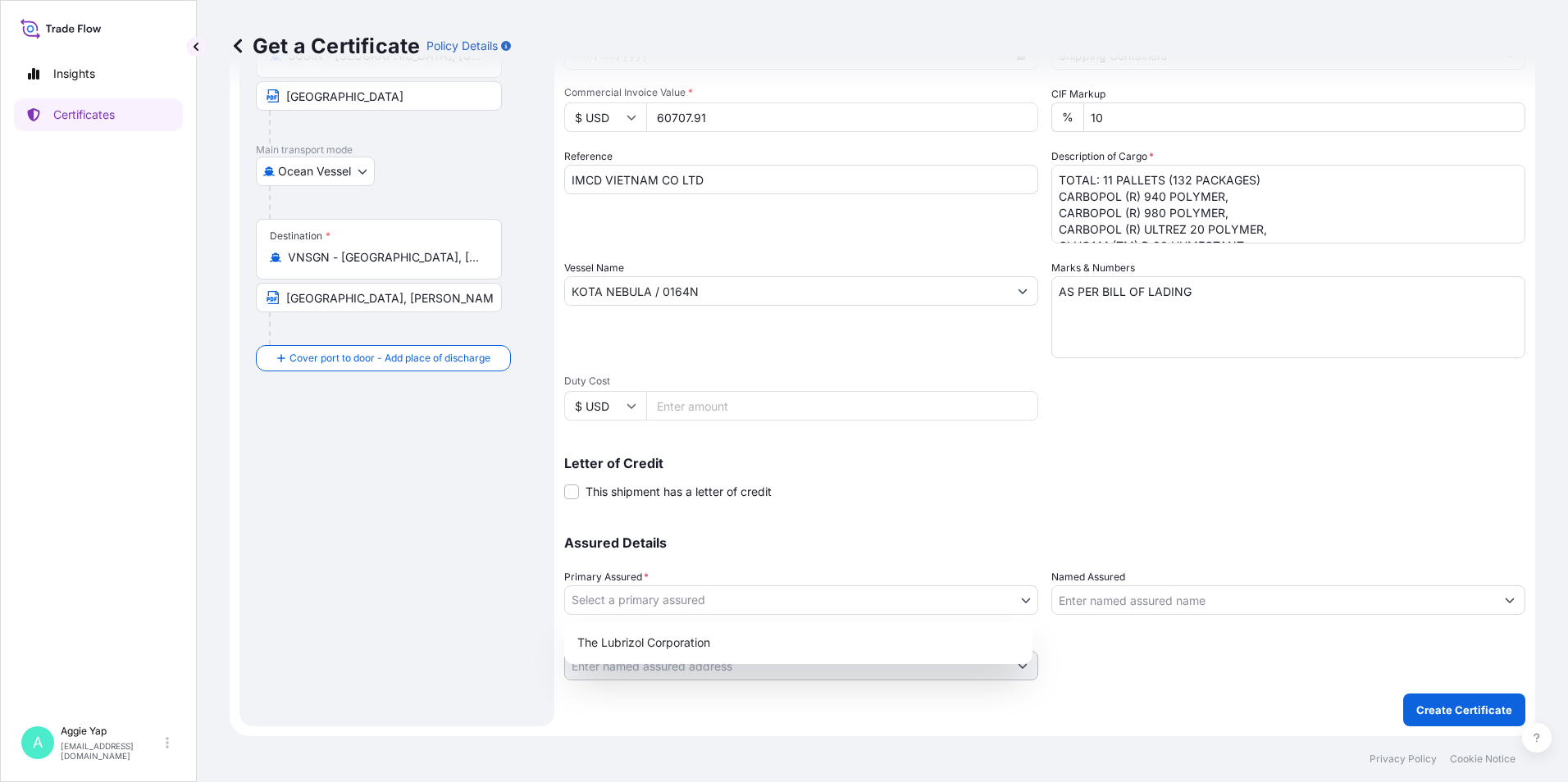
click at [720, 591] on body "Insights Certificates A [PERSON_NAME] [EMAIL_ADDRESS][DOMAIN_NAME] Get a Certif…" at bounding box center [784, 391] width 1568 height 782
click at [636, 640] on div "The Lubrizol Corporation" at bounding box center [798, 643] width 455 height 29
select select "31566"
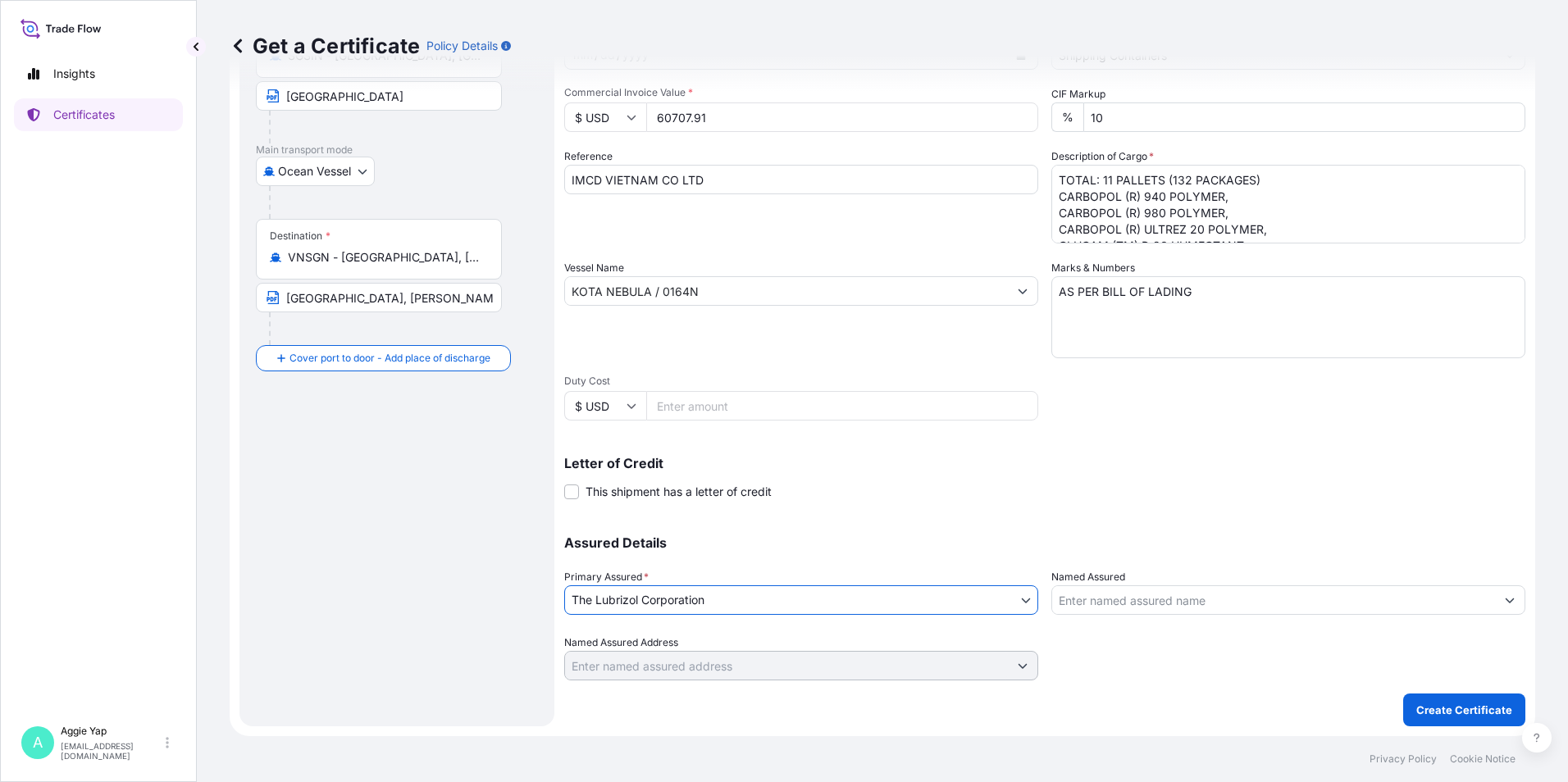
drag, startPoint x: 1153, startPoint y: 582, endPoint x: 1152, endPoint y: 602, distance: 20.0
click at [1153, 591] on div "Named Assured" at bounding box center [1288, 591] width 474 height 46
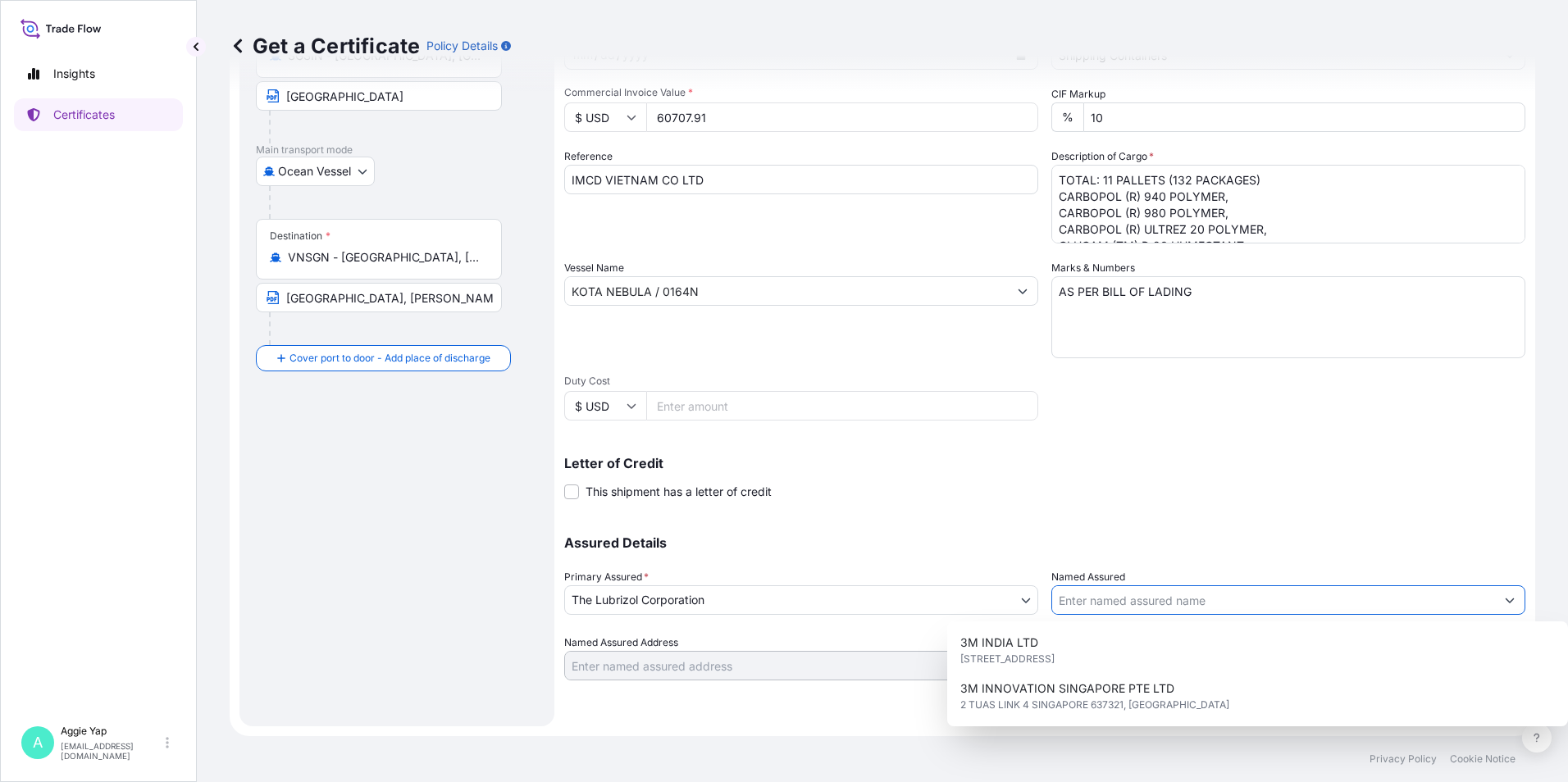
click at [1152, 602] on input "Named Assured" at bounding box center [1273, 600] width 443 height 29
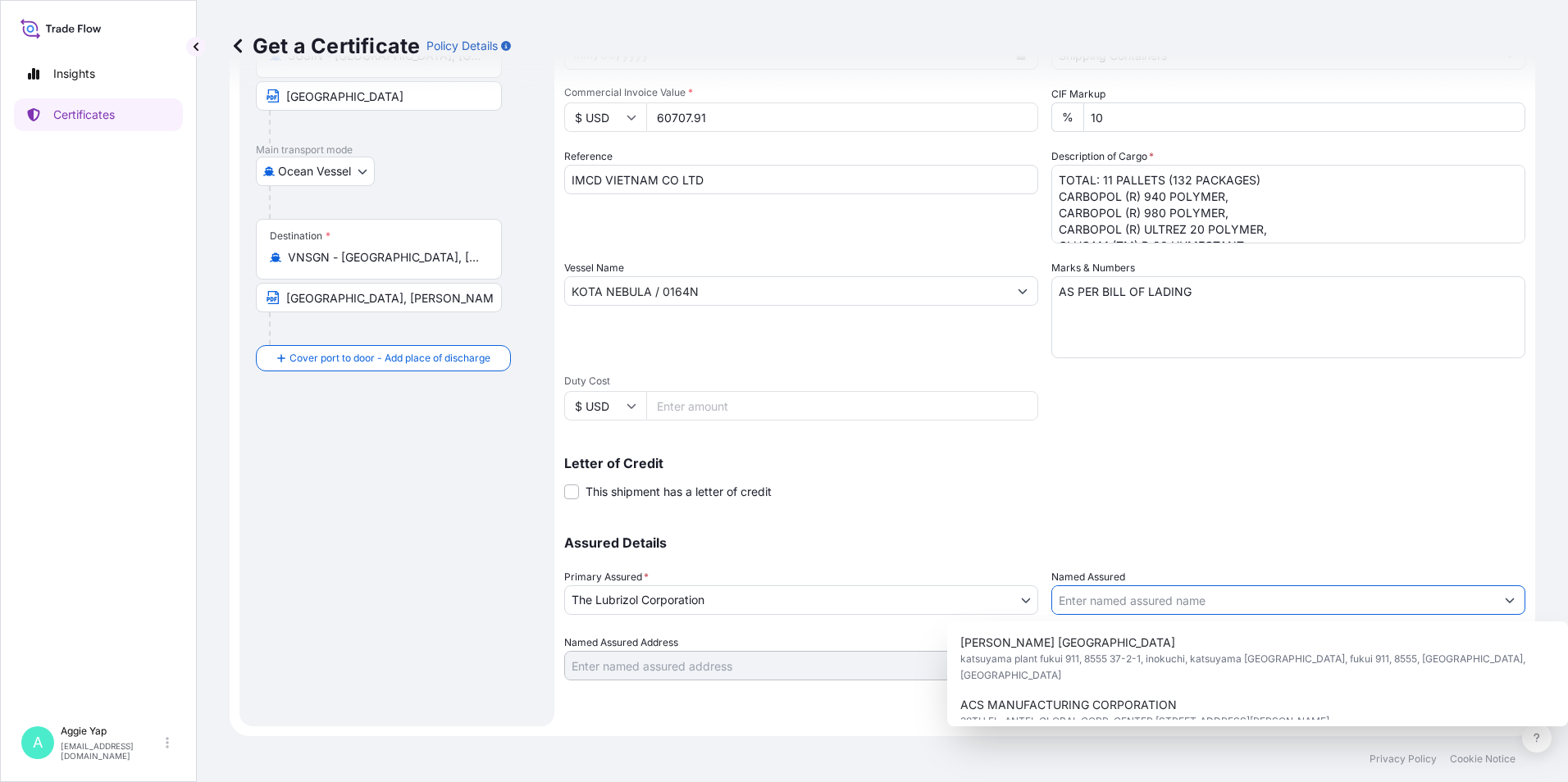
scroll to position [246, 0]
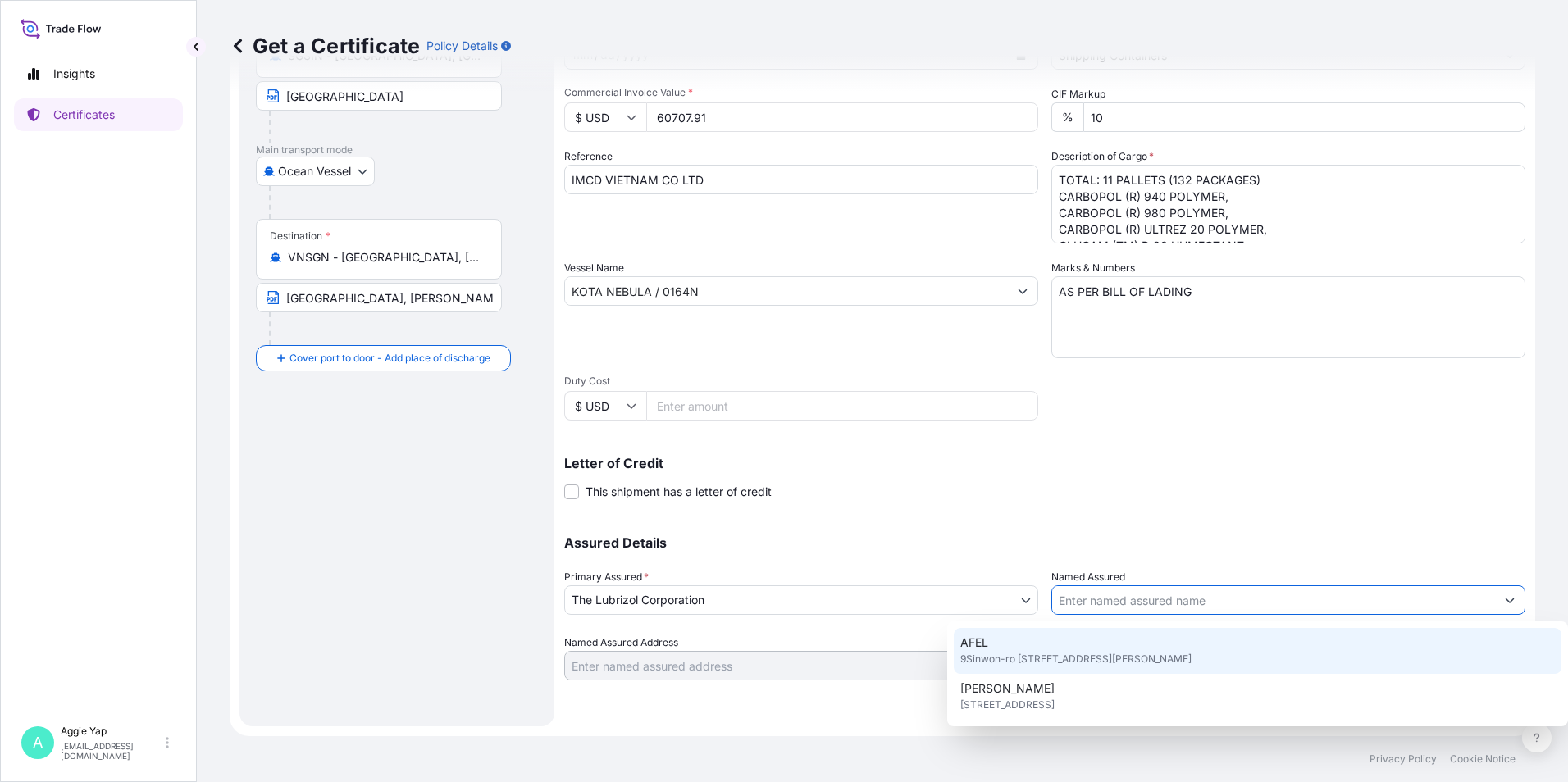
click at [1116, 599] on input "Named Assured" at bounding box center [1273, 600] width 443 height 29
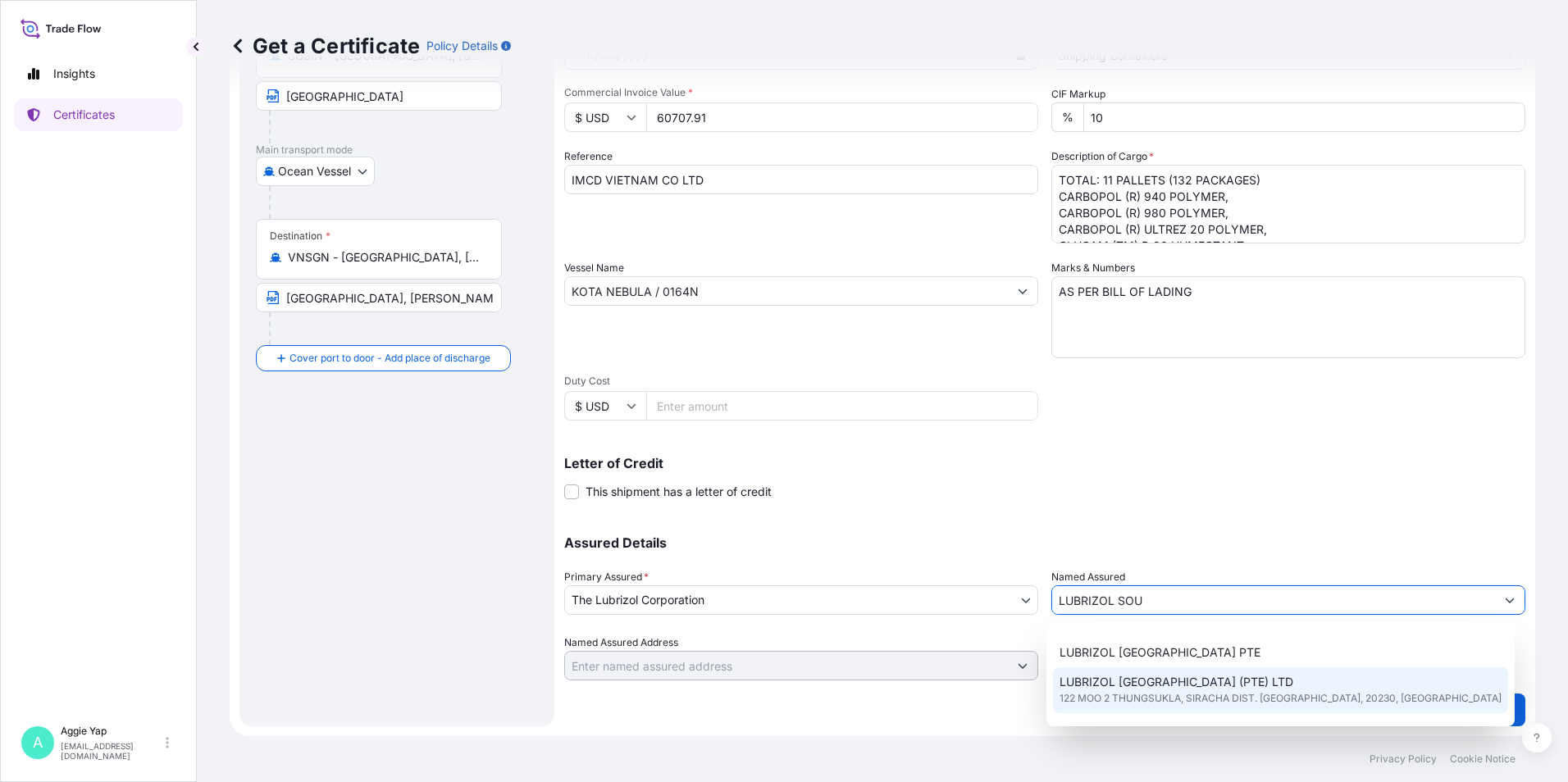
scroll to position [164, 0]
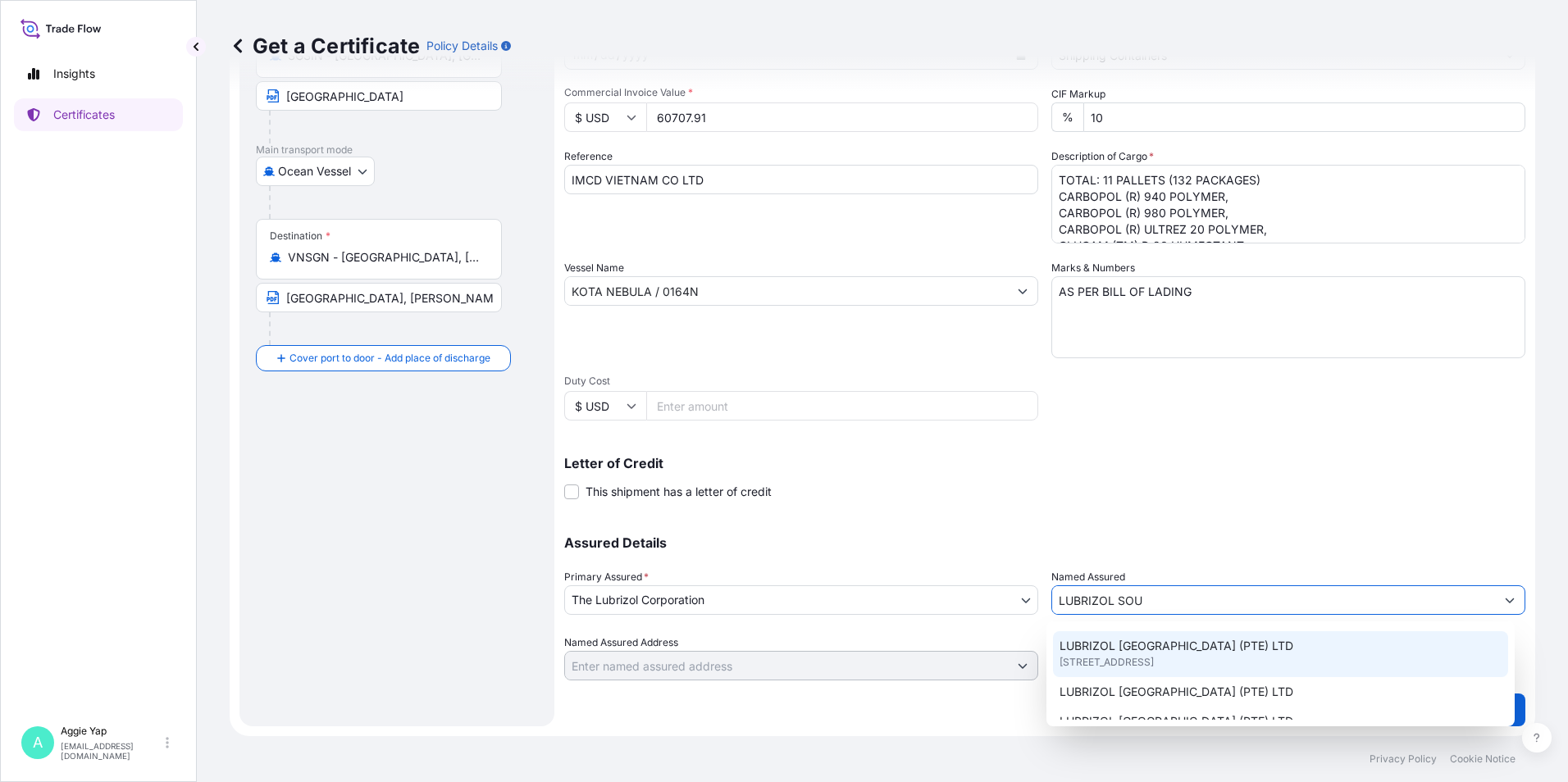
click at [1126, 665] on span "[STREET_ADDRESS]" at bounding box center [1106, 662] width 94 height 16
type input "LUBRIZOL [GEOGRAPHIC_DATA] (PTE) LTD"
type input "[STREET_ADDRESS]"
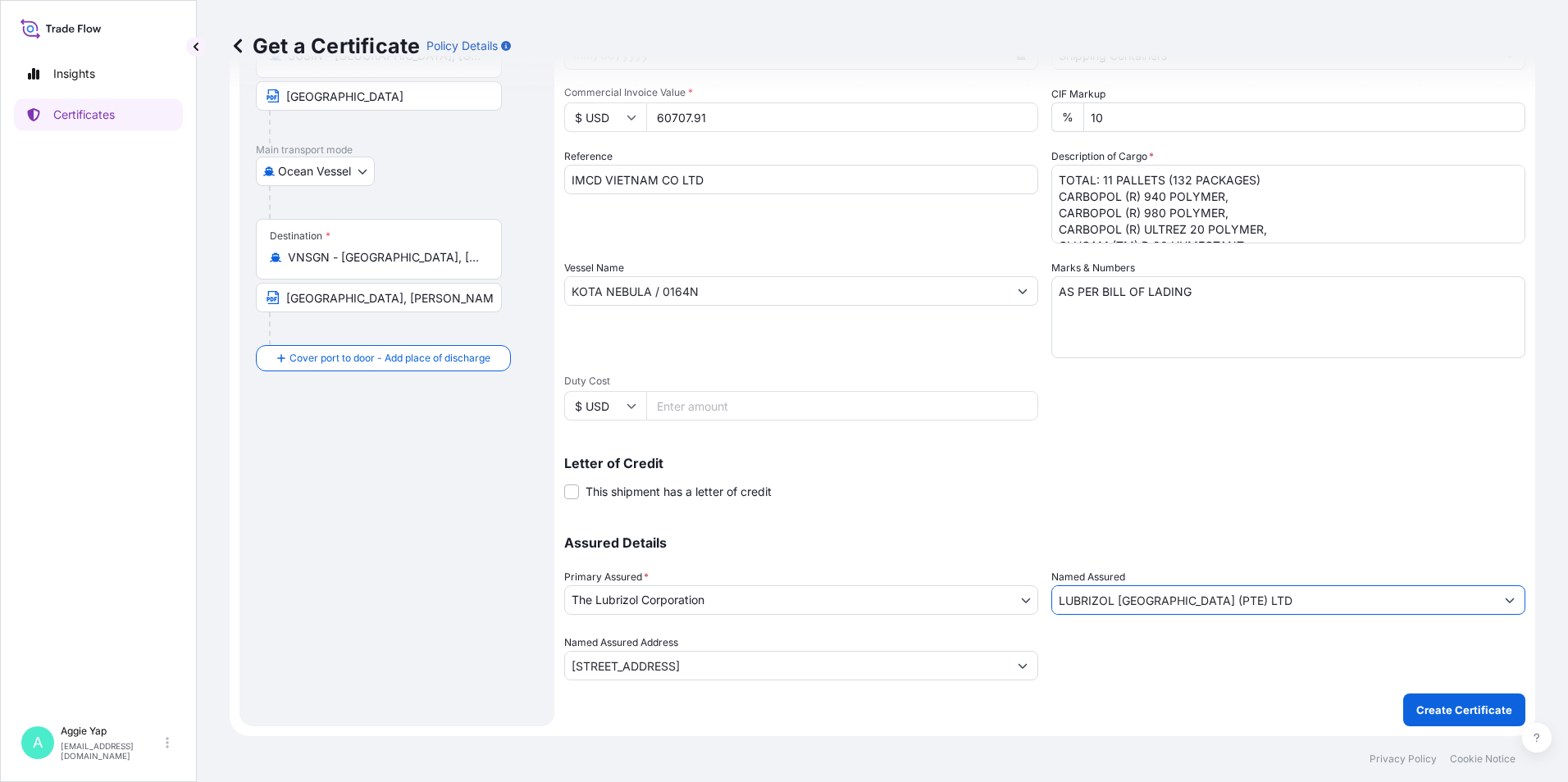
type input "LUBRIZOL [GEOGRAPHIC_DATA] (PTE) LTD"
click at [1053, 414] on div "Shipment Details Issue date * [DATE] Date of Departure * [DATE] Date of Arrival…" at bounding box center [1045, 290] width 962 height 781
click at [1432, 714] on p "Create Certificate" at bounding box center [1464, 709] width 96 height 16
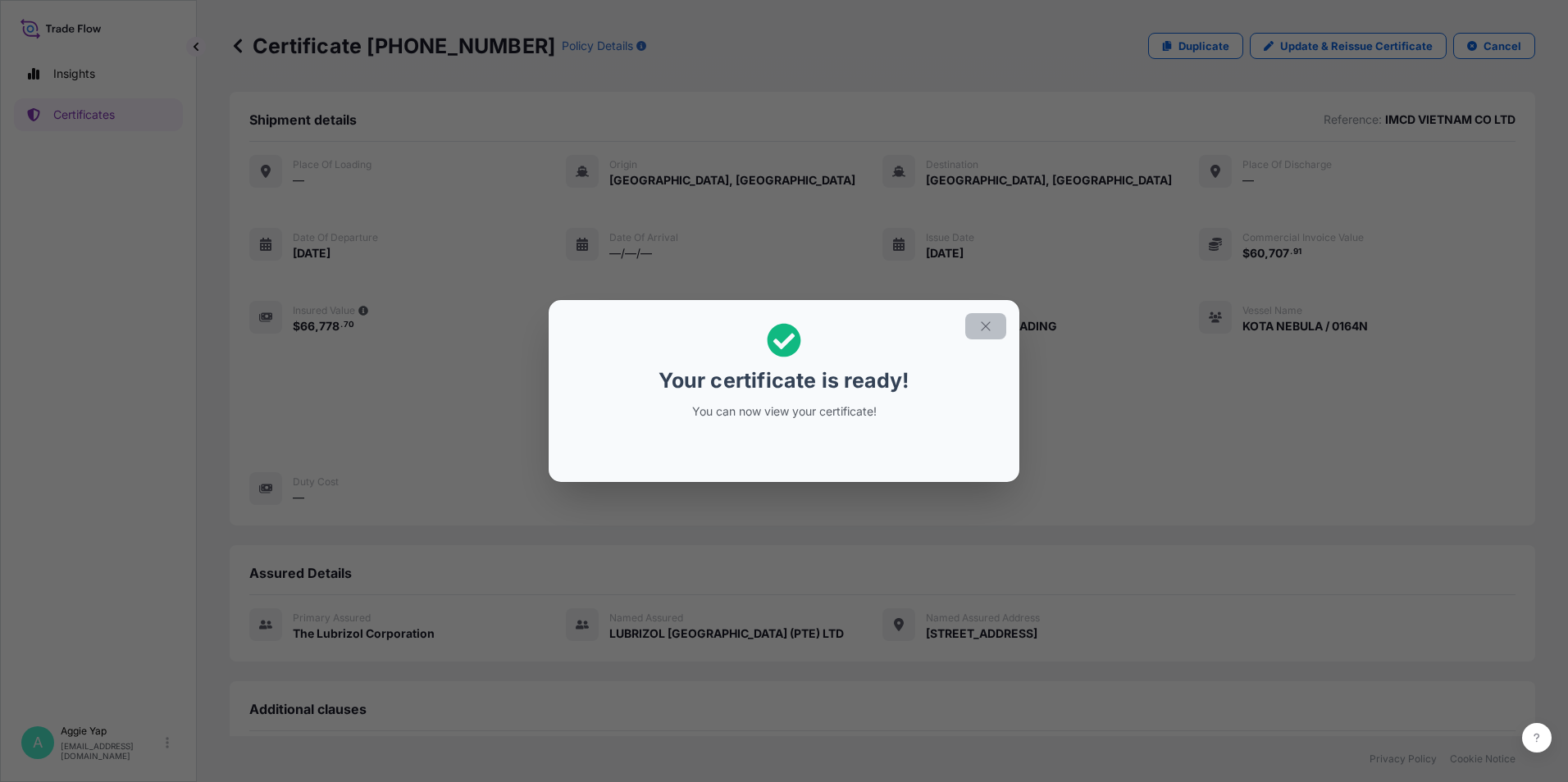
click at [979, 324] on icon "button" at bounding box center [985, 326] width 15 height 15
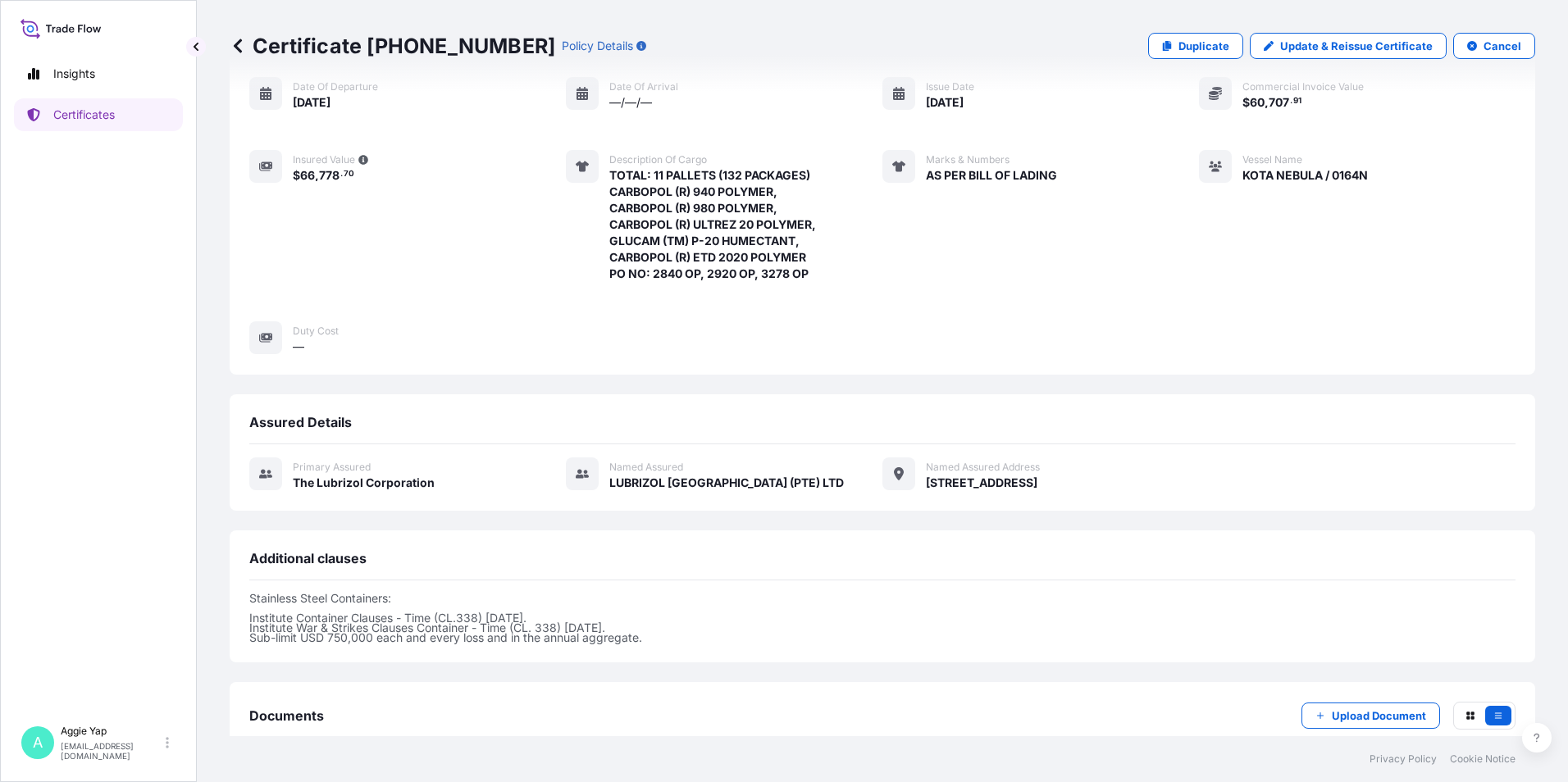
scroll to position [250, 0]
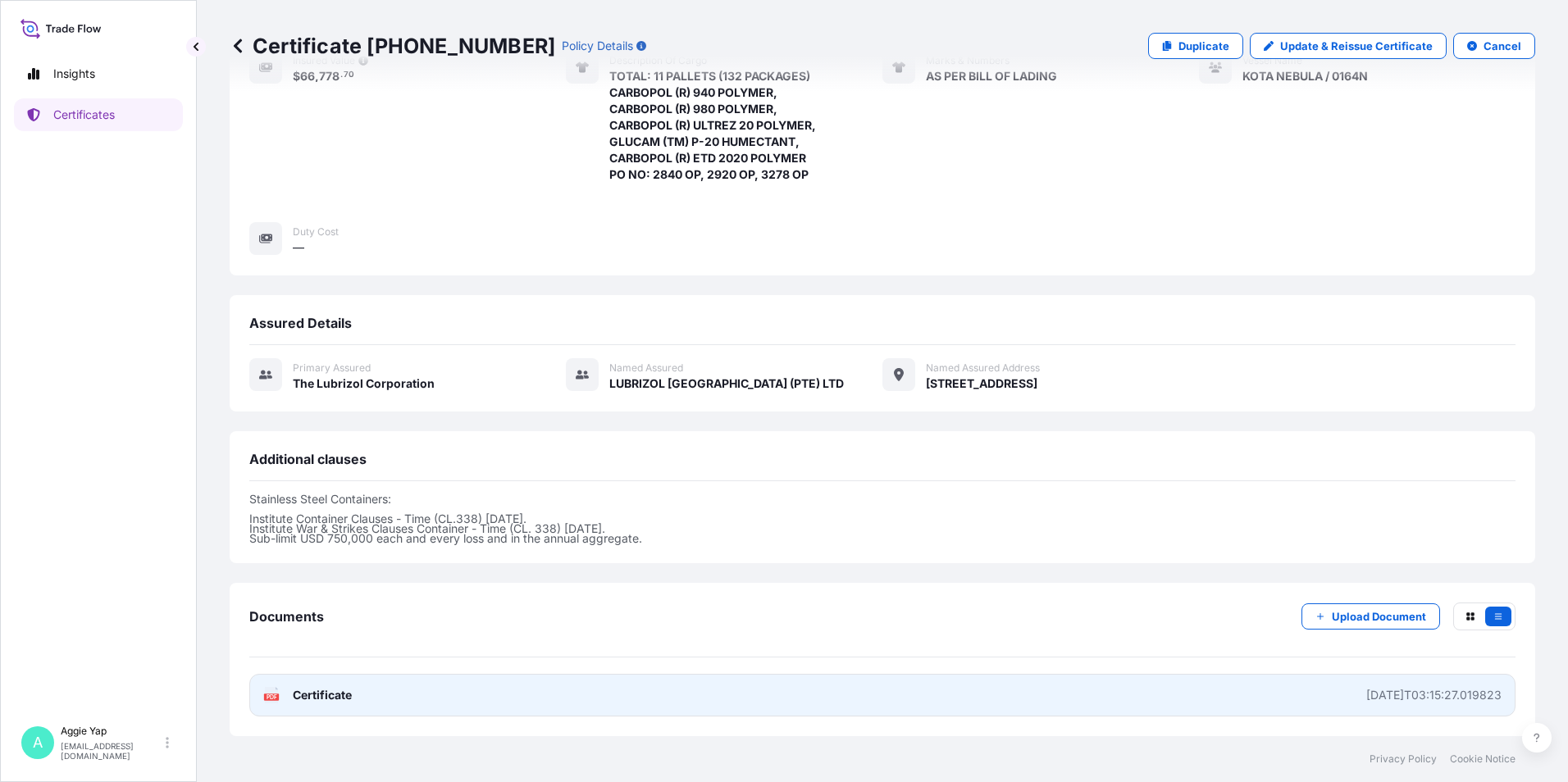
click at [305, 701] on span "Certificate" at bounding box center [322, 695] width 59 height 16
click at [695, 700] on link "PDF Certificate [DATE]T03:15:27.019823" at bounding box center [883, 695] width 1267 height 42
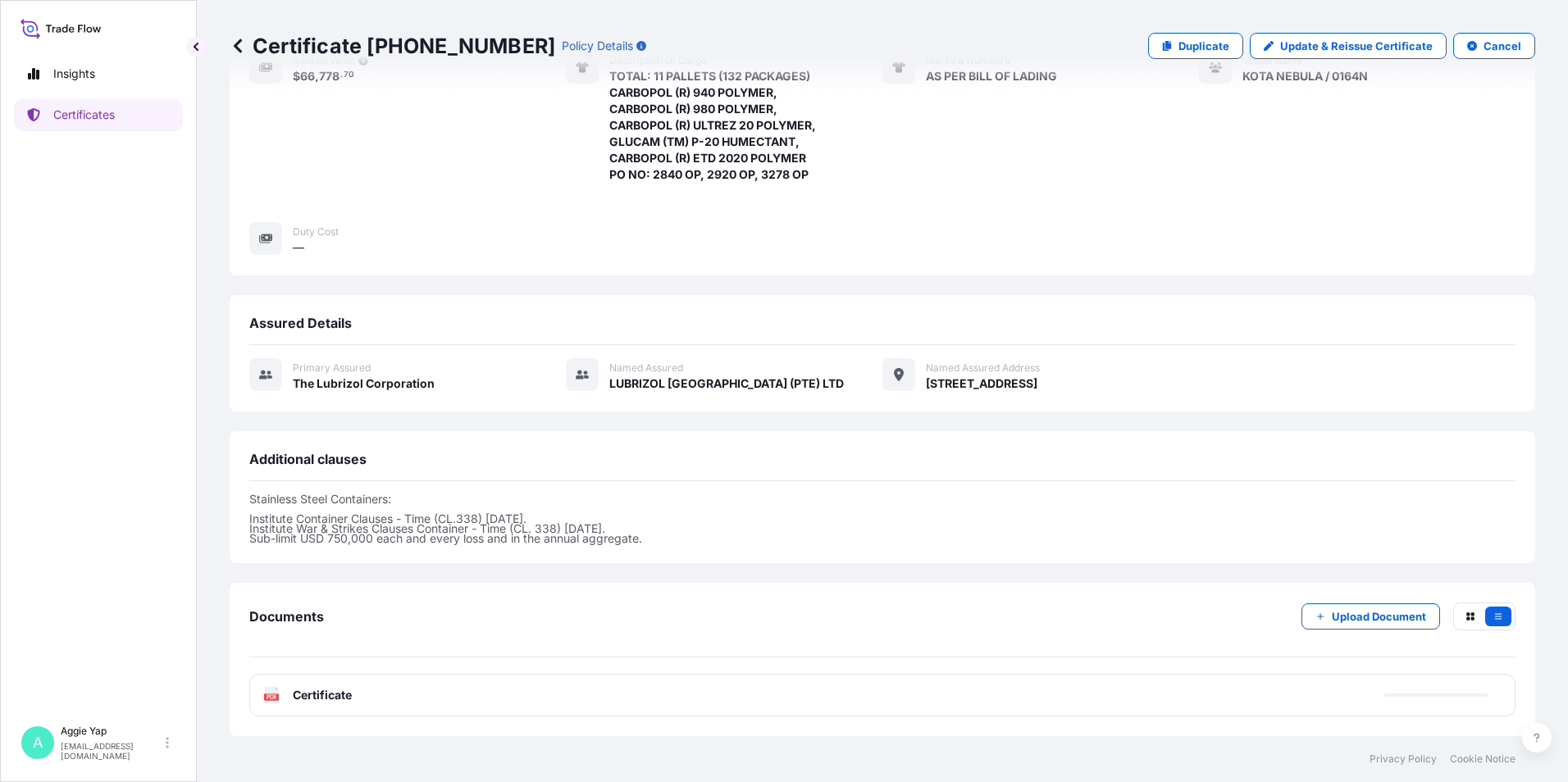
drag, startPoint x: 120, startPoint y: 366, endPoint x: 185, endPoint y: 217, distance: 162.6
click at [120, 359] on div "Insights Certificates" at bounding box center [98, 379] width 169 height 675
